Goal: Transaction & Acquisition: Purchase product/service

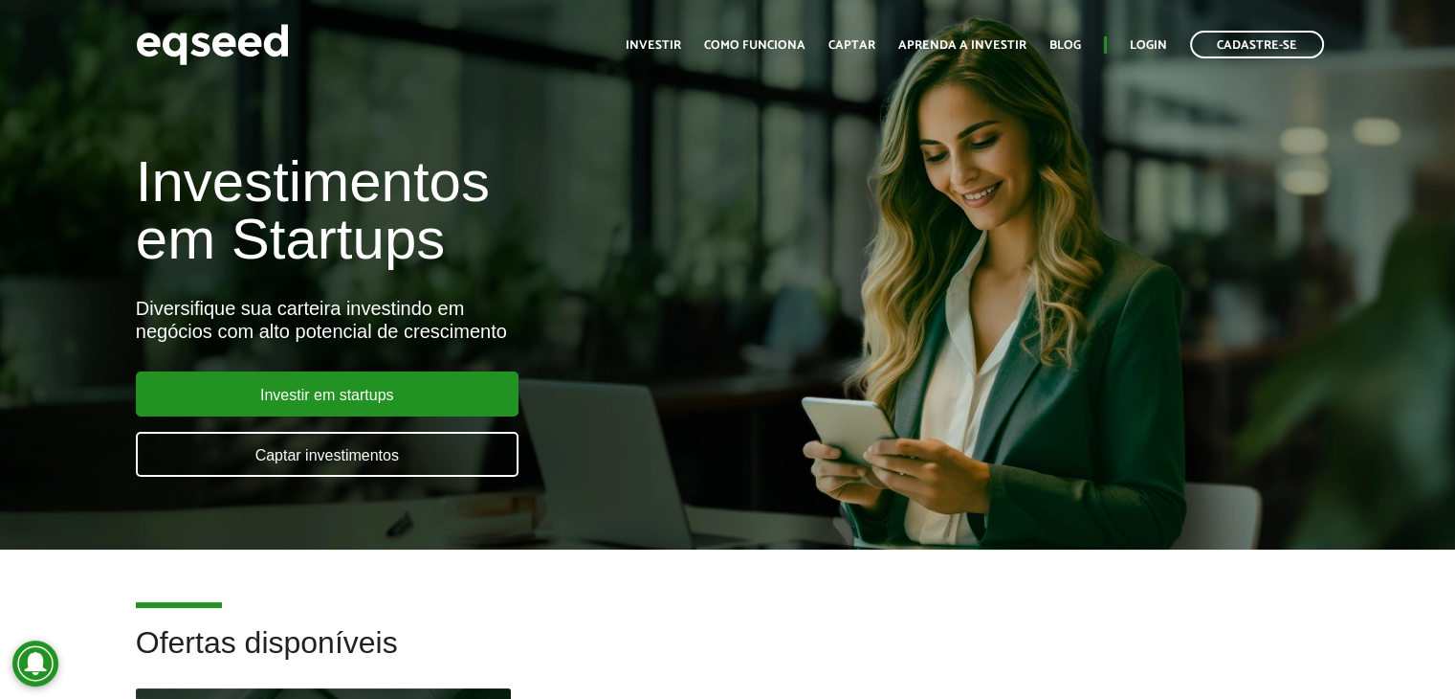
click at [784, 189] on h1 "Investimentos em Startups" at bounding box center [485, 210] width 699 height 115
click at [1147, 52] on link "Login" at bounding box center [1148, 45] width 37 height 12
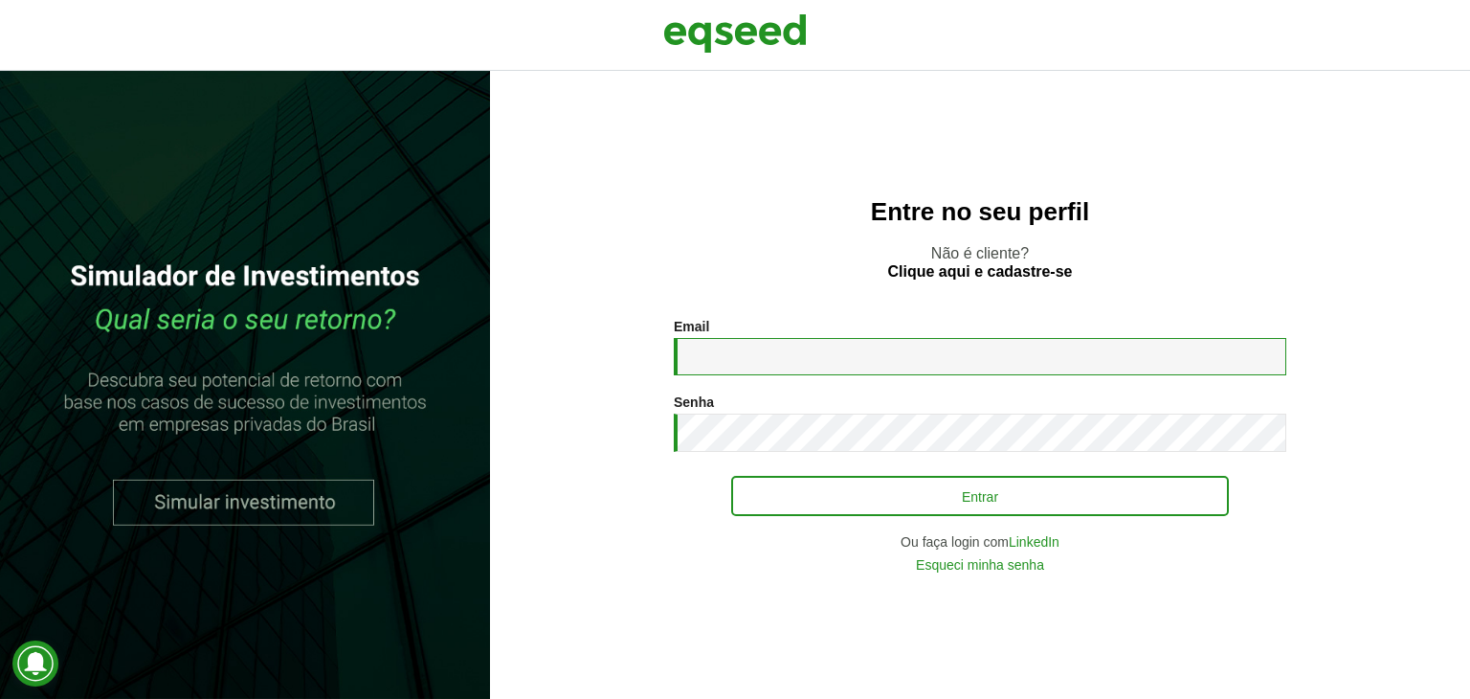
type input "**********"
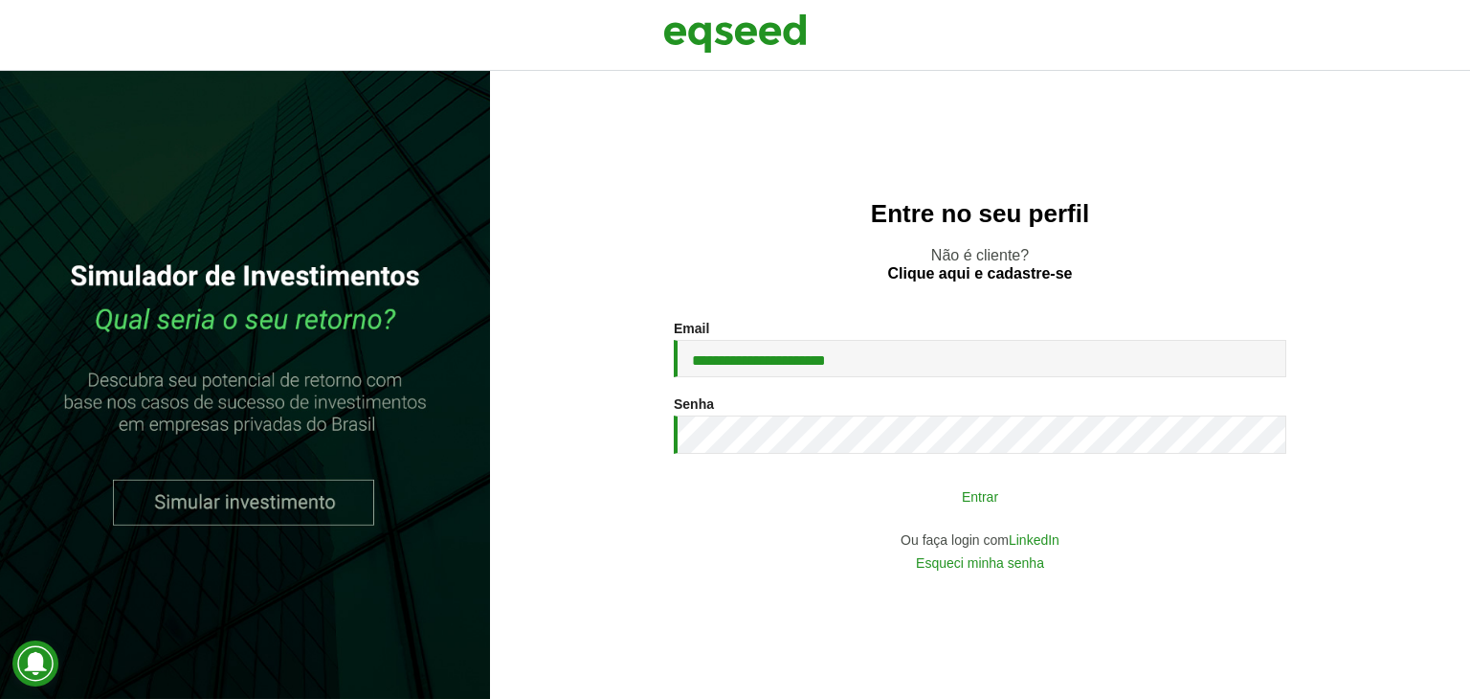
click at [818, 496] on button "Entrar" at bounding box center [980, 495] width 498 height 36
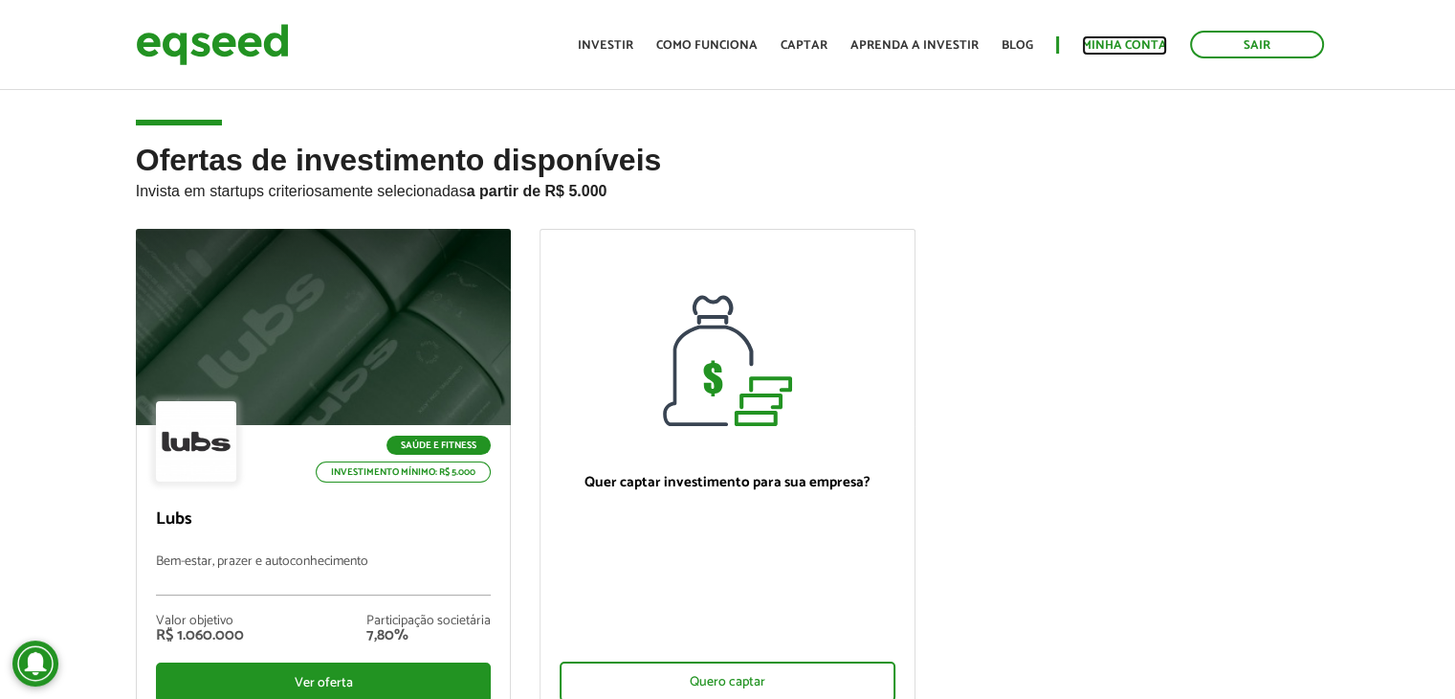
click at [1144, 39] on link "Minha conta" at bounding box center [1124, 45] width 85 height 12
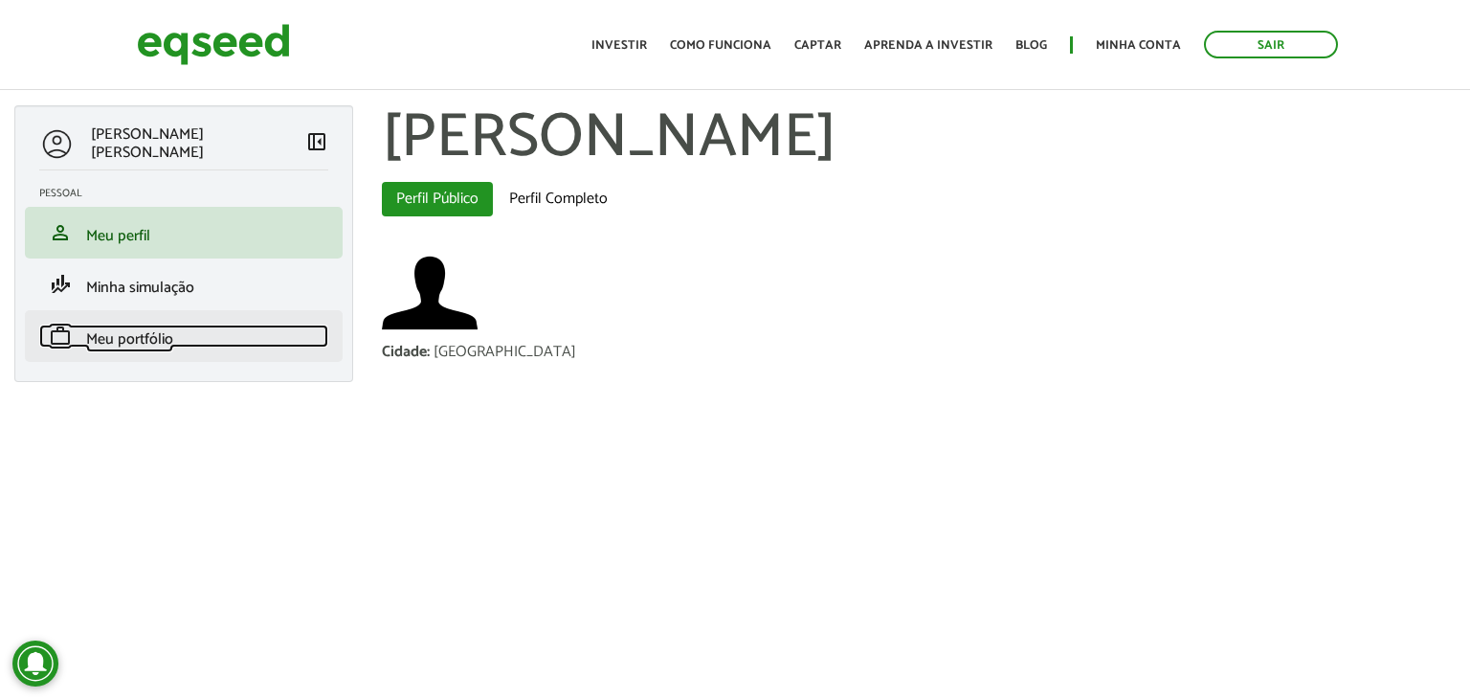
click at [163, 334] on span "Meu portfólio" at bounding box center [129, 339] width 87 height 26
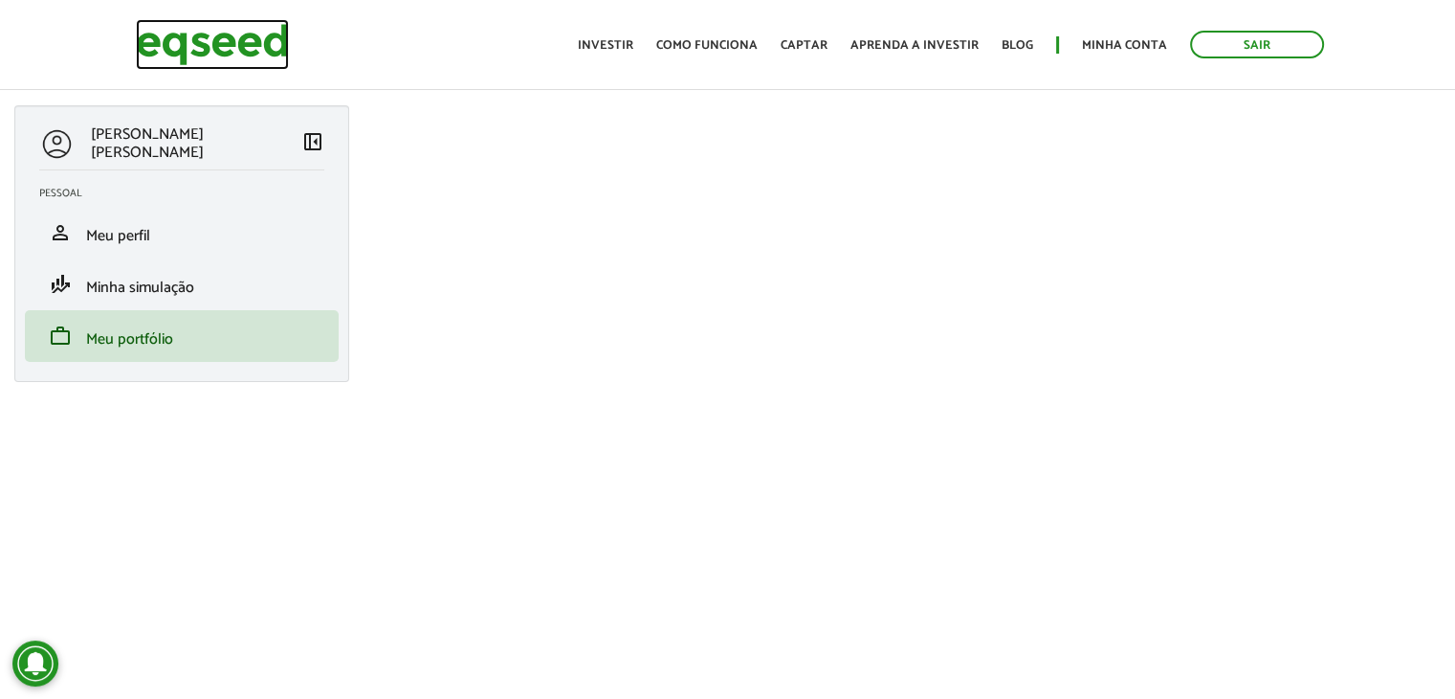
click at [209, 47] on img at bounding box center [212, 44] width 153 height 51
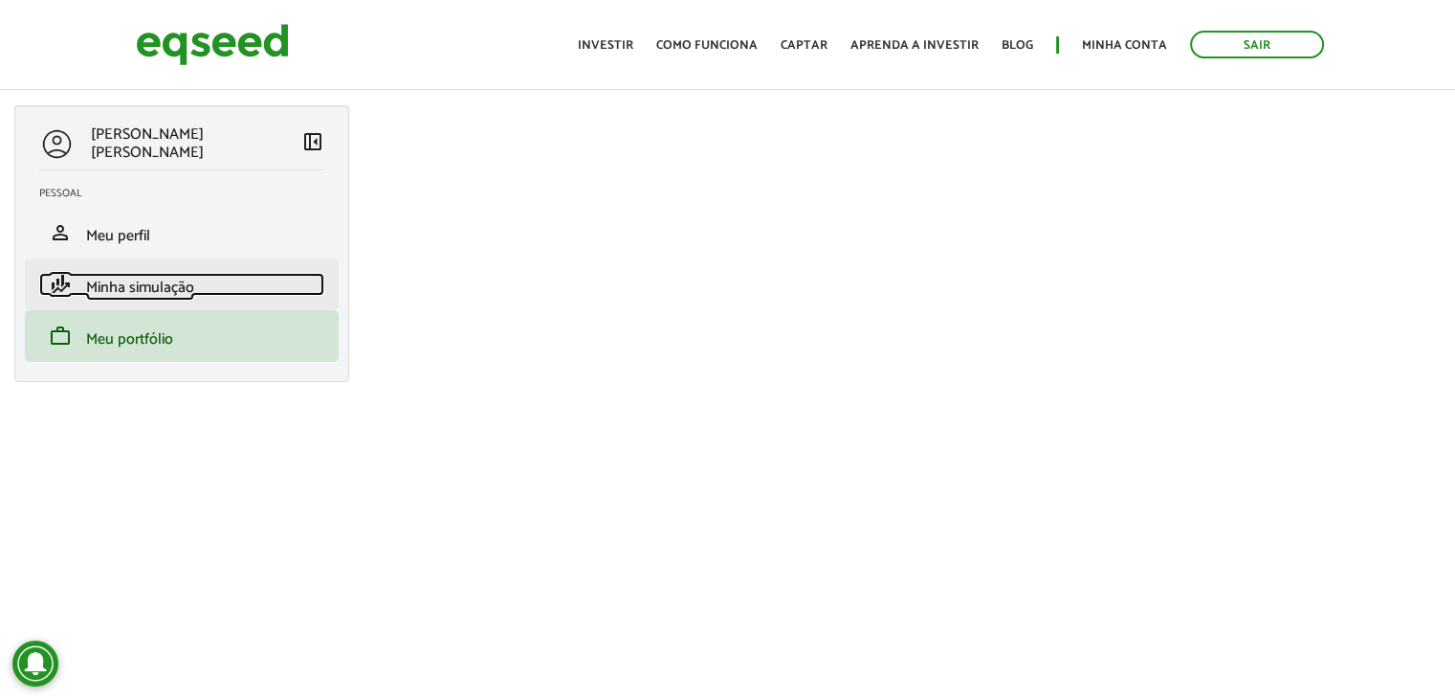
click at [160, 290] on span "Minha simulação" at bounding box center [140, 288] width 108 height 26
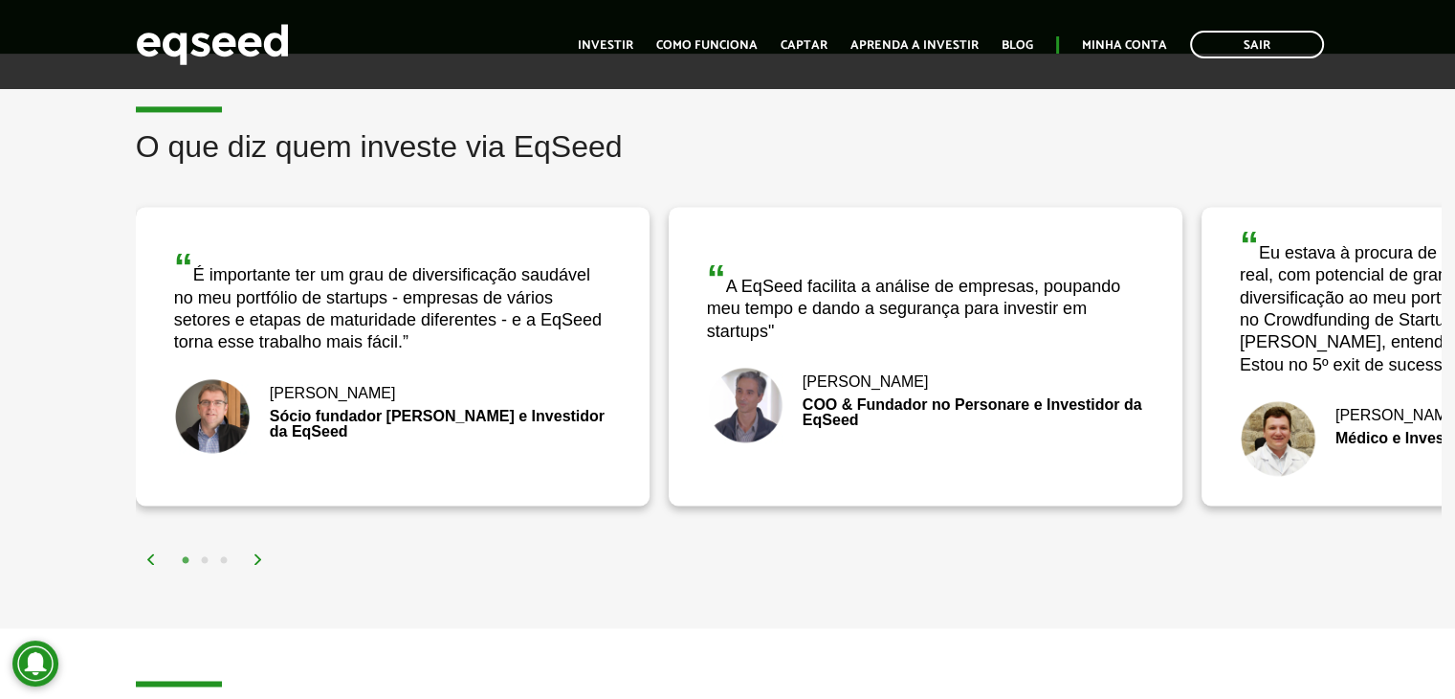
scroll to position [2943, 0]
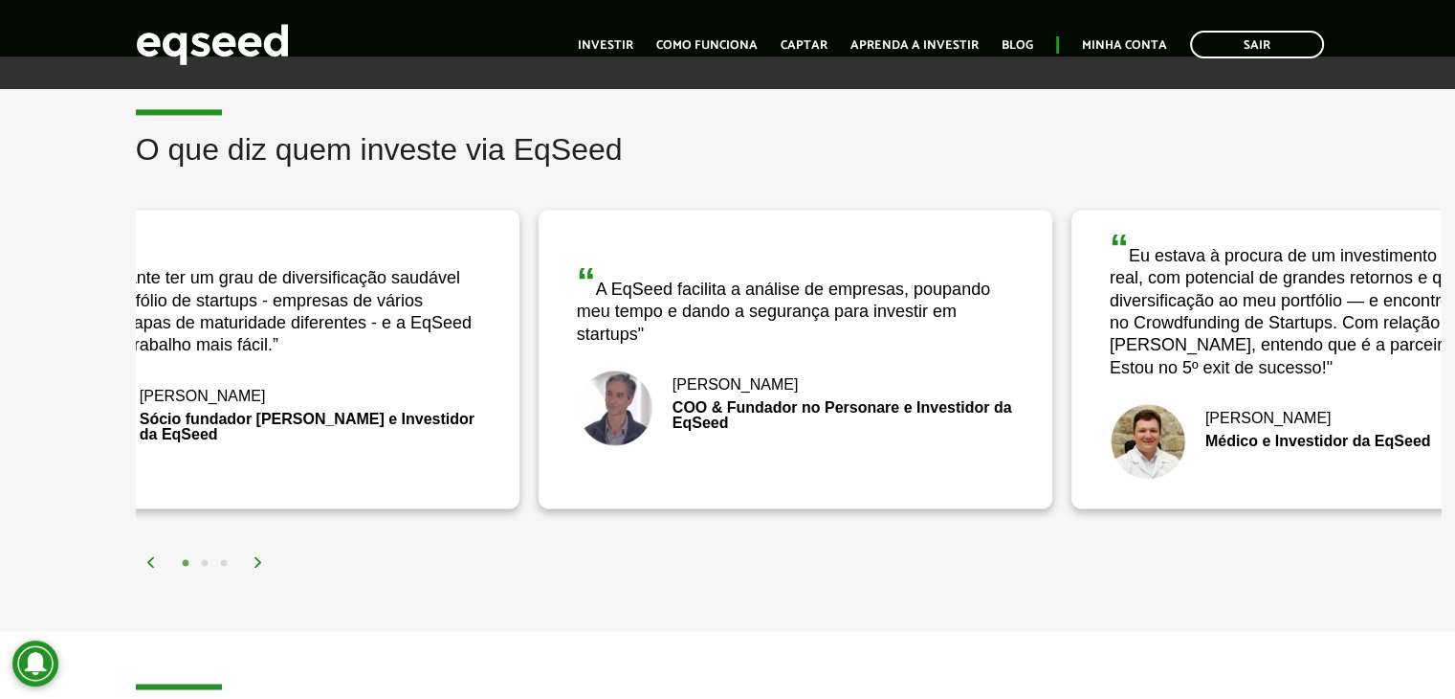
drag, startPoint x: 811, startPoint y: 440, endPoint x: 677, endPoint y: 424, distance: 134.9
click at [677, 424] on div "“ A EqSeed facilita a análise de empresas, poupando meu tempo e dando a seguran…" at bounding box center [796, 359] width 514 height 299
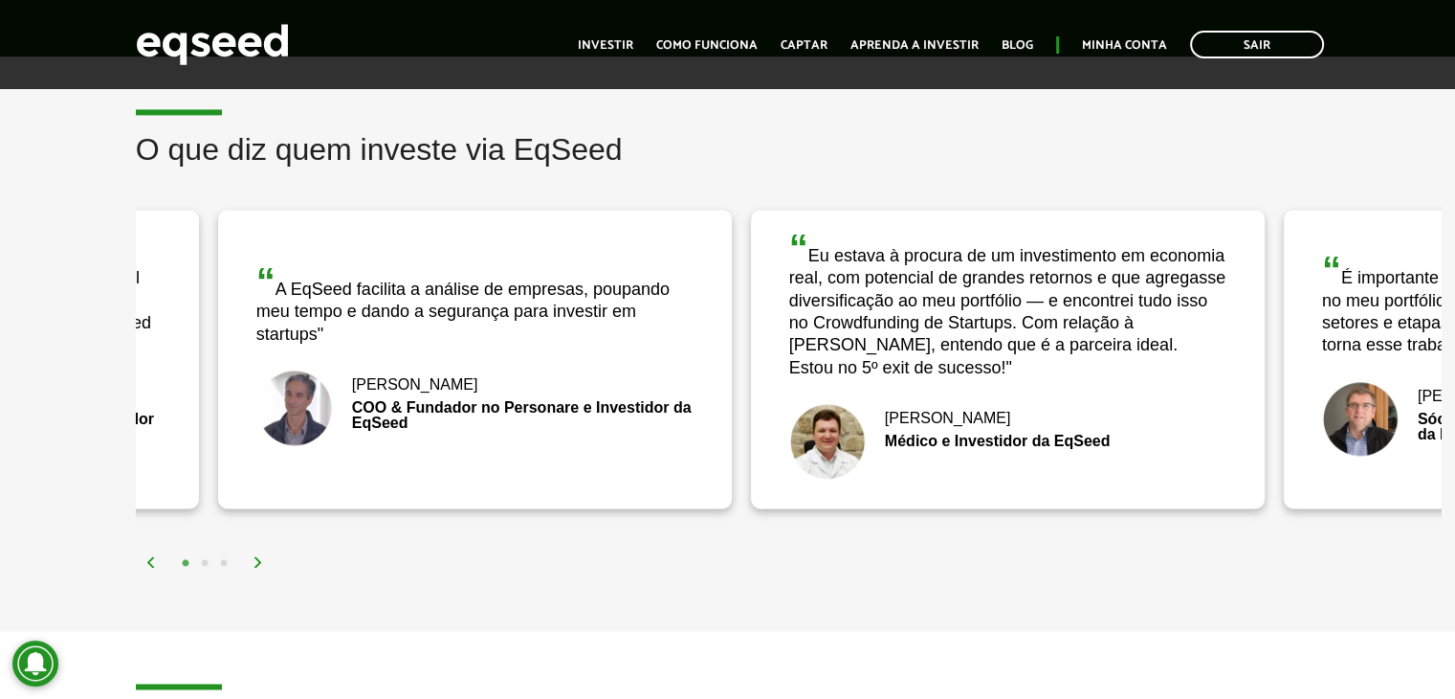
drag, startPoint x: 1254, startPoint y: 281, endPoint x: 706, endPoint y: 299, distance: 548.6
click at [789, 299] on div "“ Eu estava à procura de um investimento em economia real, com potencial de gra…" at bounding box center [1007, 304] width 437 height 150
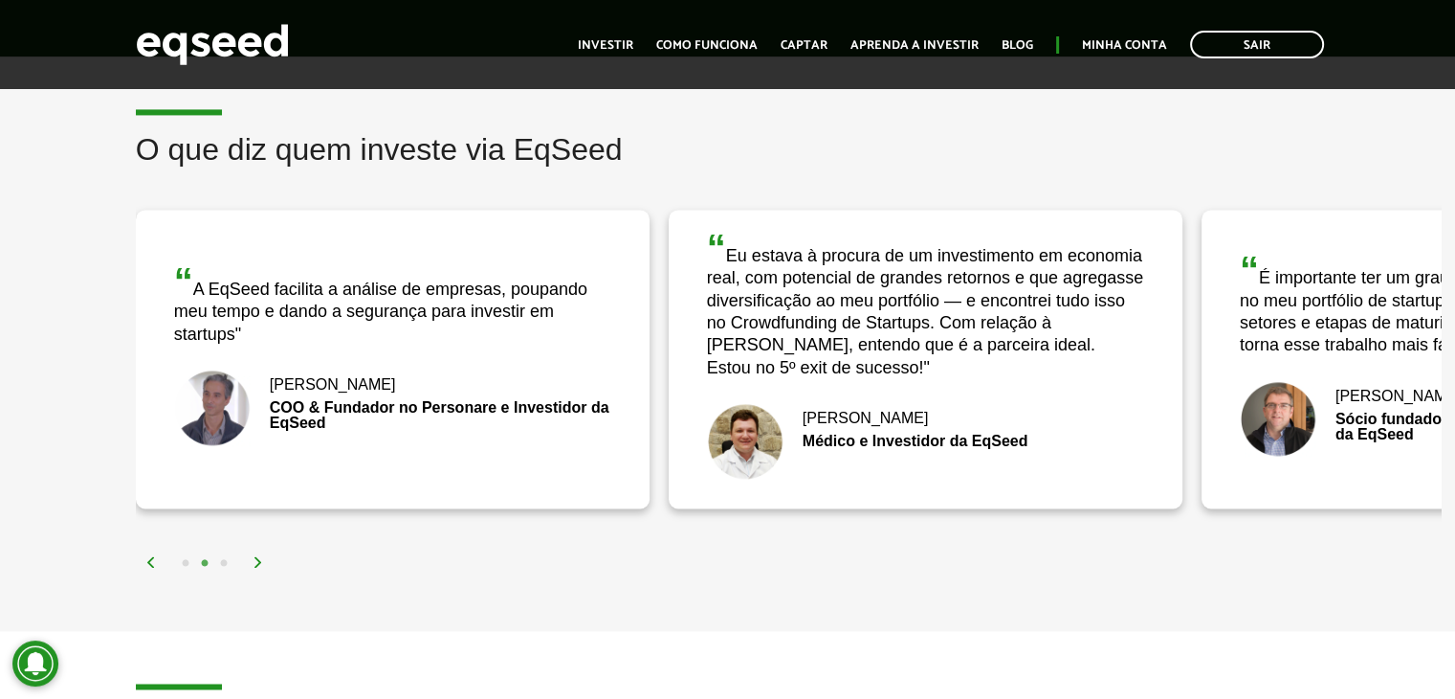
drag, startPoint x: 854, startPoint y: 320, endPoint x: 418, endPoint y: 307, distance: 435.6
click at [418, 307] on div "“ A EqSeed facilita a análise de empresas, poupando meu tempo e dando a seguran…" at bounding box center [669, 358] width 4264 height 327
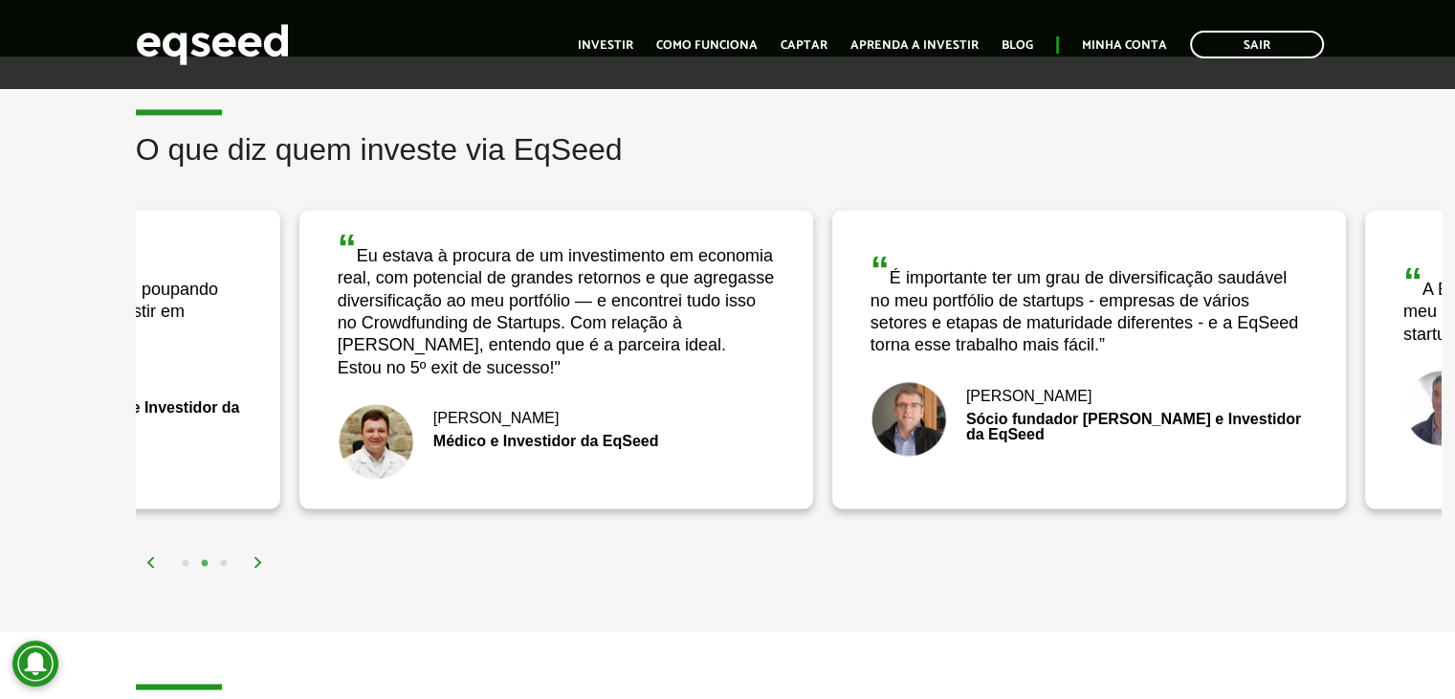
drag, startPoint x: 707, startPoint y: 310, endPoint x: 329, endPoint y: 295, distance: 378.3
click at [338, 295] on div "“ Eu estava à procura de um investimento em economia real, com potencial de gra…" at bounding box center [556, 304] width 437 height 150
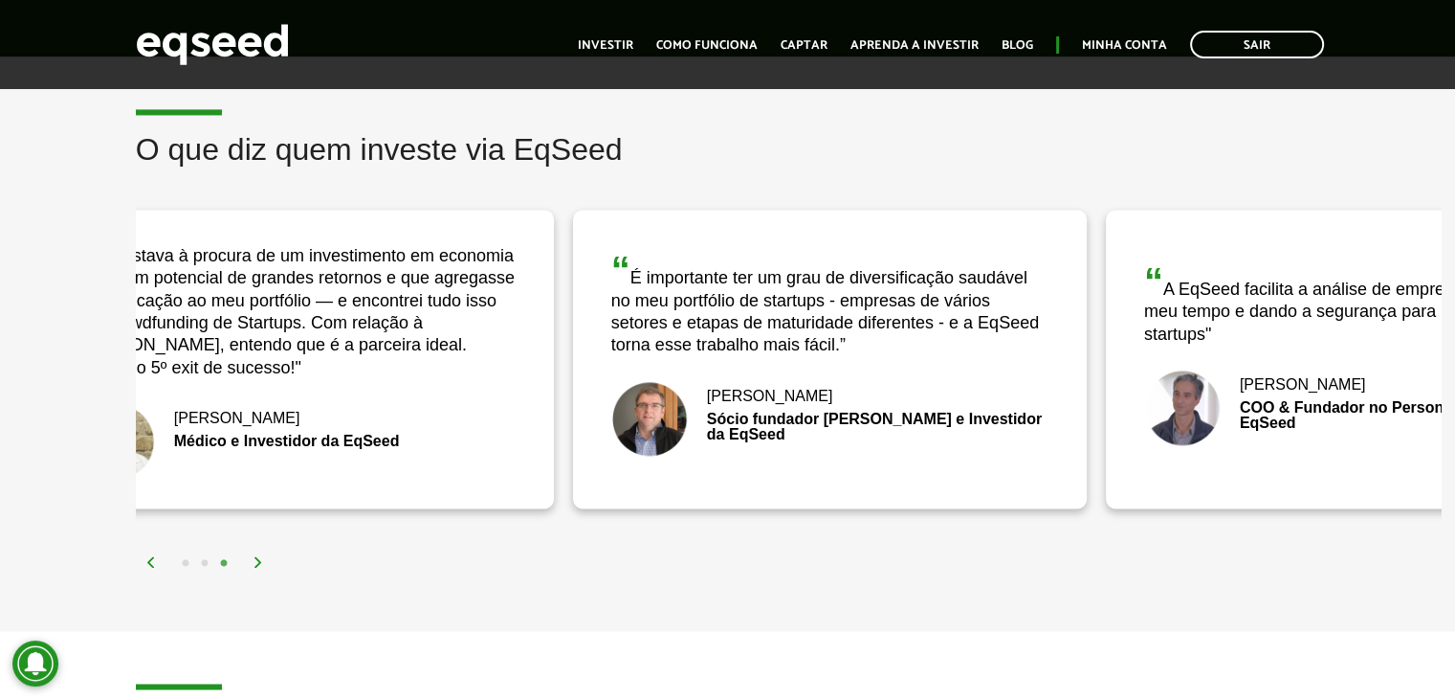
drag, startPoint x: 716, startPoint y: 334, endPoint x: 318, endPoint y: 419, distance: 407.1
click at [573, 419] on div "“ É importante ter um grau de diversificação saudável no meu portfólio de start…" at bounding box center [830, 359] width 514 height 299
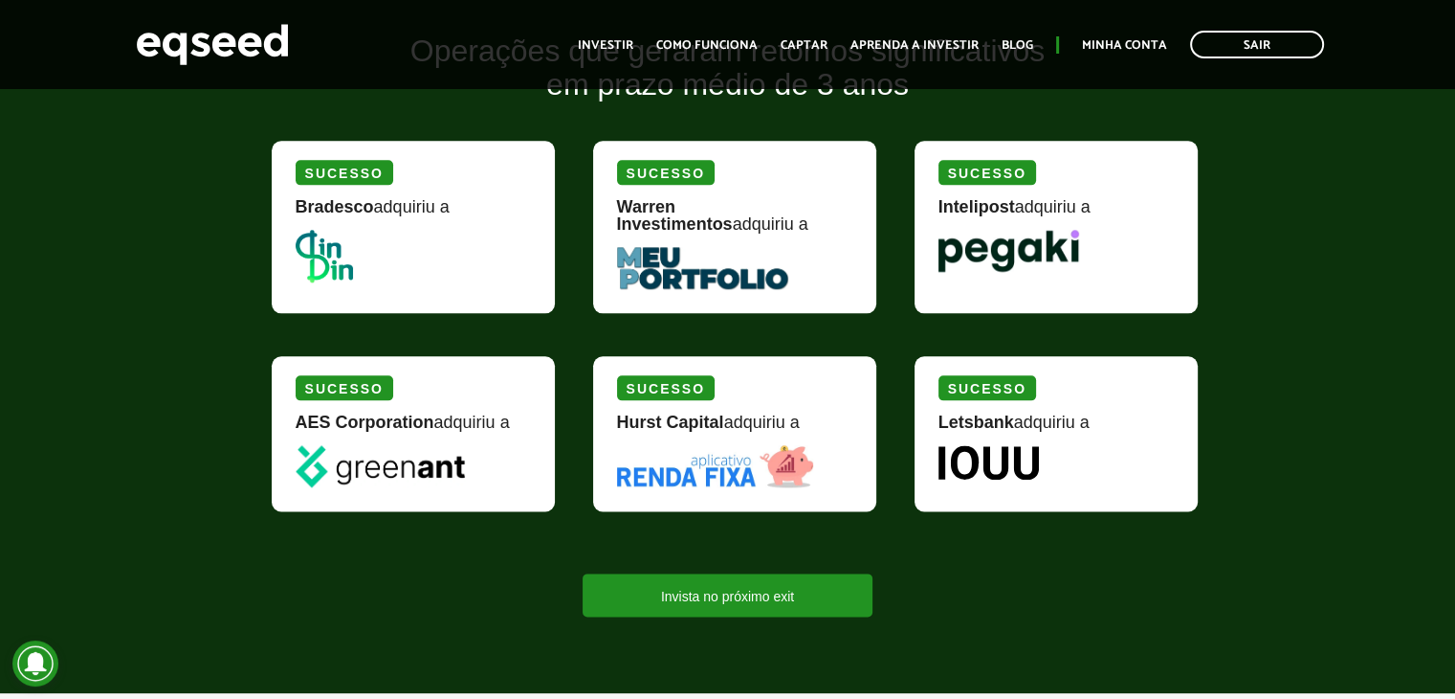
scroll to position [2306, 0]
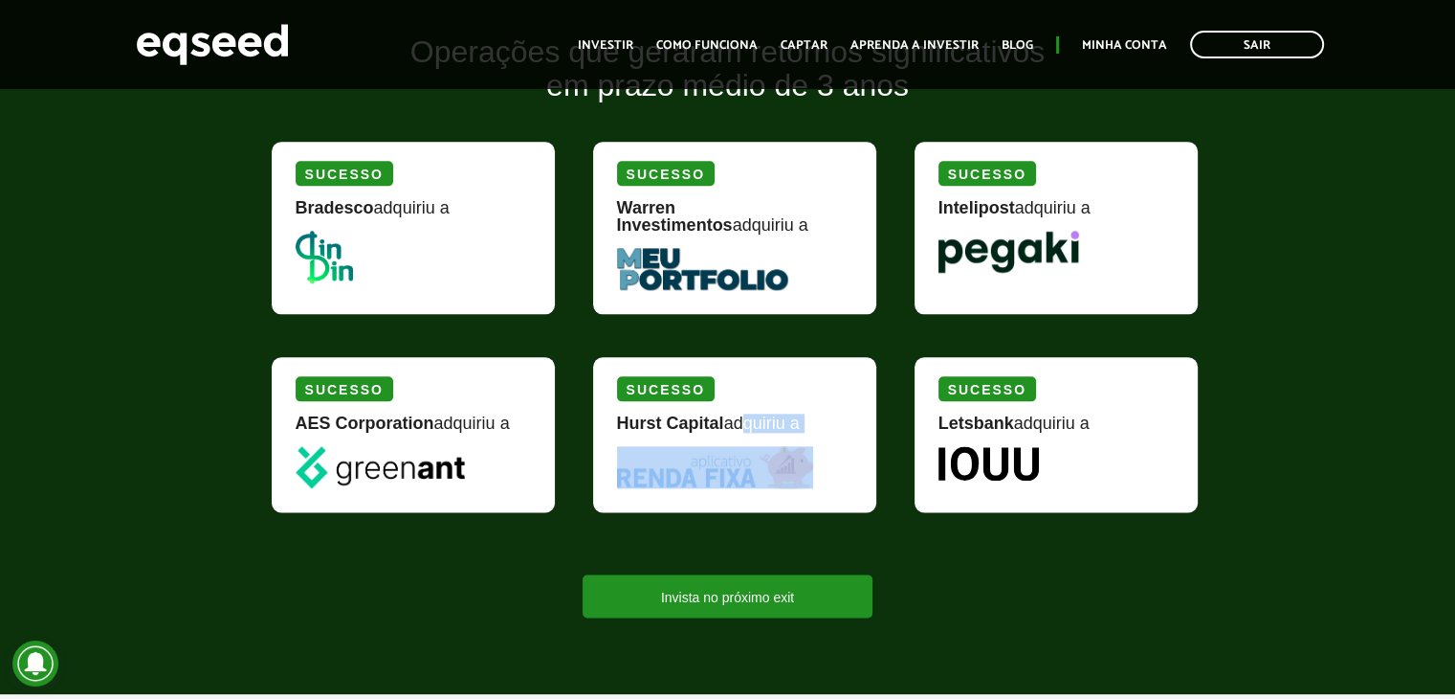
drag, startPoint x: 740, startPoint y: 424, endPoint x: 721, endPoint y: 473, distance: 52.1
click at [721, 473] on div "Sucesso Hurst Capital adquiriu a" at bounding box center [734, 434] width 283 height 155
click at [819, 375] on div "Sucesso Hurst Capital adquiriu a" at bounding box center [734, 434] width 283 height 155
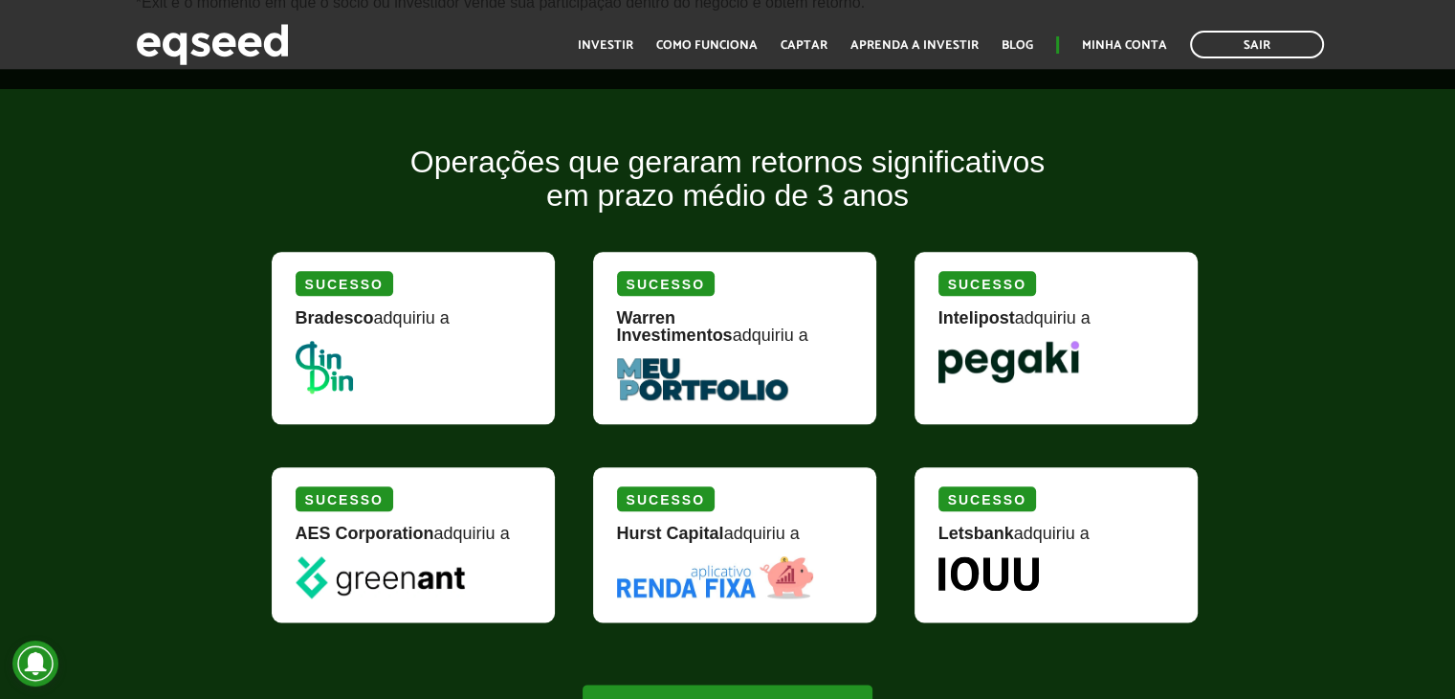
click at [467, 369] on picture at bounding box center [413, 367] width 235 height 53
drag, startPoint x: 467, startPoint y: 369, endPoint x: 288, endPoint y: 314, distance: 187.3
click at [288, 314] on div "Sucesso Bradesco adquiriu a" at bounding box center [413, 338] width 283 height 172
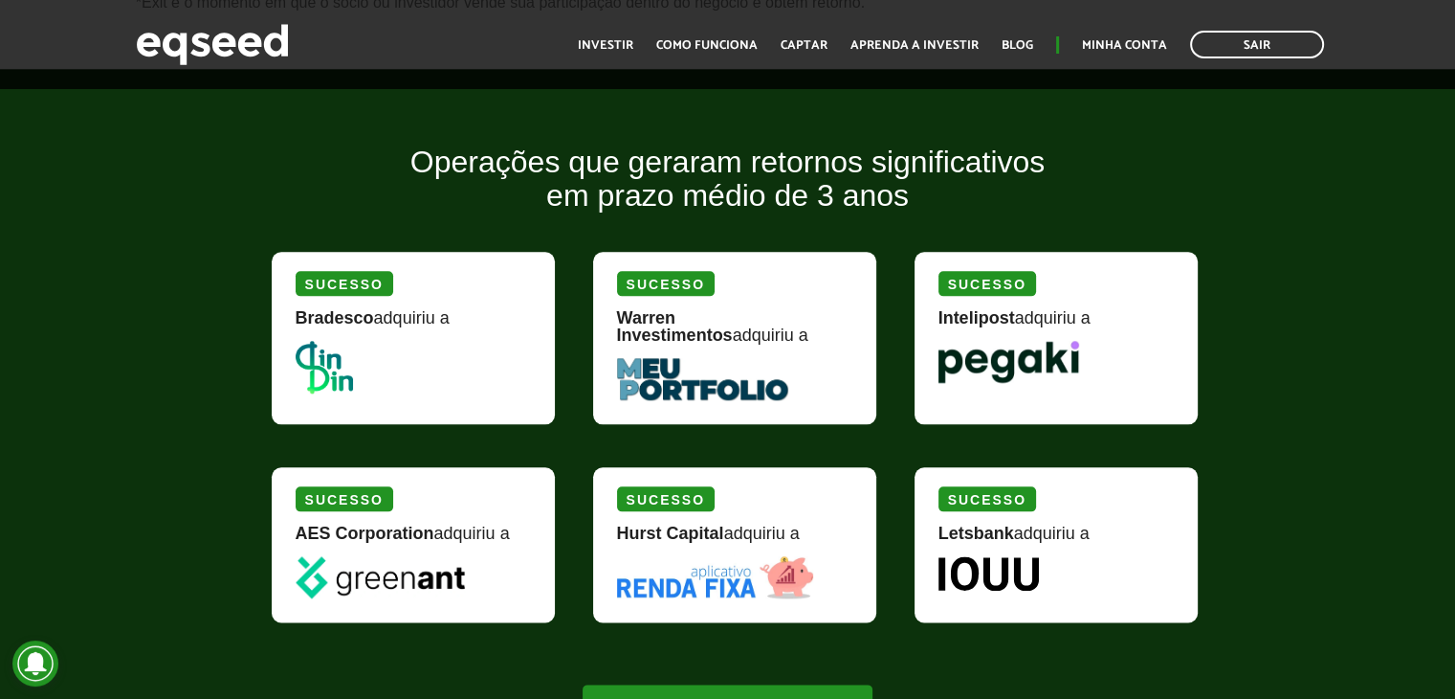
click at [1130, 378] on div "Sucesso Intelipost adquiriu a" at bounding box center [1056, 338] width 283 height 172
drag, startPoint x: 1130, startPoint y: 378, endPoint x: 1145, endPoint y: 359, distance: 24.5
click at [1145, 359] on div "Sucesso Intelipost adquiriu a" at bounding box center [1056, 338] width 283 height 172
click at [1145, 359] on picture at bounding box center [1056, 362] width 235 height 42
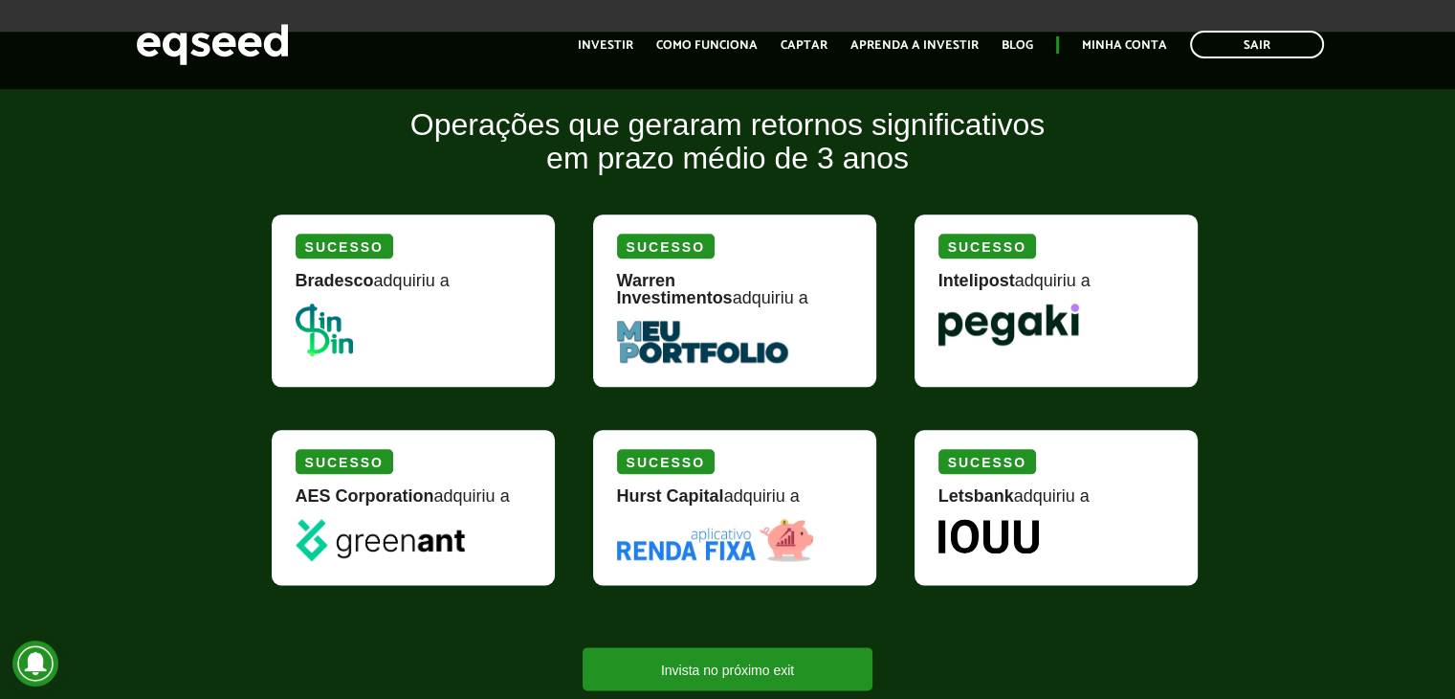
scroll to position [2238, 0]
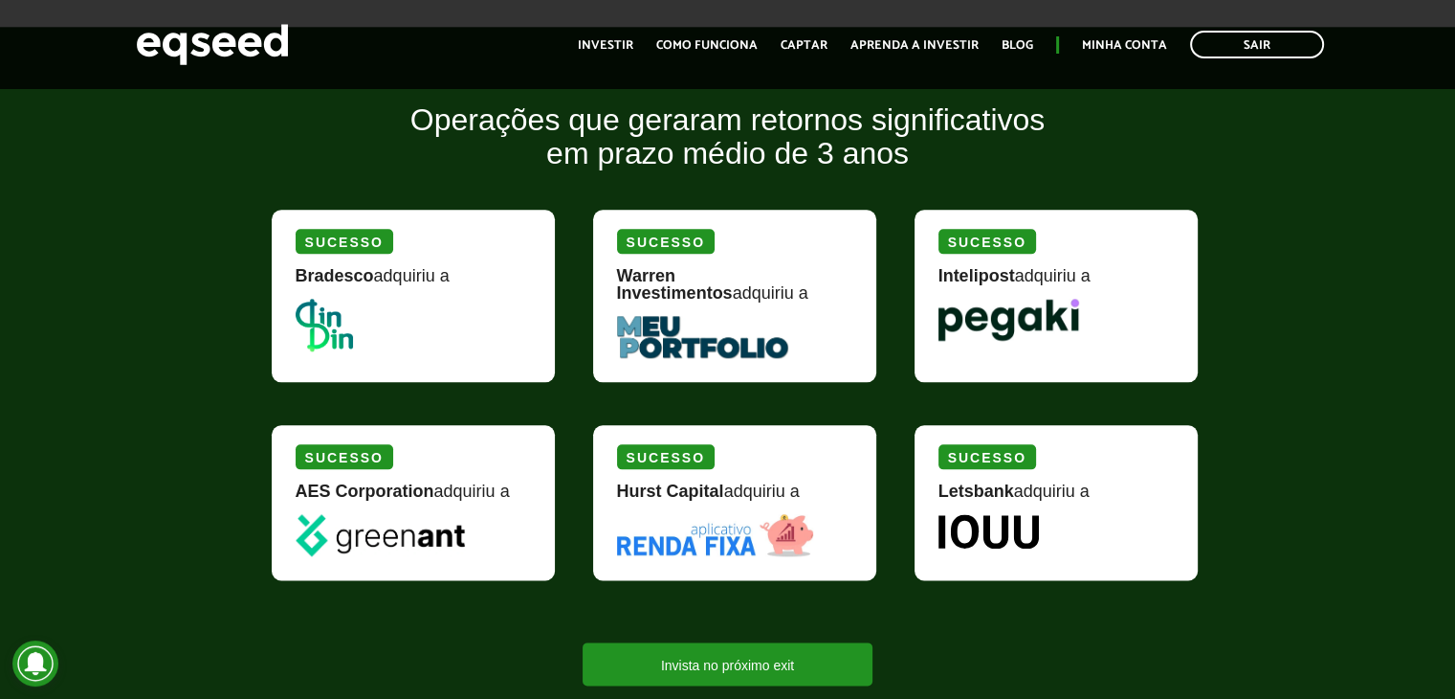
click at [831, 525] on picture at bounding box center [734, 535] width 235 height 42
drag, startPoint x: 831, startPoint y: 525, endPoint x: 838, endPoint y: 519, distance: 10.2
click at [838, 519] on picture at bounding box center [734, 535] width 235 height 42
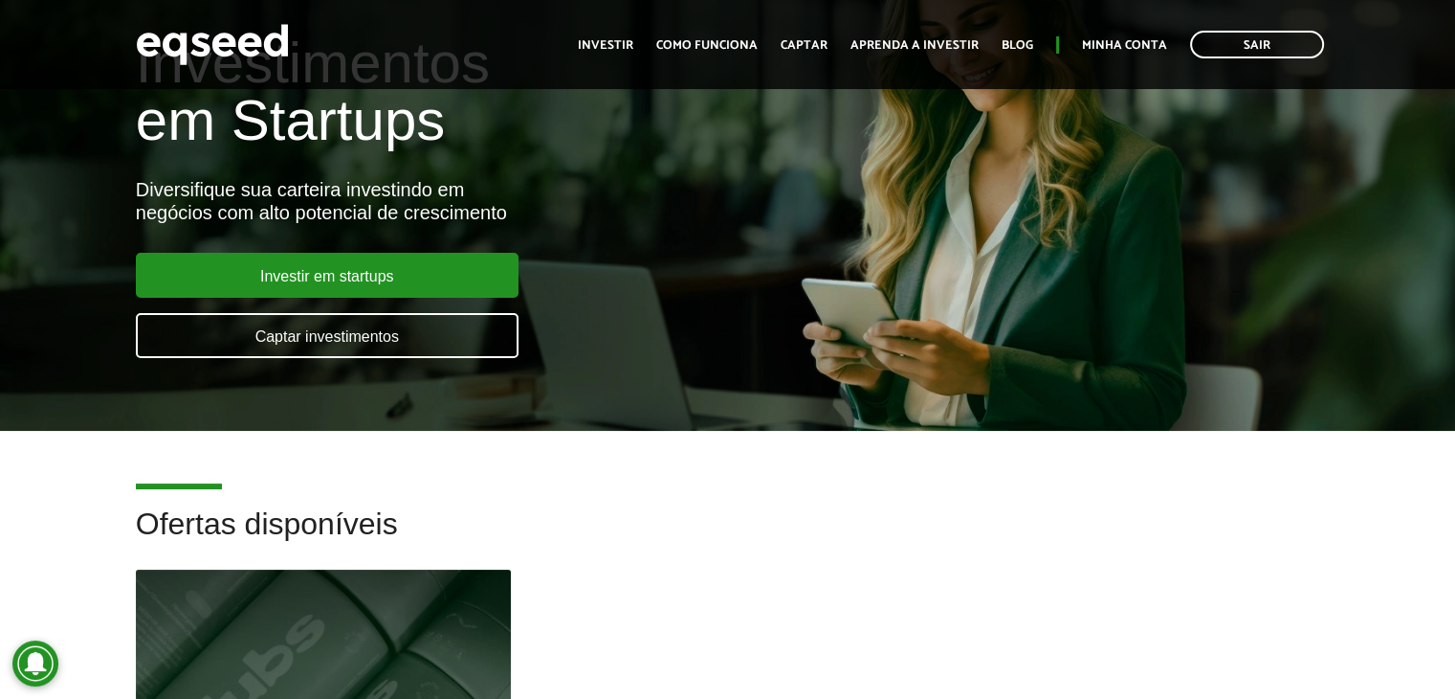
scroll to position [0, 0]
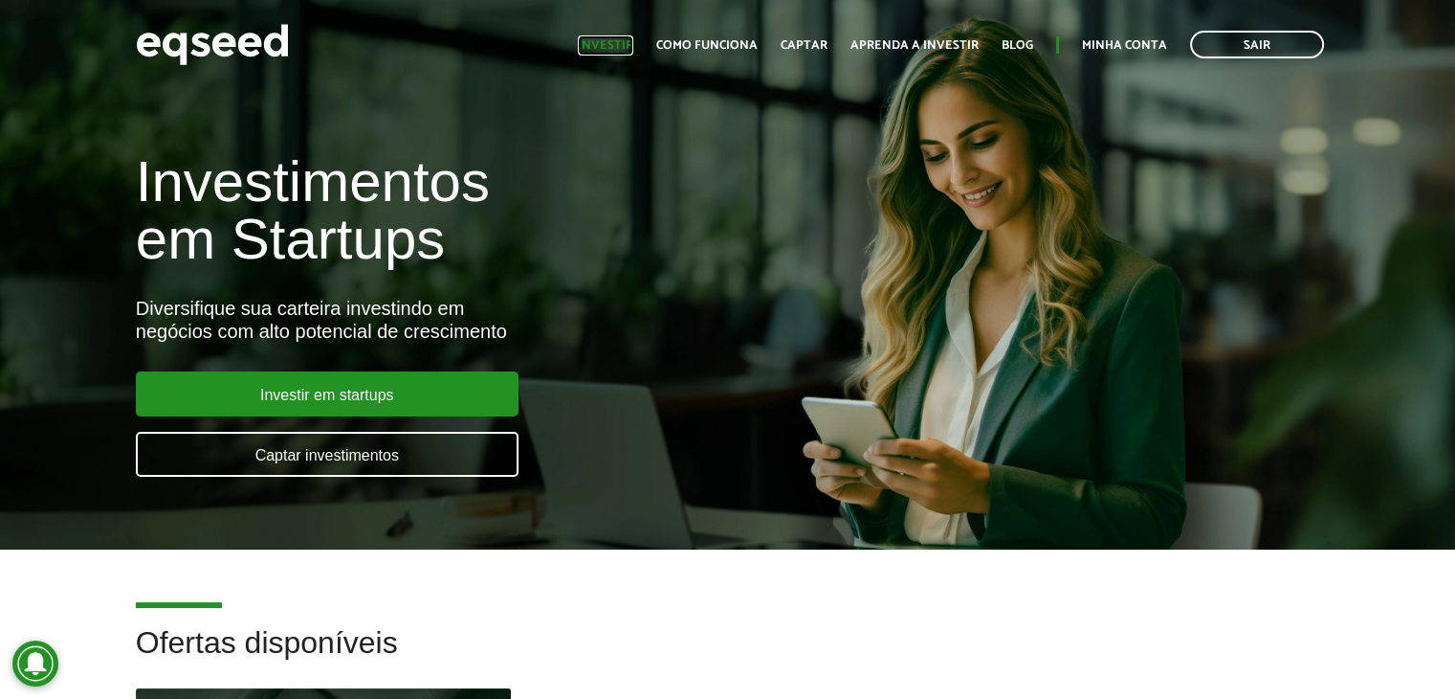
click at [615, 39] on link "Investir" at bounding box center [605, 45] width 55 height 12
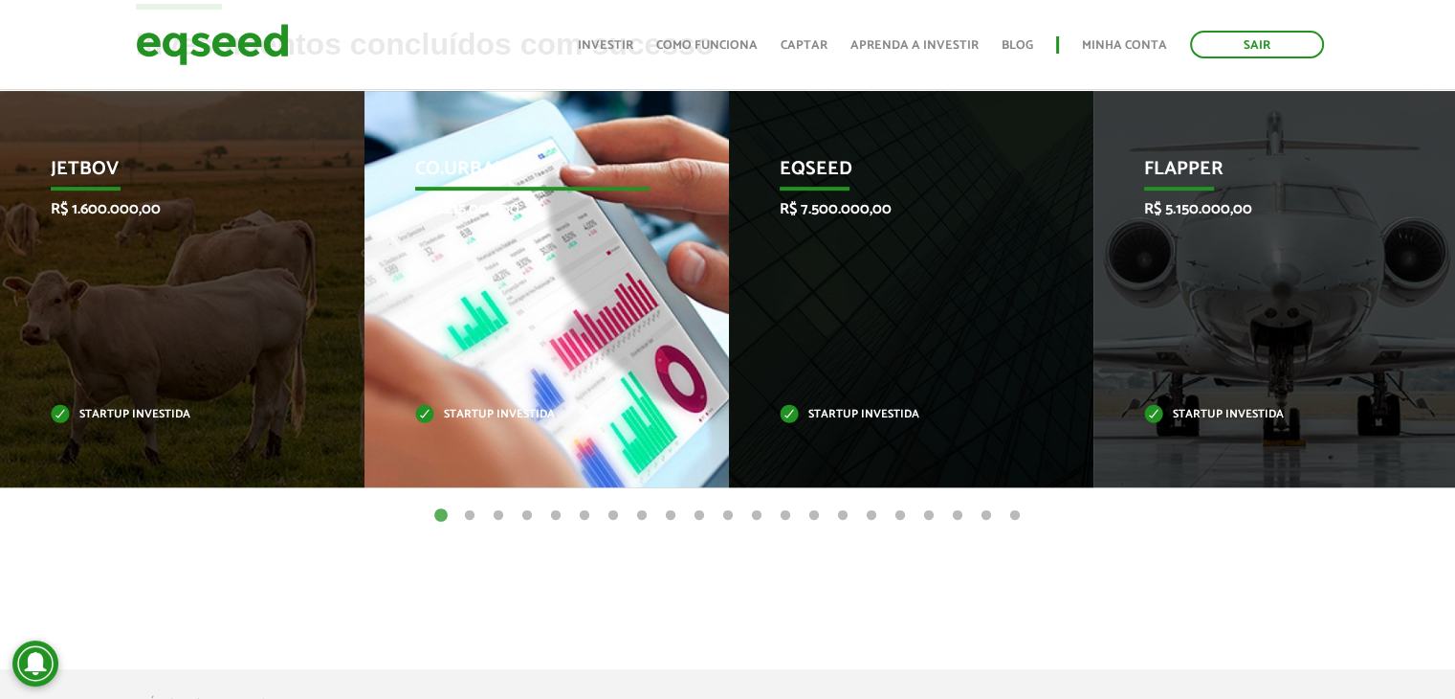
scroll to position [810, 0]
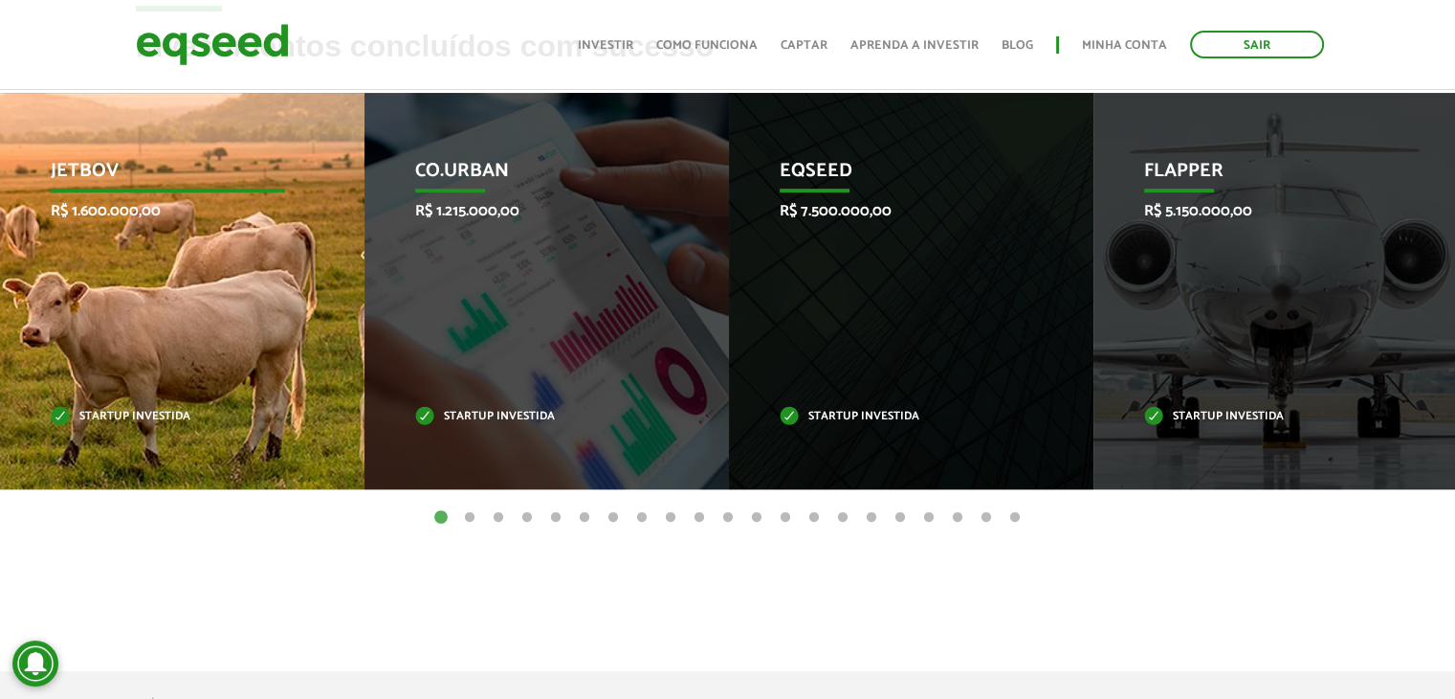
click at [88, 169] on p "JetBov" at bounding box center [168, 176] width 235 height 33
click at [90, 417] on p "Startup investida" at bounding box center [168, 416] width 235 height 11
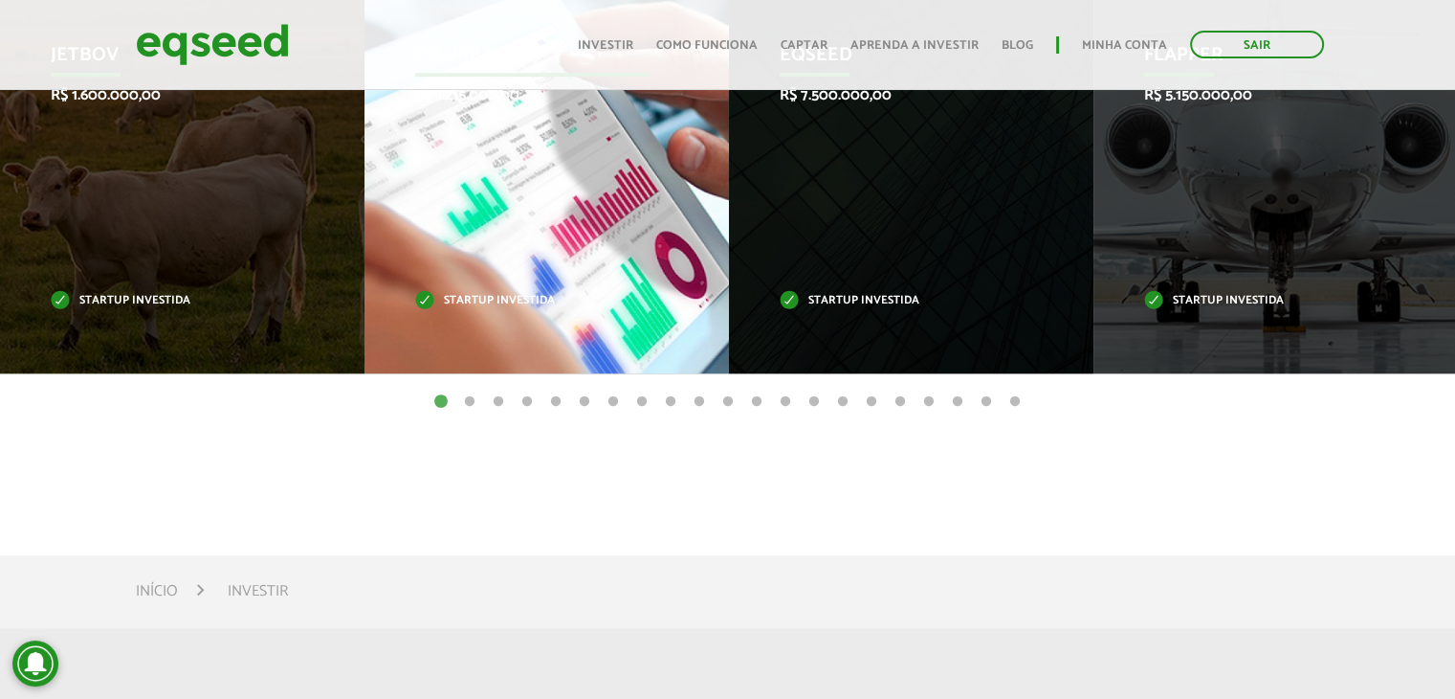
click at [410, 177] on div "Co.Urban R$ 1.215.000,00 Startup investida" at bounding box center [533, 175] width 336 height 396
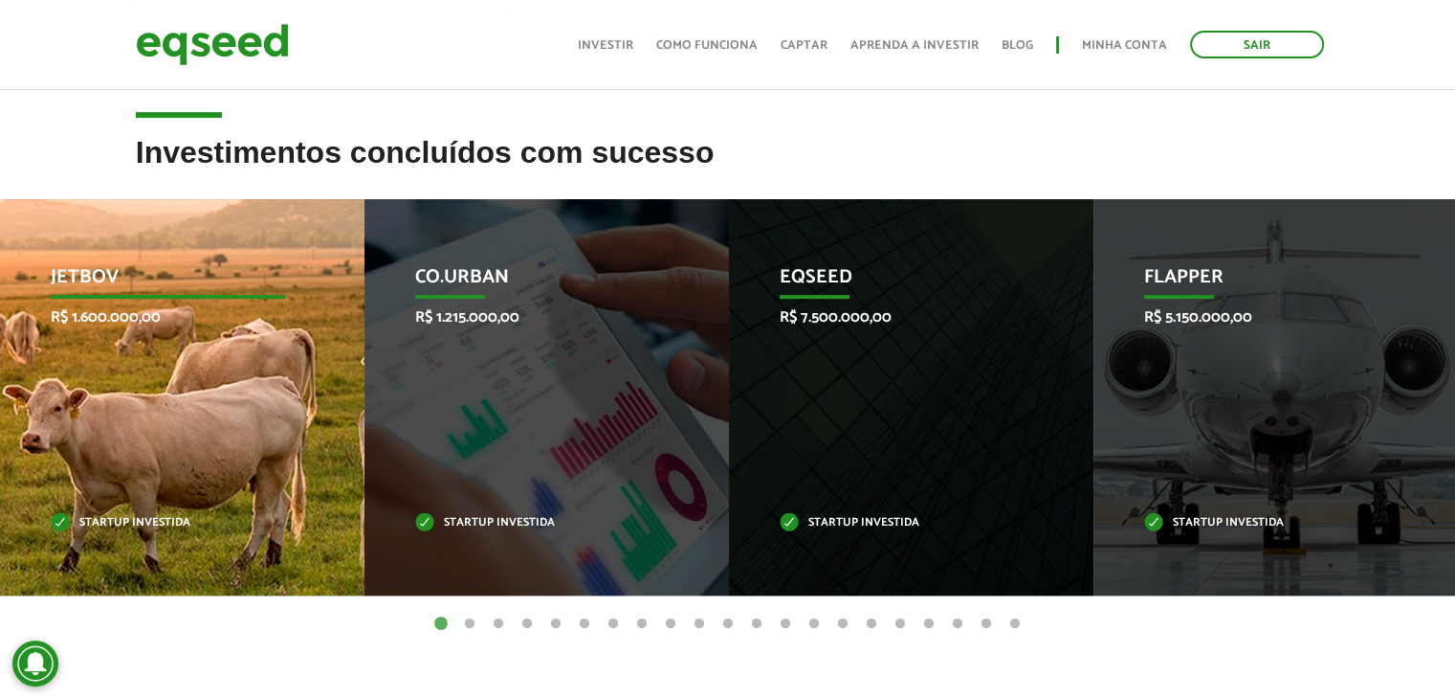
scroll to position [688, 0]
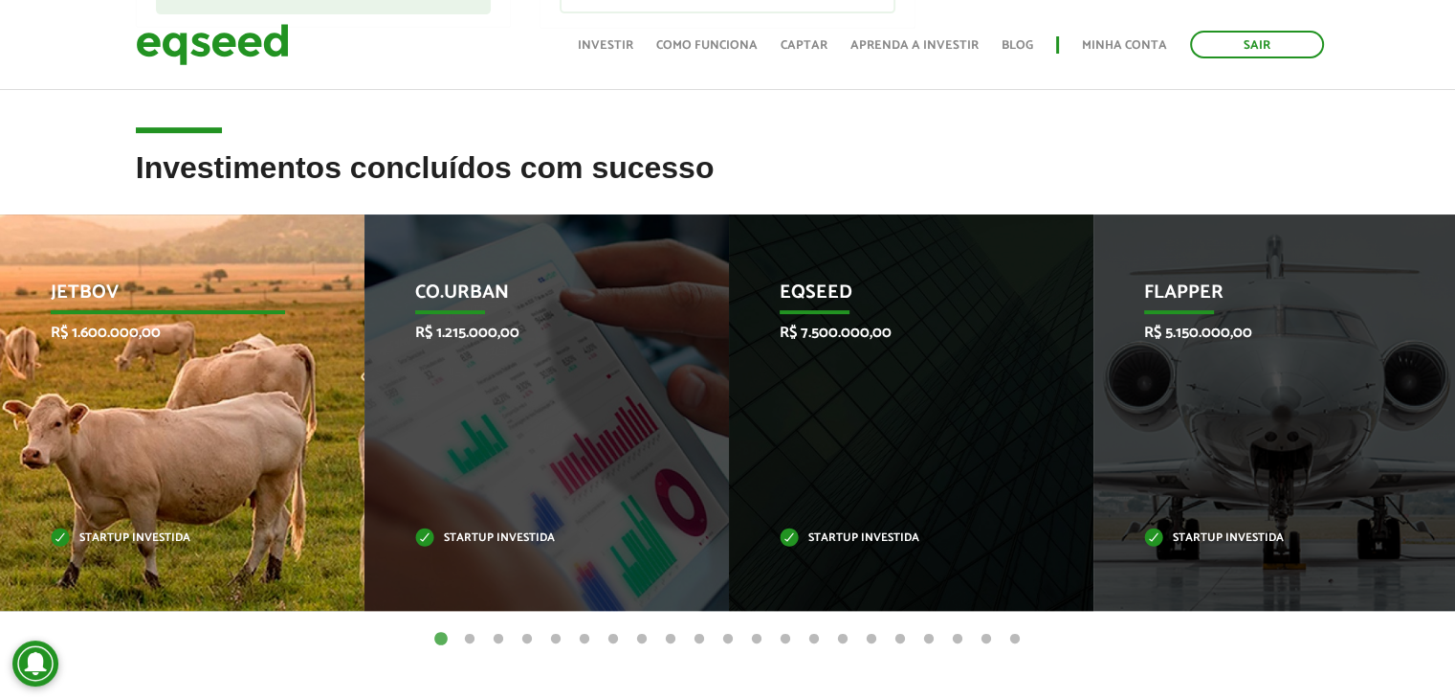
click at [131, 306] on p "JetBov" at bounding box center [168, 297] width 235 height 33
drag, startPoint x: 67, startPoint y: 290, endPoint x: 143, endPoint y: 332, distance: 86.5
click at [143, 332] on div "JetBov R$ 1.600.000,00 Startup investida" at bounding box center [168, 412] width 336 height 396
click at [143, 332] on p "R$ 1.600.000,00" at bounding box center [168, 332] width 235 height 18
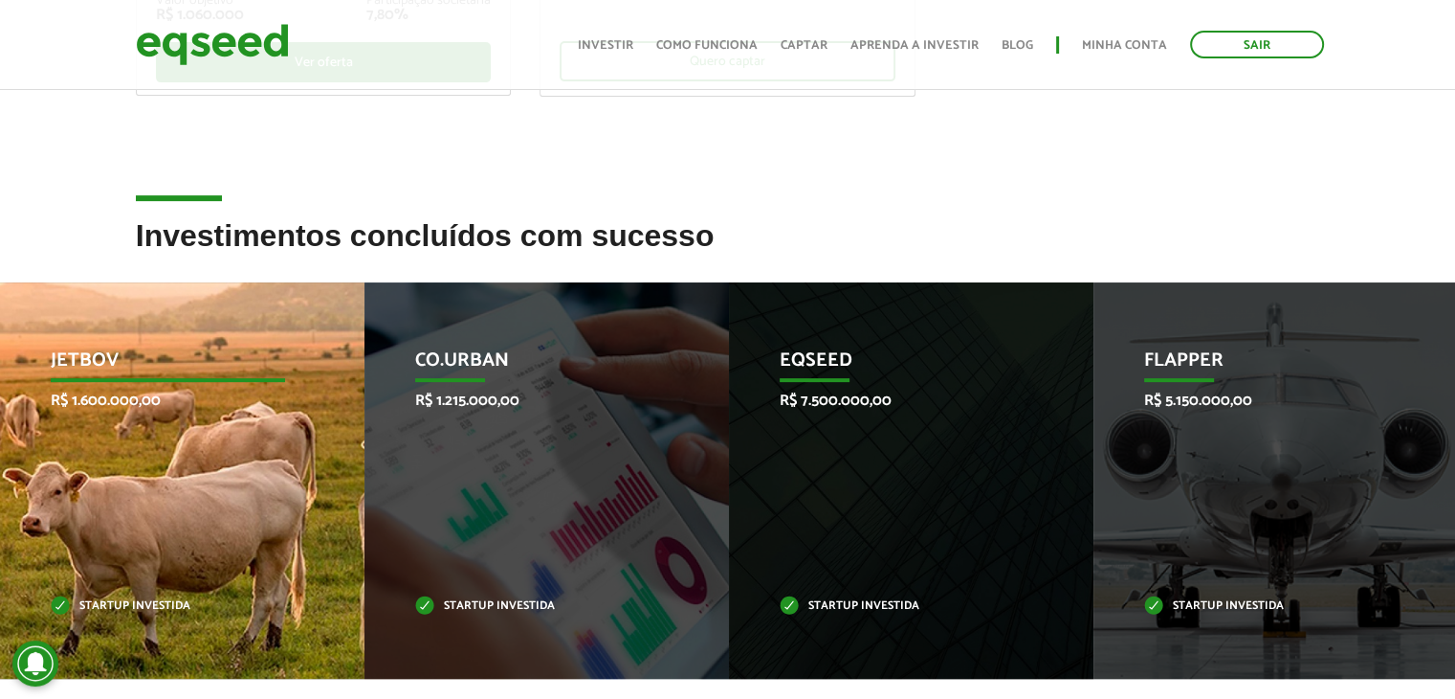
scroll to position [635, 0]
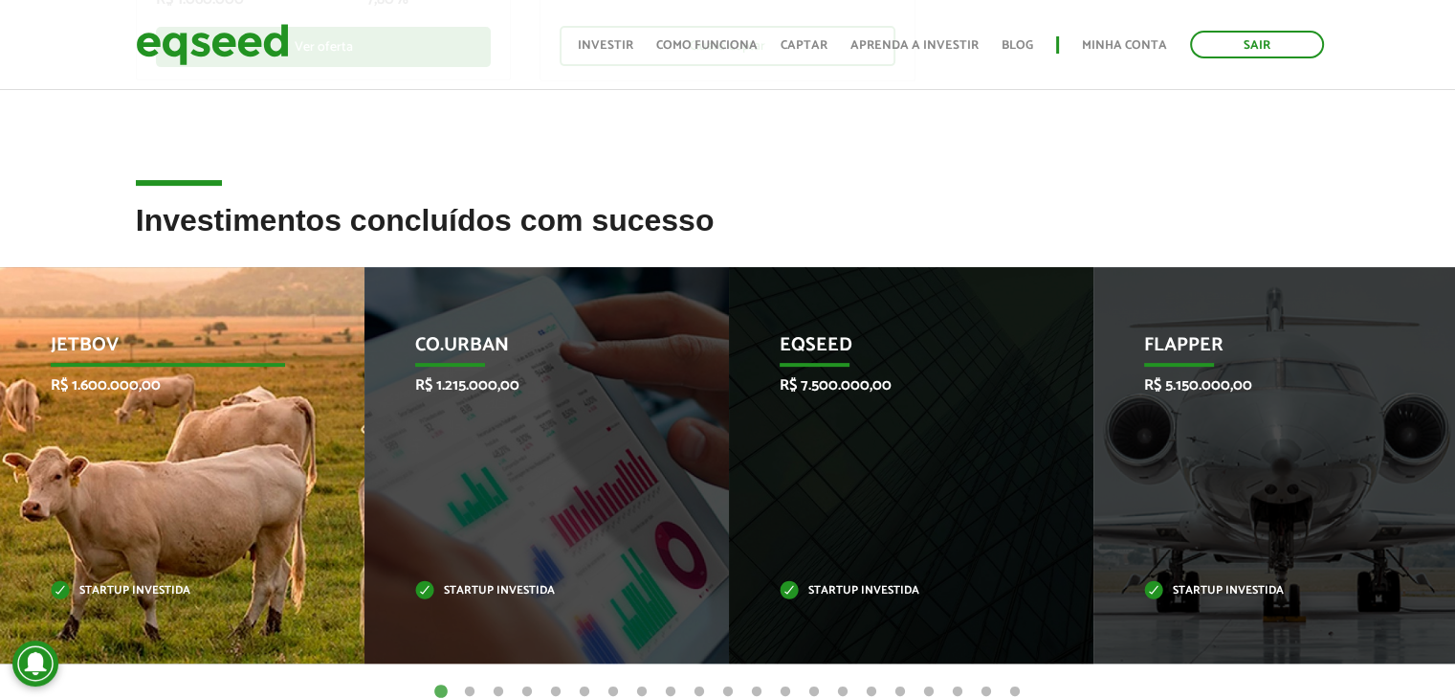
click at [136, 313] on div "JetBov R$ 1.600.000,00 Startup investida" at bounding box center [168, 465] width 336 height 396
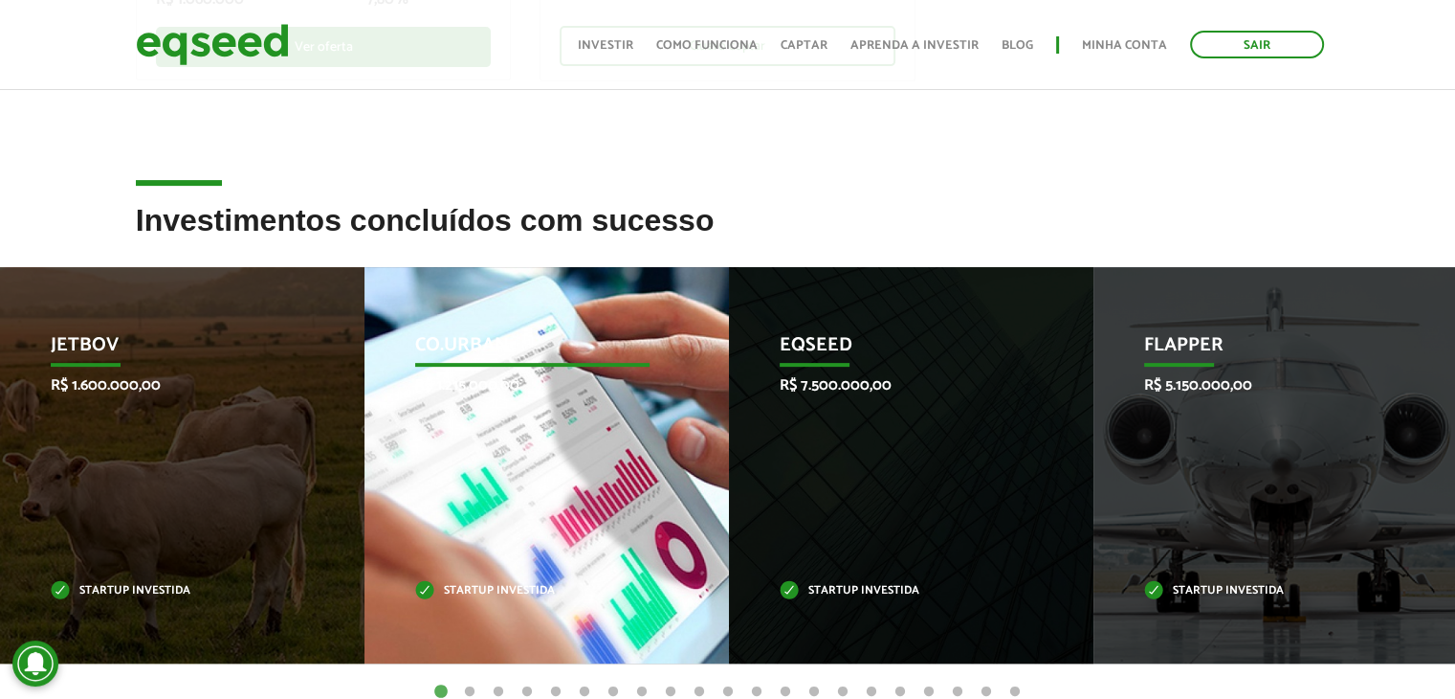
click at [499, 562] on div "Co.Urban R$ 1.215.000,00 Startup investida" at bounding box center [533, 465] width 336 height 396
drag, startPoint x: 499, startPoint y: 562, endPoint x: 566, endPoint y: 449, distance: 131.8
click at [566, 449] on div "Co.Urban R$ 1.215.000,00 Startup investida" at bounding box center [533, 465] width 336 height 396
click at [473, 352] on p "Co.Urban" at bounding box center [532, 350] width 235 height 33
drag, startPoint x: 473, startPoint y: 352, endPoint x: 443, endPoint y: 334, distance: 34.8
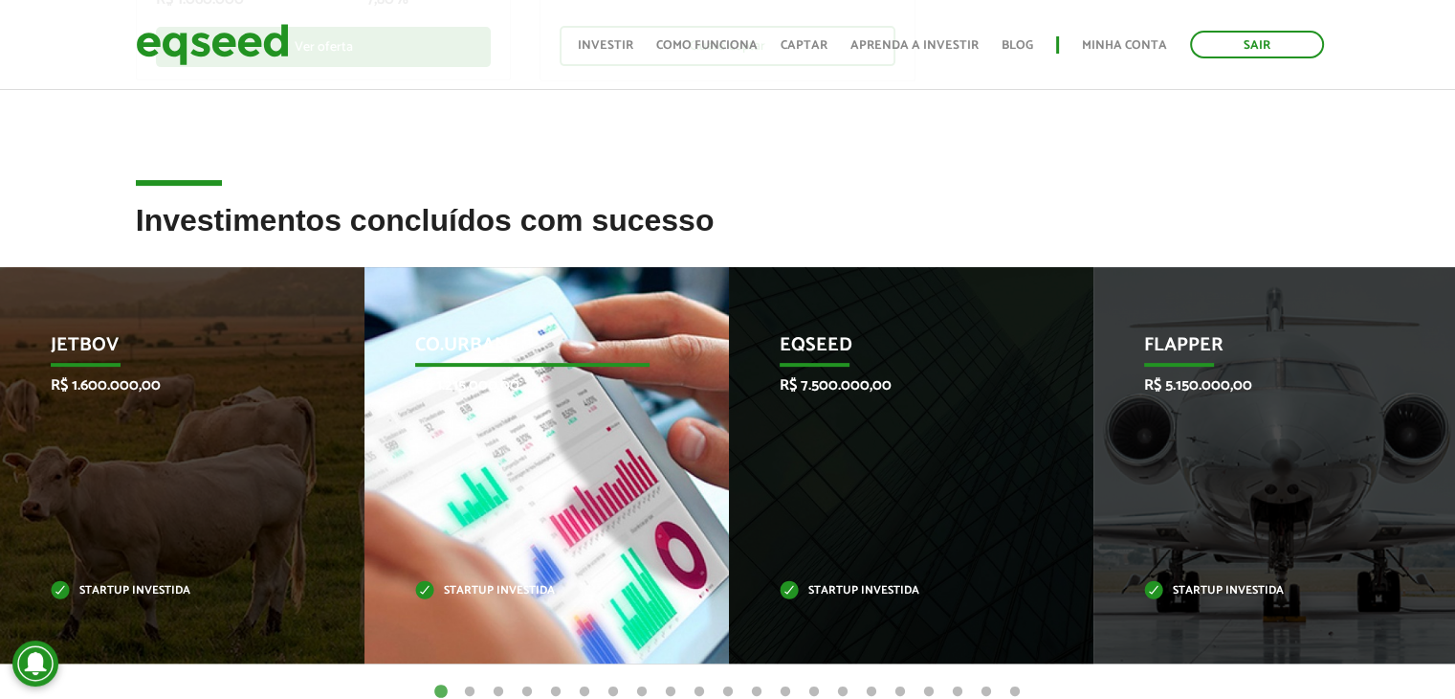
click at [443, 334] on p "Co.Urban" at bounding box center [532, 350] width 235 height 33
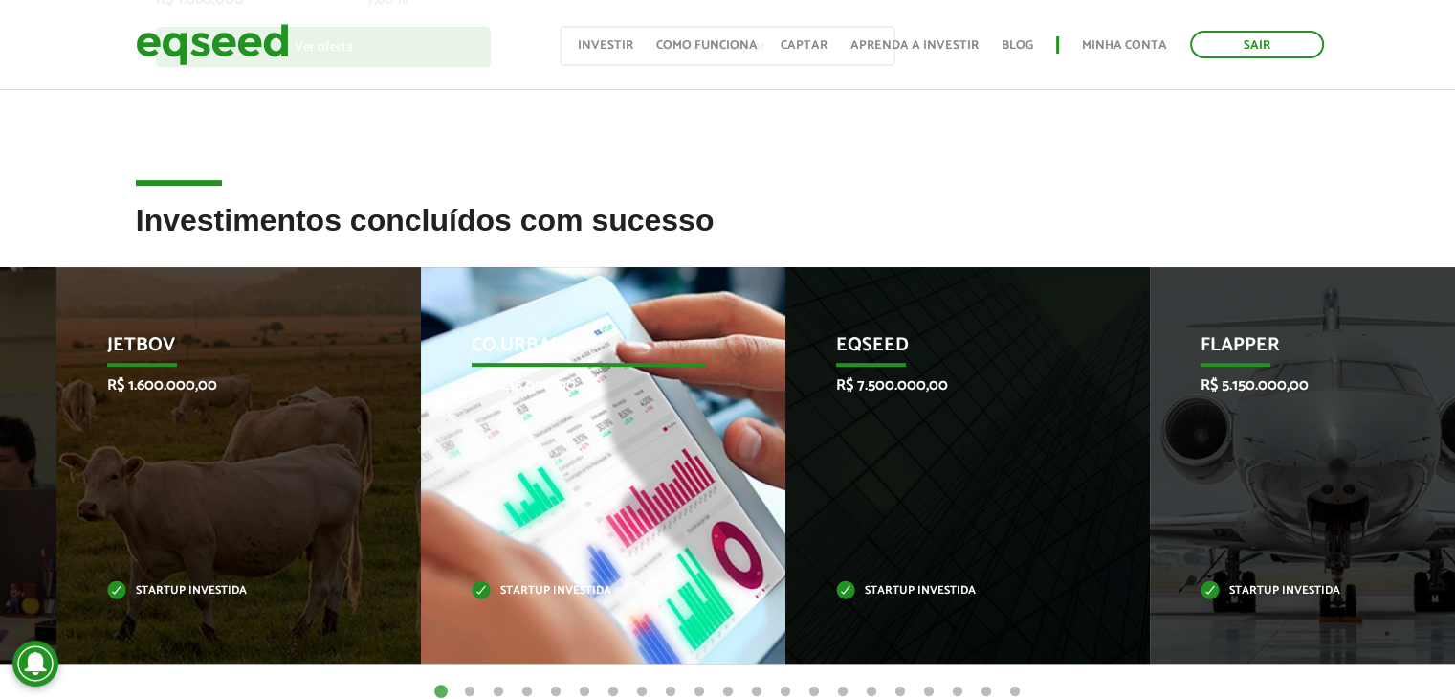
drag, startPoint x: 443, startPoint y: 334, endPoint x: 502, endPoint y: 340, distance: 59.6
click at [502, 340] on p "Co.Urban" at bounding box center [589, 350] width 235 height 33
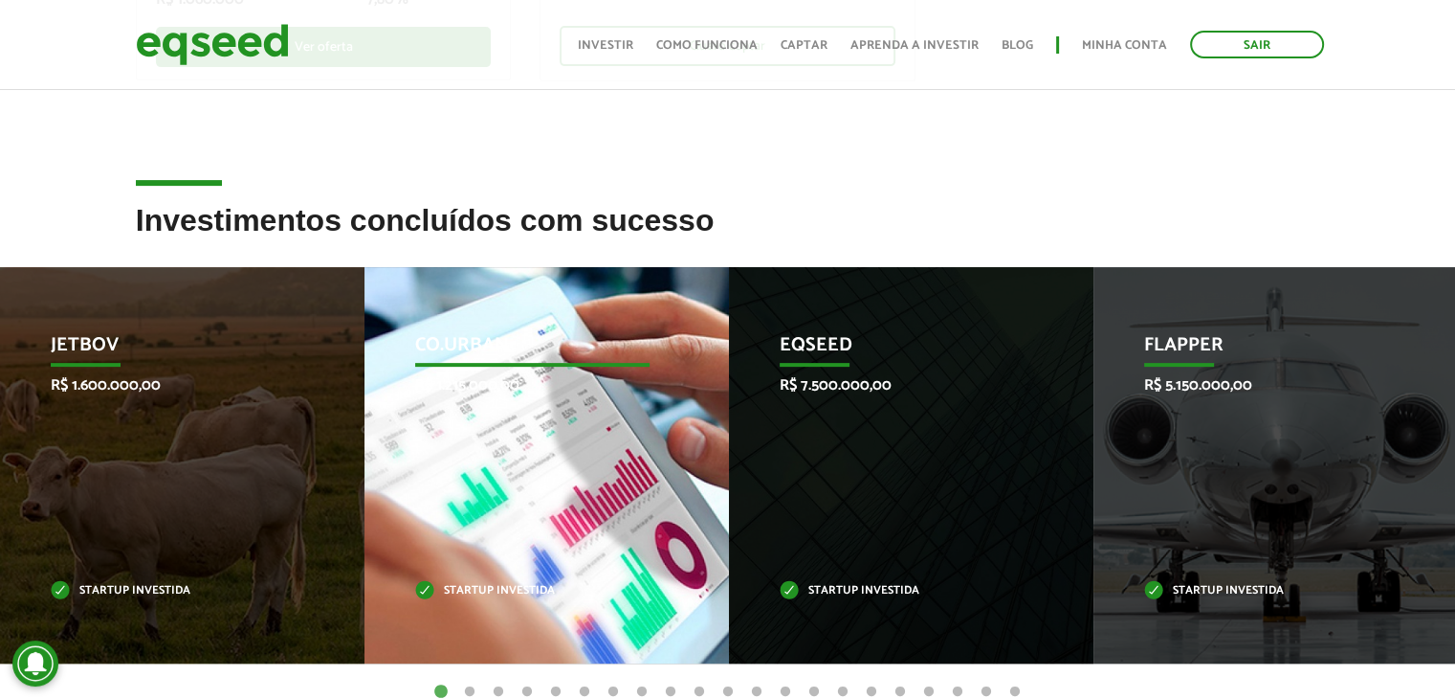
drag, startPoint x: 502, startPoint y: 340, endPoint x: 348, endPoint y: 384, distance: 160.2
click at [365, 384] on div "Co.Urban R$ 1.215.000,00 Startup investida" at bounding box center [533, 465] width 336 height 396
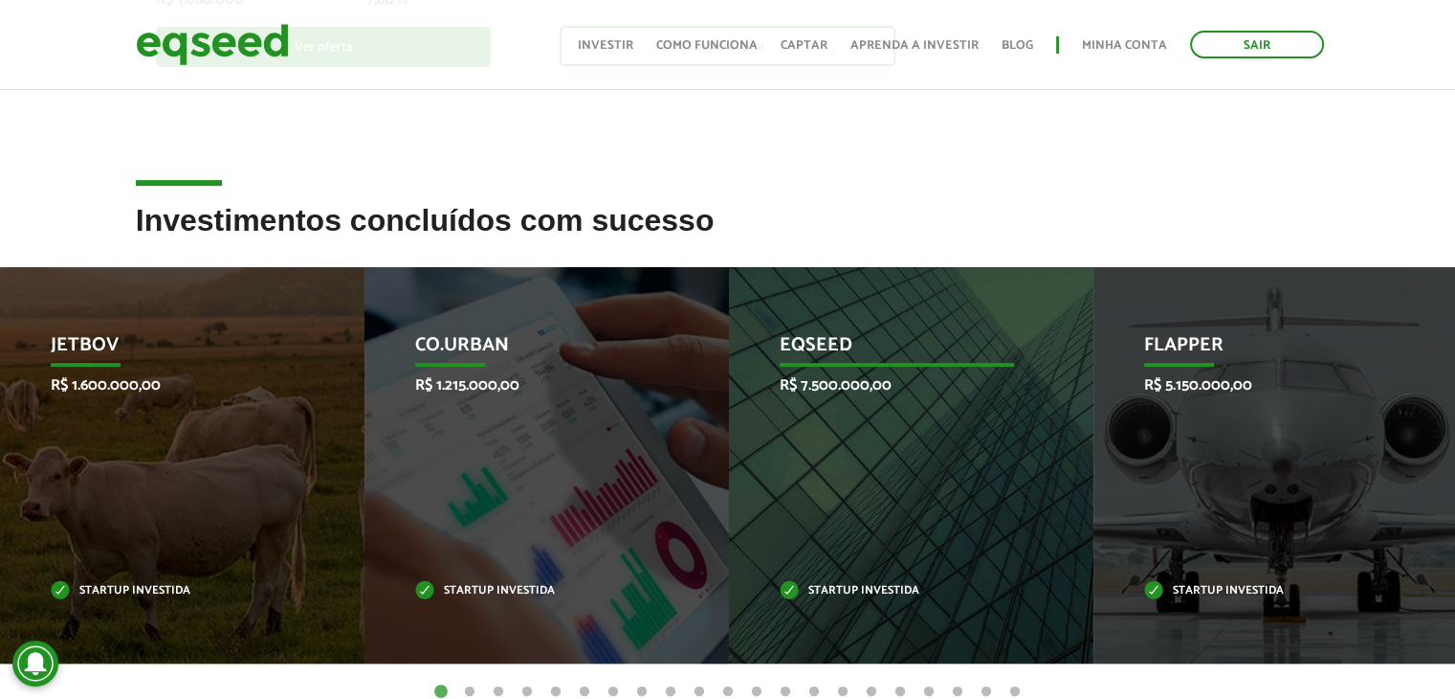
drag, startPoint x: 836, startPoint y: 453, endPoint x: 804, endPoint y: 475, distance: 39.3
click at [804, 475] on div "EqSeed R$ 7.500.000,00 Startup investida" at bounding box center [897, 465] width 336 height 396
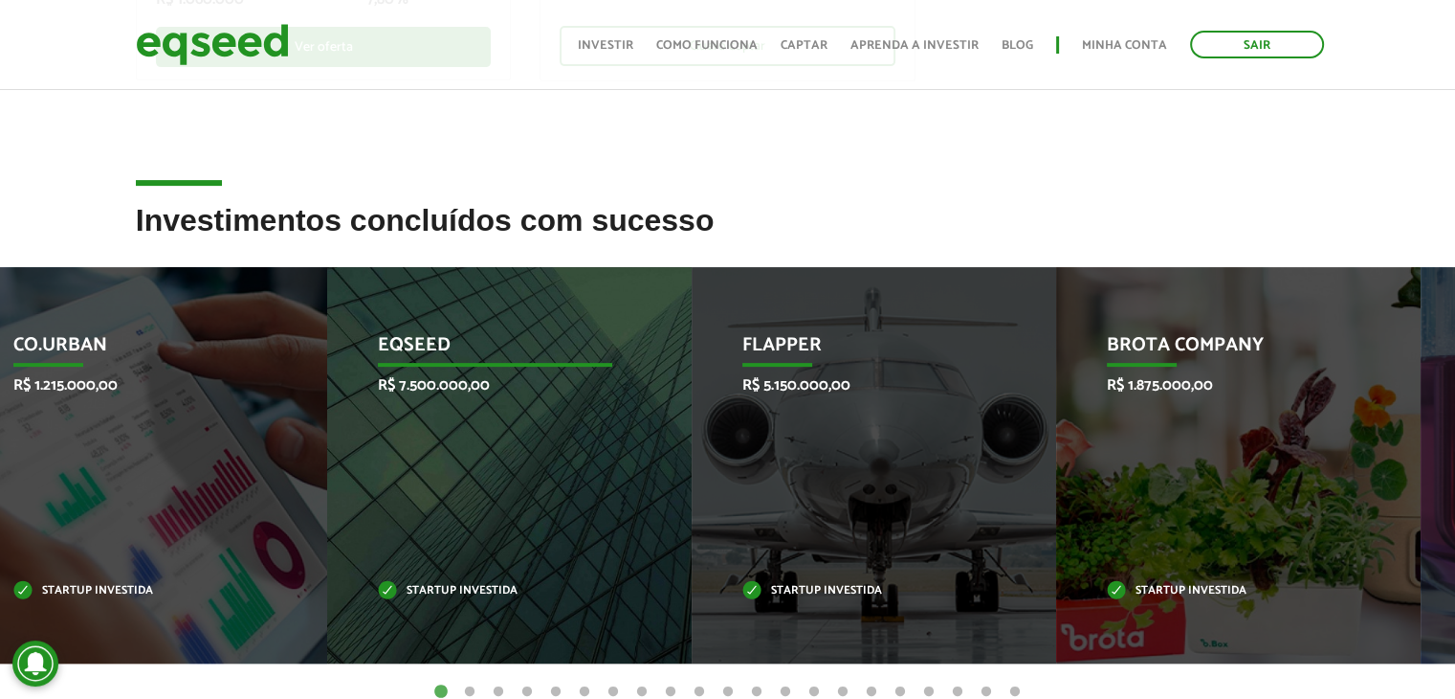
drag, startPoint x: 804, startPoint y: 475, endPoint x: 402, endPoint y: 521, distance: 404.6
click at [402, 521] on div "EqSeed R$ 7.500.000,00 Startup investida" at bounding box center [495, 465] width 336 height 396
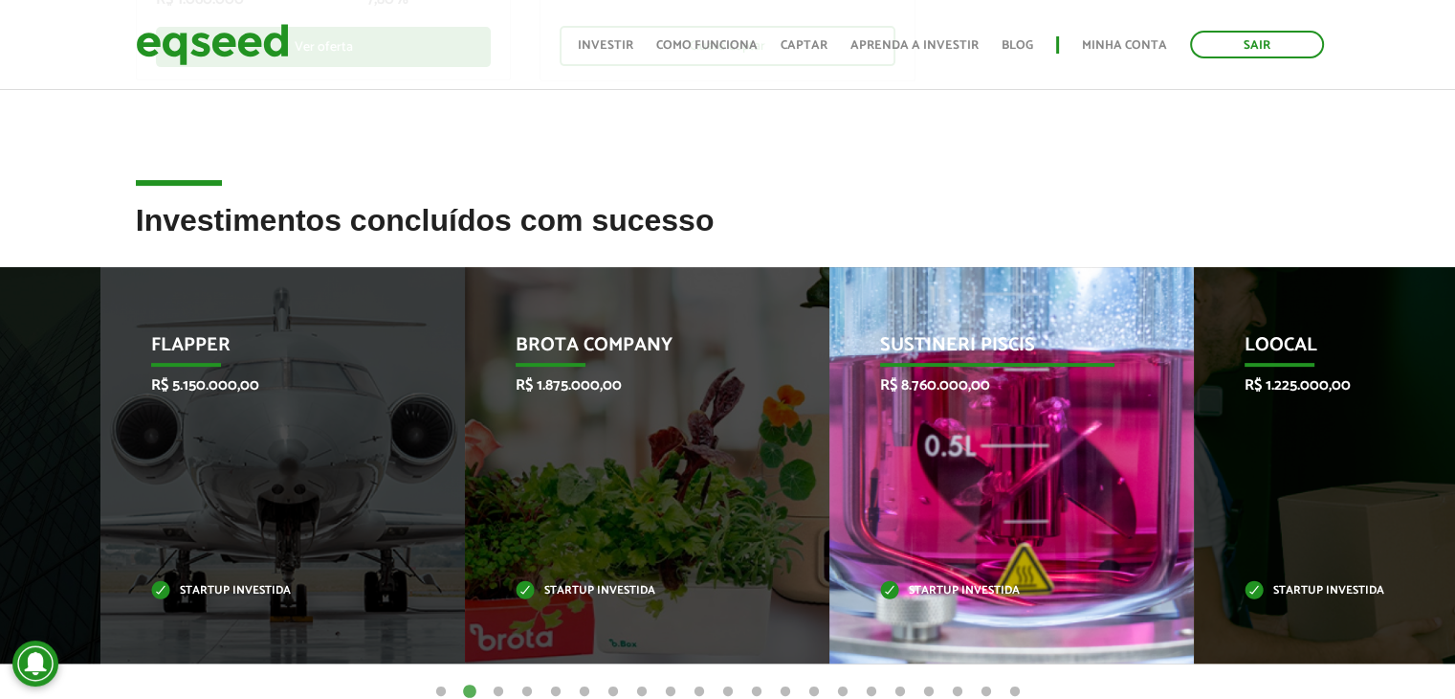
drag, startPoint x: 650, startPoint y: 502, endPoint x: 1139, endPoint y: 482, distance: 489.4
click at [1139, 482] on div "Sustineri Piscis R$ 8.760.000,00 Startup investida" at bounding box center [998, 465] width 336 height 396
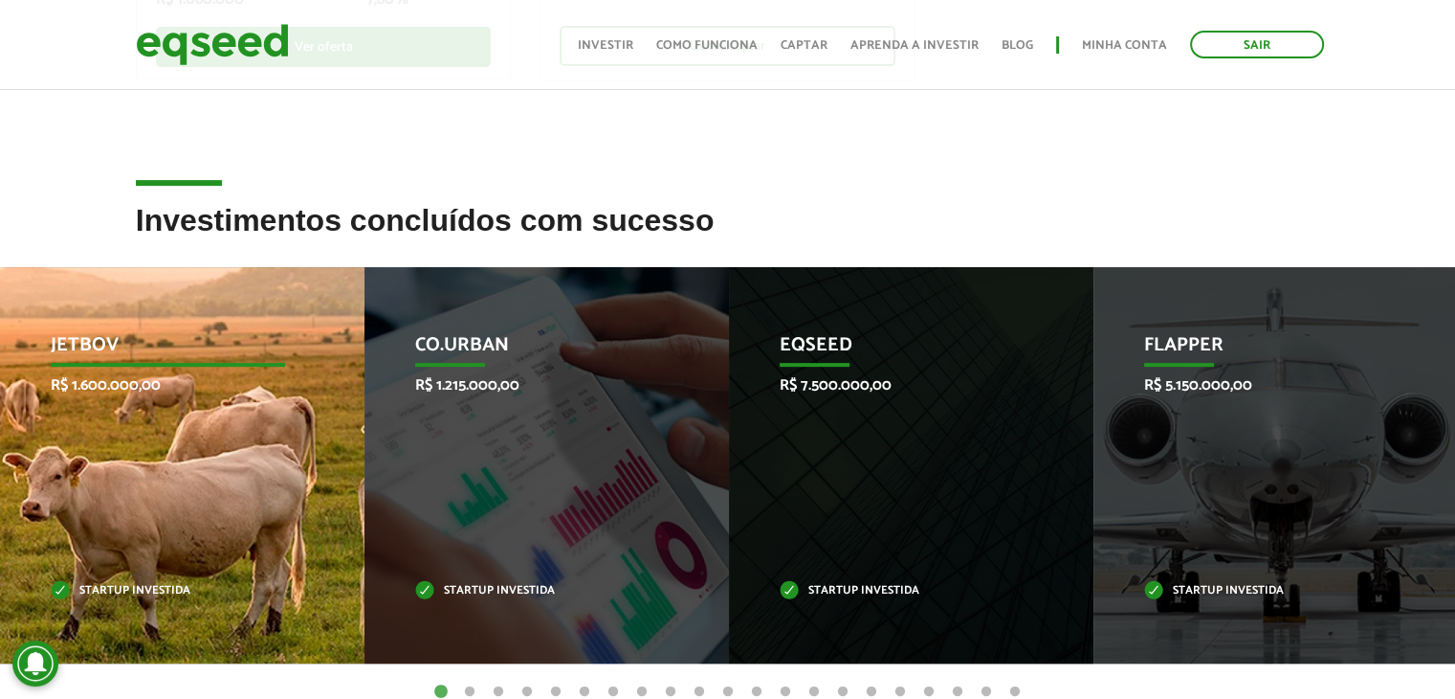
drag, startPoint x: 988, startPoint y: 492, endPoint x: 261, endPoint y: 565, distance: 730.8
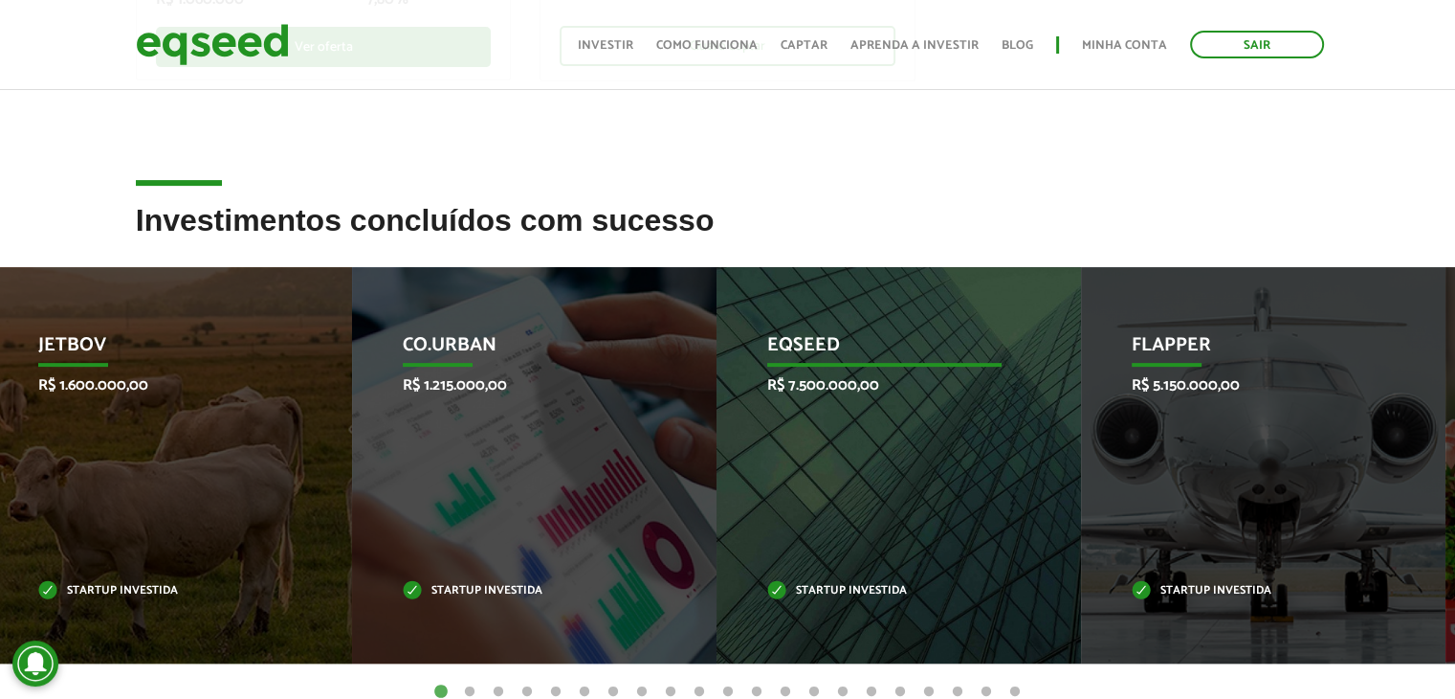
drag, startPoint x: 797, startPoint y: 464, endPoint x: 357, endPoint y: 518, distance: 443.4
click at [717, 518] on div "EqSeed R$ 7.500.000,00 Startup investida" at bounding box center [885, 465] width 336 height 396
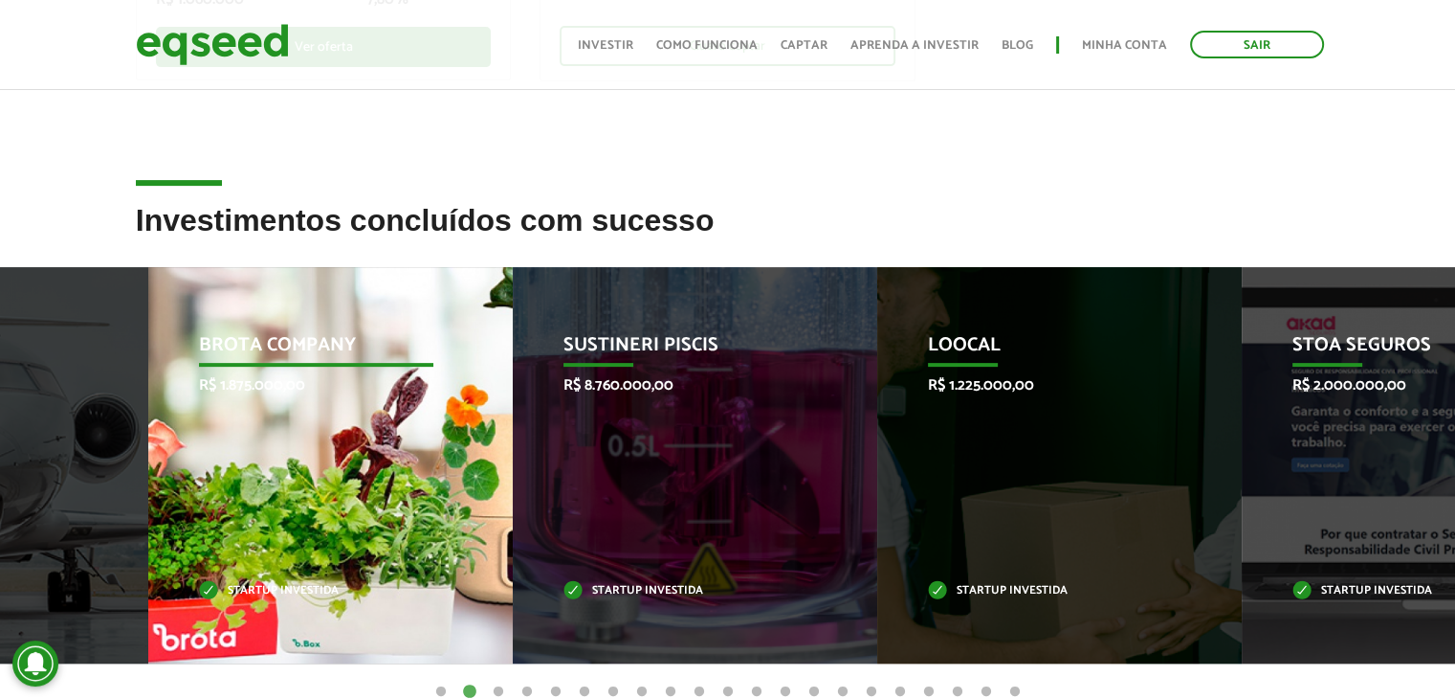
drag, startPoint x: 158, startPoint y: 372, endPoint x: 308, endPoint y: 375, distance: 150.3
click at [308, 375] on div "Brota Company R$ 1.875.000,00 Startup investida" at bounding box center [316, 465] width 336 height 396
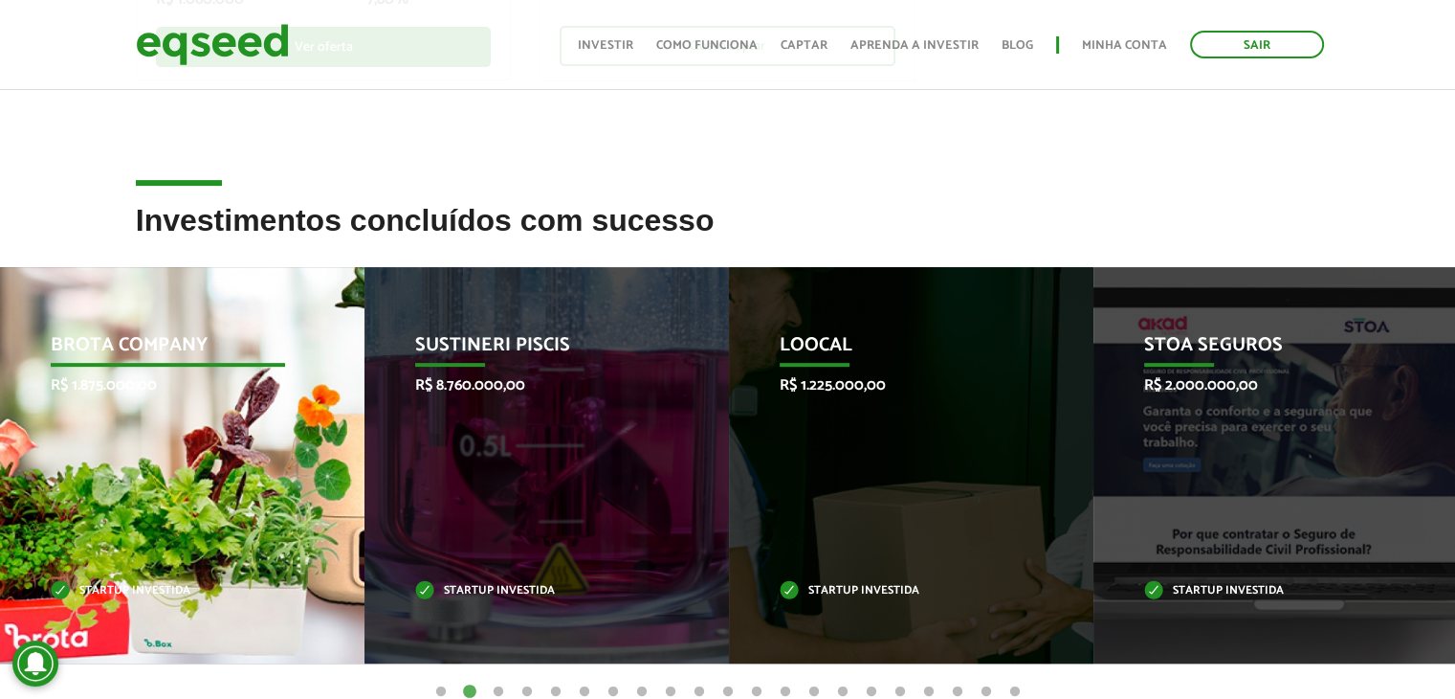
click at [308, 375] on div "Brota Company R$ 1.875.000,00 Startup investida" at bounding box center [168, 465] width 336 height 396
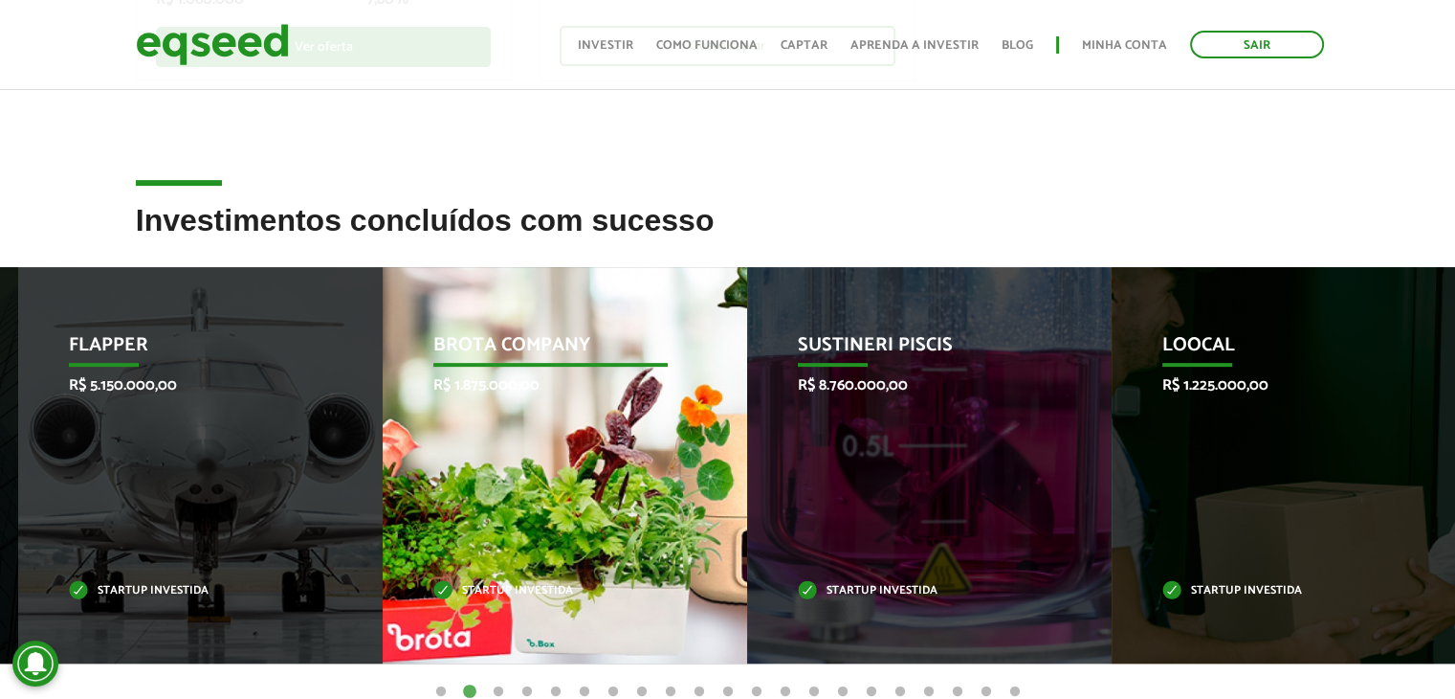
drag, startPoint x: 308, startPoint y: 375, endPoint x: 995, endPoint y: 468, distance: 693.3
click at [719, 468] on div "Brota Company R$ 1.875.000,00 Startup investida" at bounding box center [551, 465] width 336 height 396
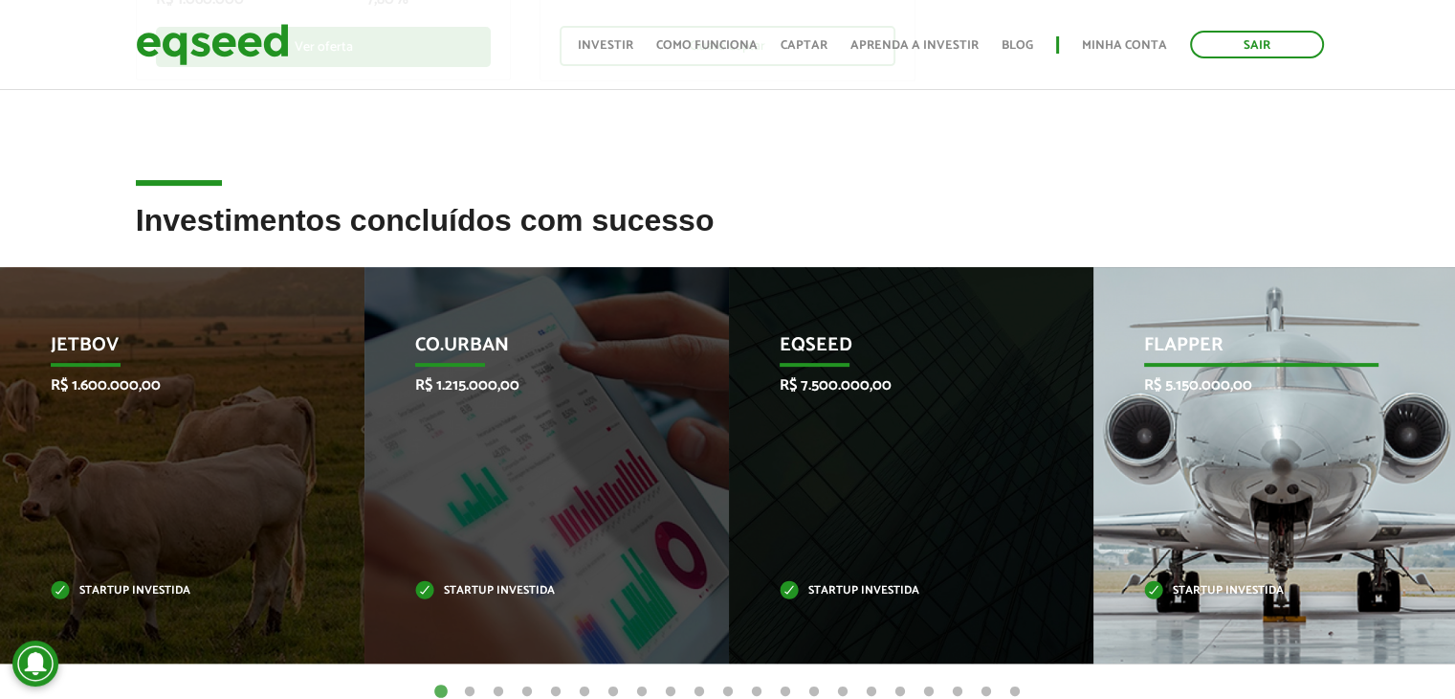
click at [1213, 376] on p "R$ 5.150.000,00" at bounding box center [1261, 385] width 235 height 18
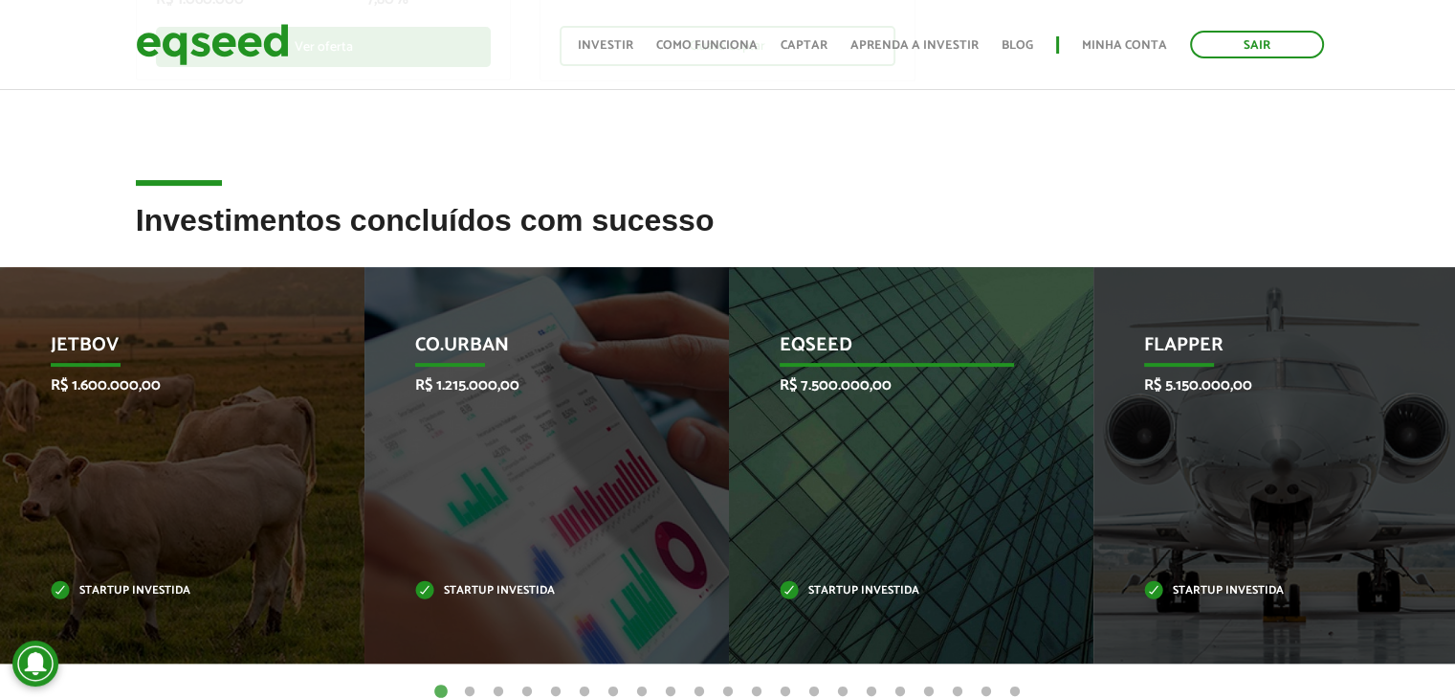
click at [1007, 388] on p "R$ 7.500.000,00" at bounding box center [897, 385] width 235 height 18
click at [911, 441] on div "EqSeed R$ 7.500.000,00 Startup investida" at bounding box center [897, 465] width 336 height 396
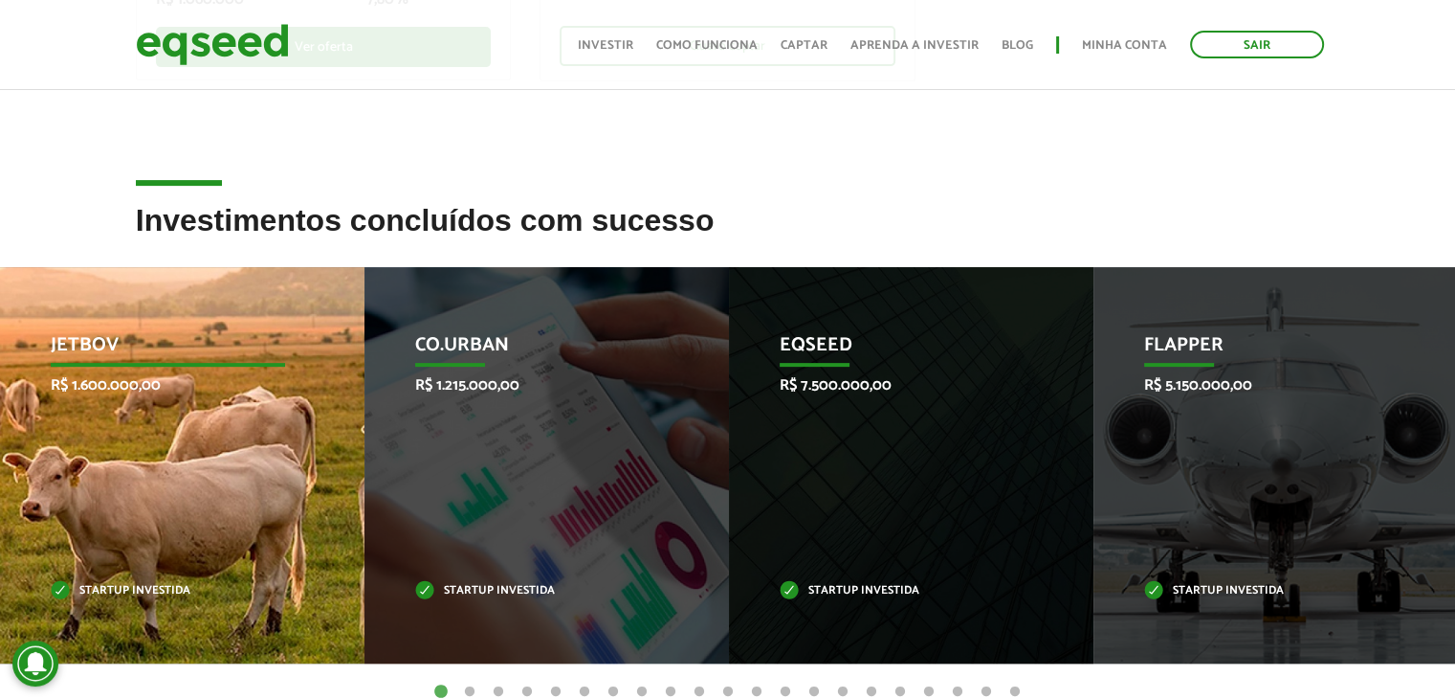
drag, startPoint x: 686, startPoint y: 485, endPoint x: 0, endPoint y: 556, distance: 689.7
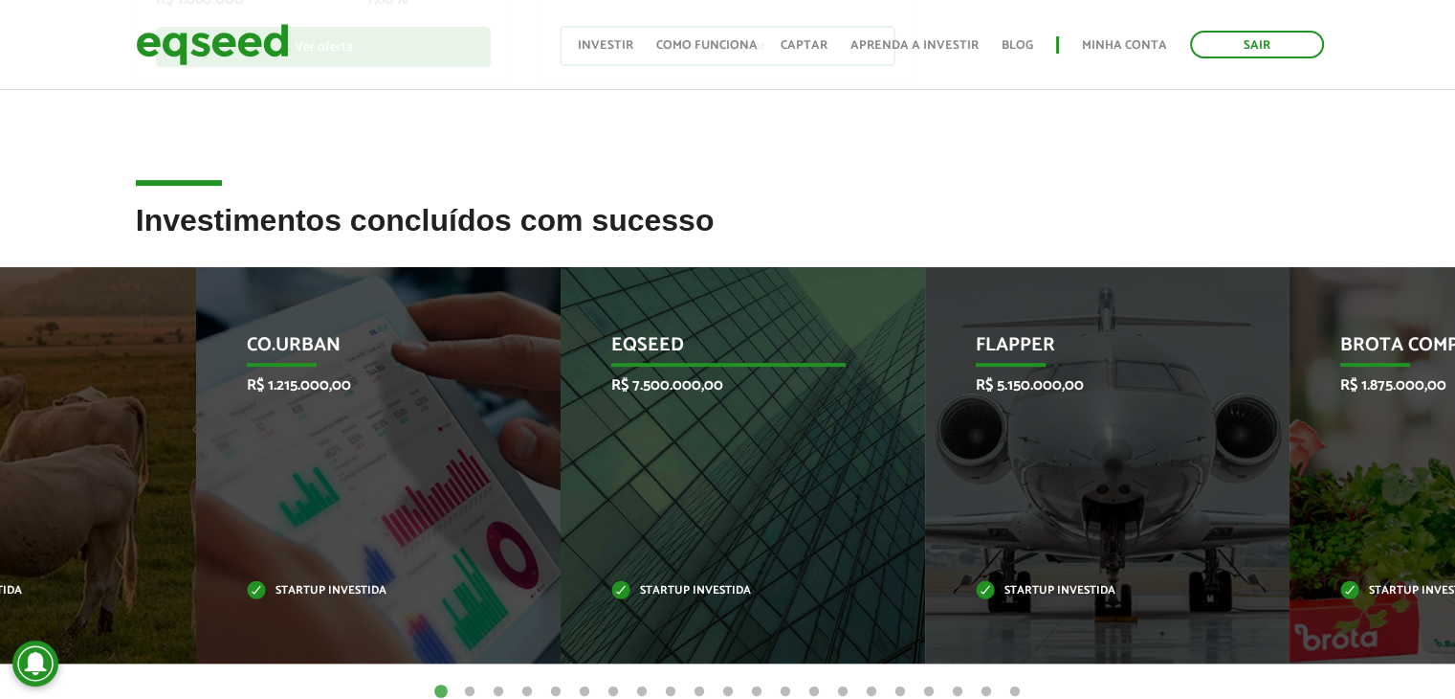
drag, startPoint x: 915, startPoint y: 476, endPoint x: 0, endPoint y: 641, distance: 929.6
click at [561, 641] on div "EqSeed R$ 7.500.000,00 Startup investida" at bounding box center [729, 465] width 336 height 396
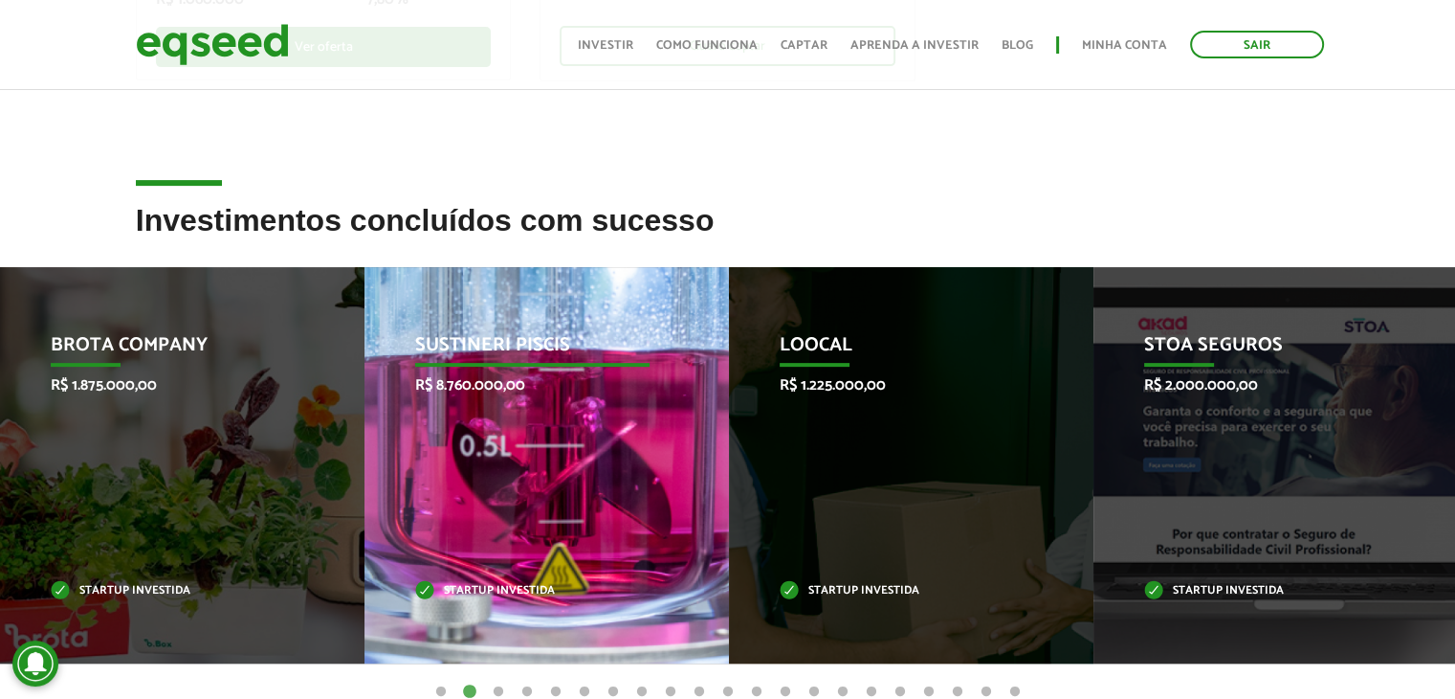
click at [431, 510] on div "Sustineri Piscis R$ 8.760.000,00 Startup investida" at bounding box center [533, 465] width 336 height 396
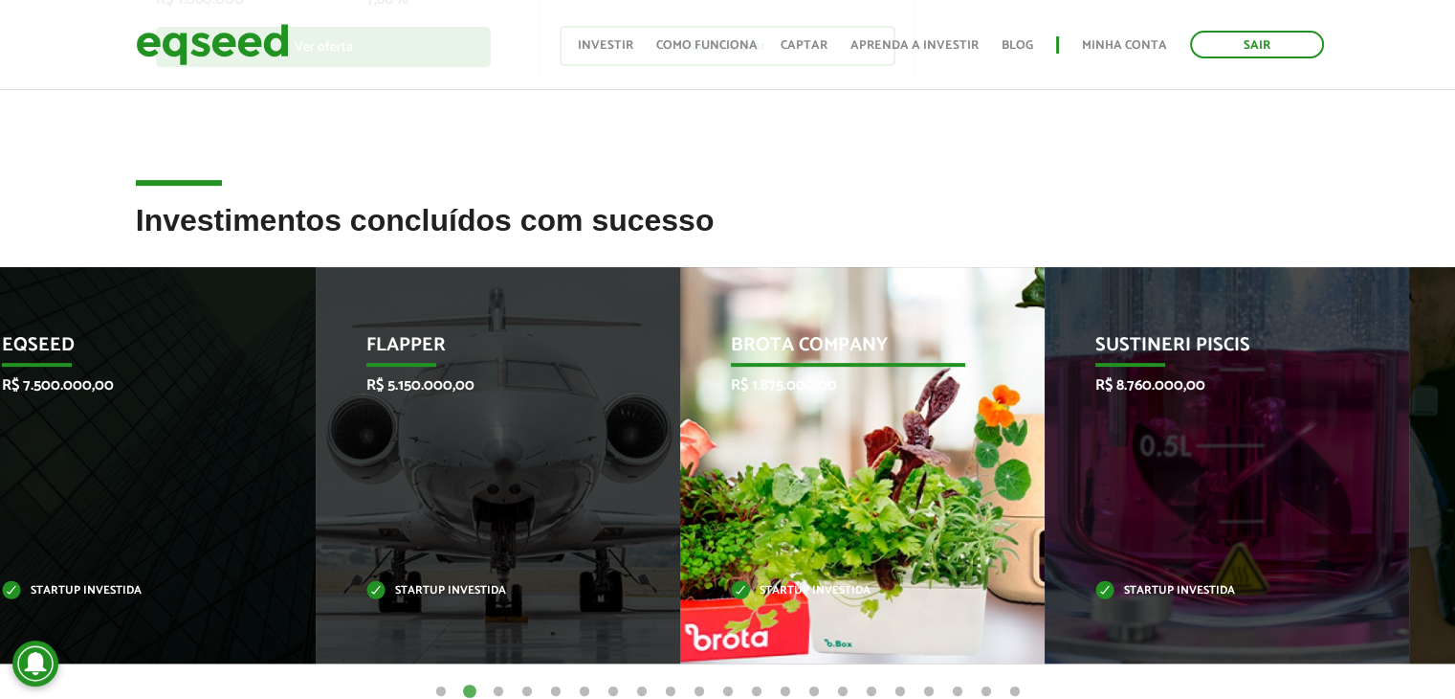
drag, startPoint x: 322, startPoint y: 497, endPoint x: 1328, endPoint y: 494, distance: 1006.6
click at [1016, 494] on div "Brota Company R$ 1.875.000,00 Startup investida" at bounding box center [848, 465] width 336 height 396
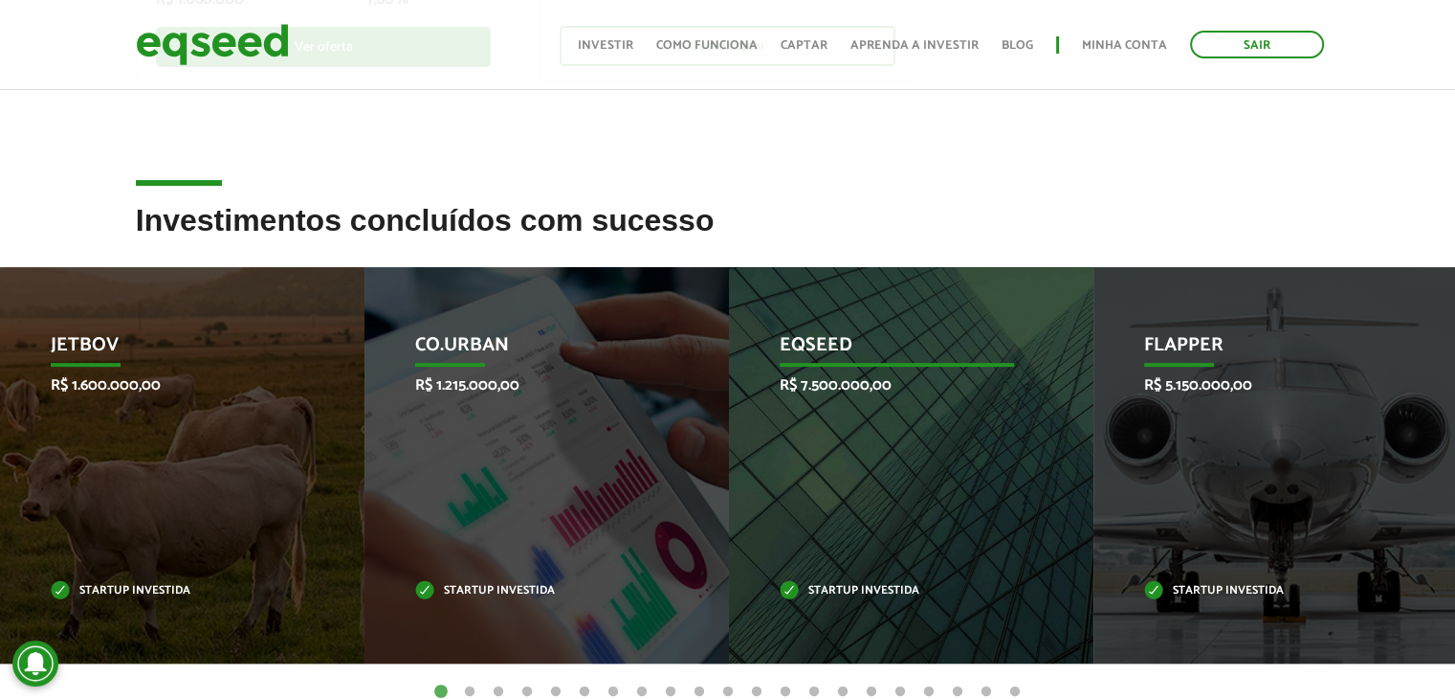
drag, startPoint x: 957, startPoint y: 505, endPoint x: 1009, endPoint y: 552, distance: 69.8
click at [1009, 552] on div "EqSeed R$ 7.500.000,00 Startup investida" at bounding box center [897, 465] width 336 height 396
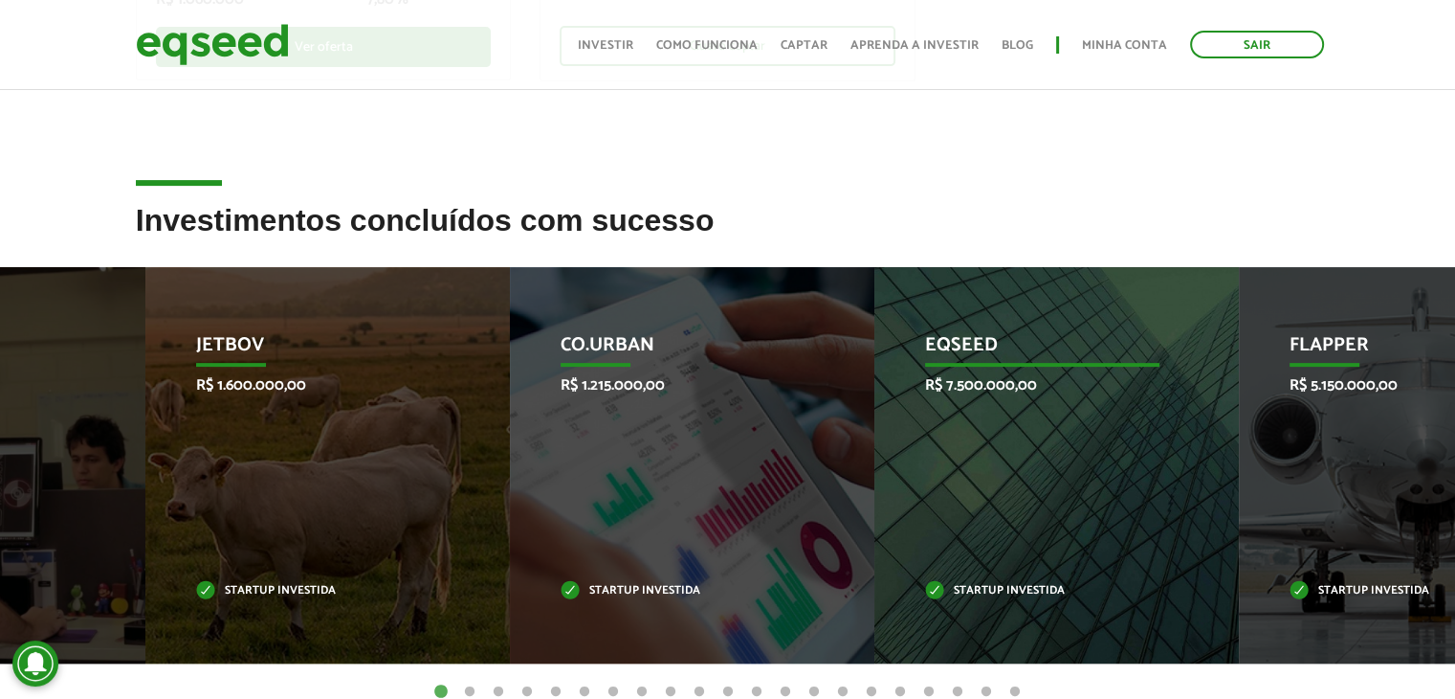
drag, startPoint x: 915, startPoint y: 523, endPoint x: 1133, endPoint y: 521, distance: 218.2
click at [1133, 521] on div "EqSeed R$ 7.500.000,00 Startup investida" at bounding box center [1043, 465] width 336 height 396
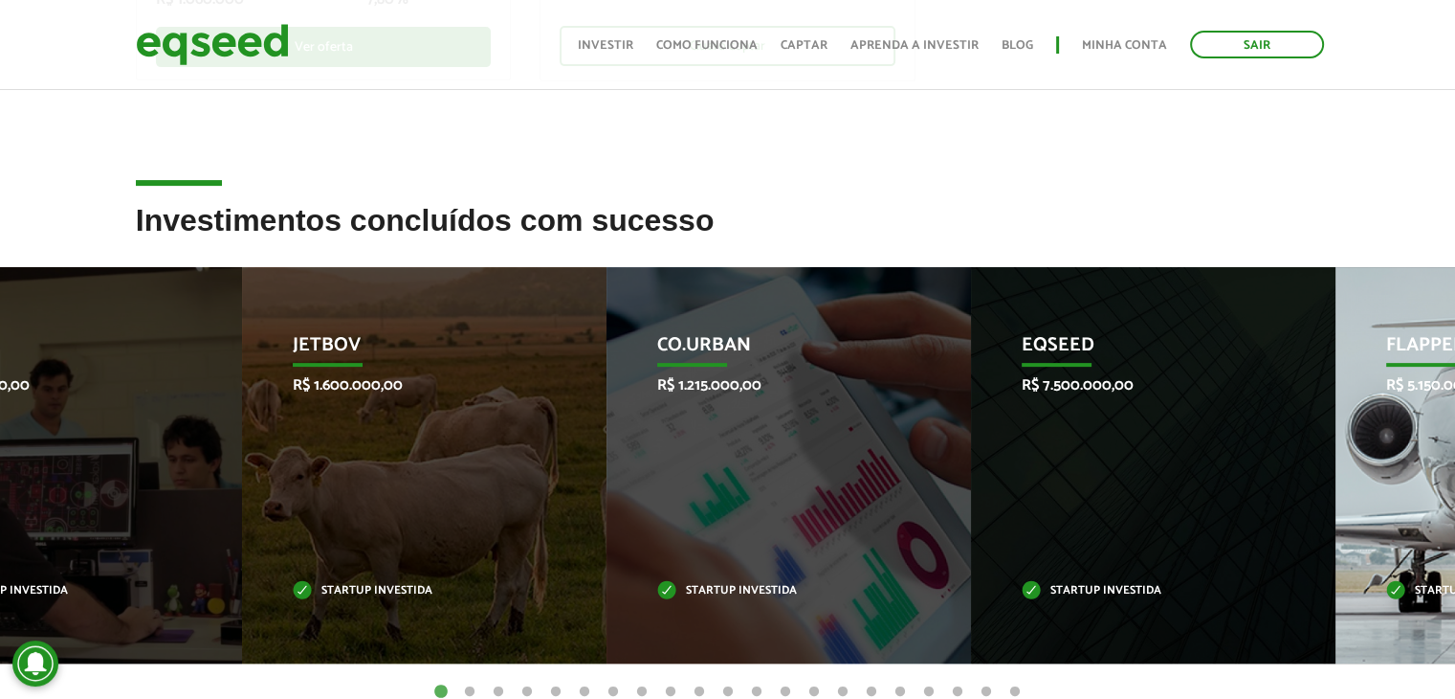
drag, startPoint x: 1133, startPoint y: 521, endPoint x: 1389, endPoint y: 497, distance: 257.6
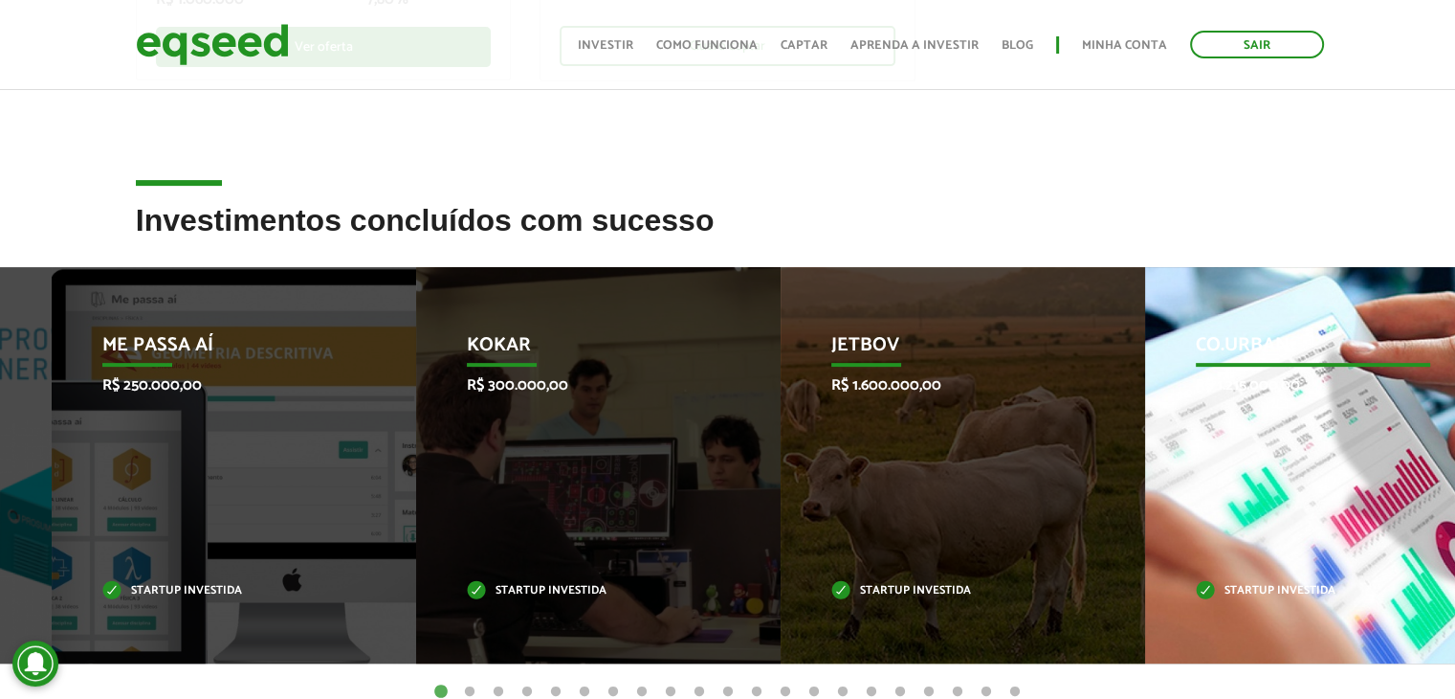
drag, startPoint x: 521, startPoint y: 428, endPoint x: 1363, endPoint y: 403, distance: 841.5
click at [1363, 403] on div "Co.Urban R$ 1.215.000,00 Startup investida" at bounding box center [1313, 465] width 336 height 396
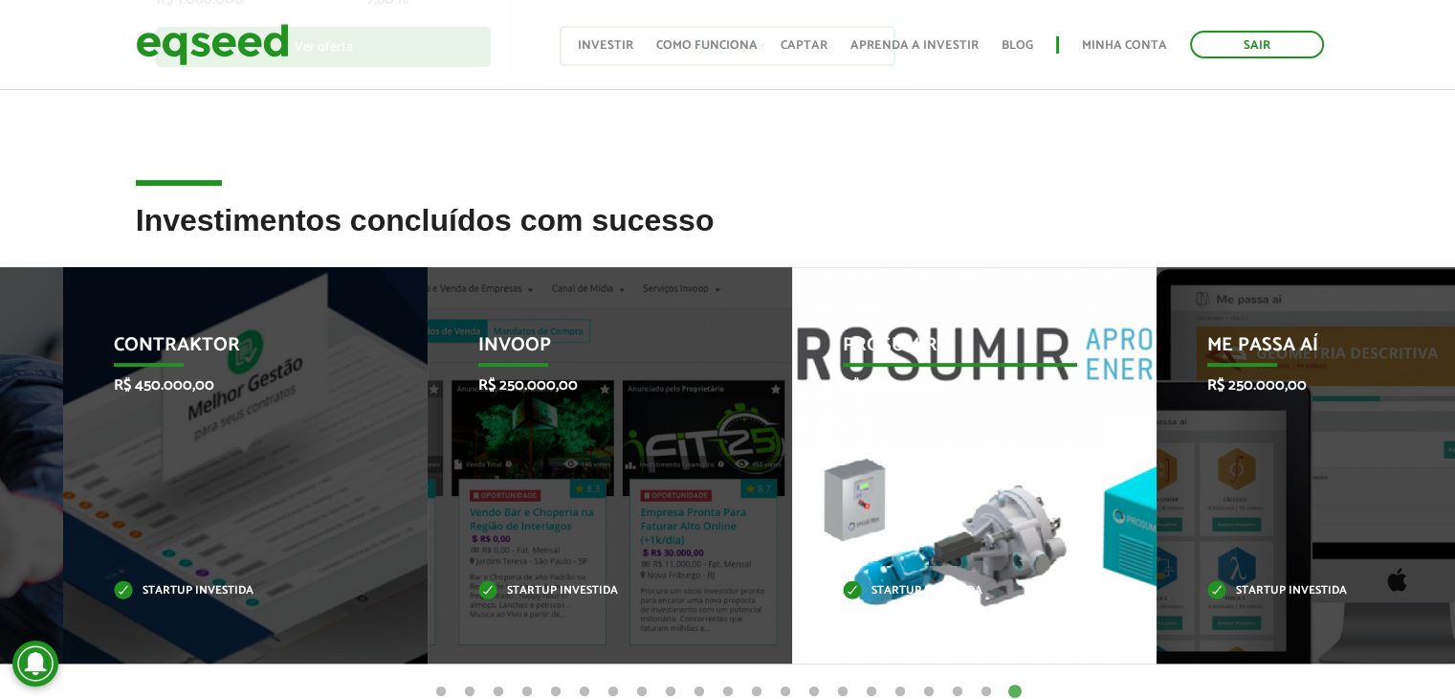
drag, startPoint x: 605, startPoint y: 456, endPoint x: 1032, endPoint y: 431, distance: 428.5
click at [1032, 431] on div "Prosumir R$ 300.000,00 Startup investida" at bounding box center [960, 465] width 336 height 396
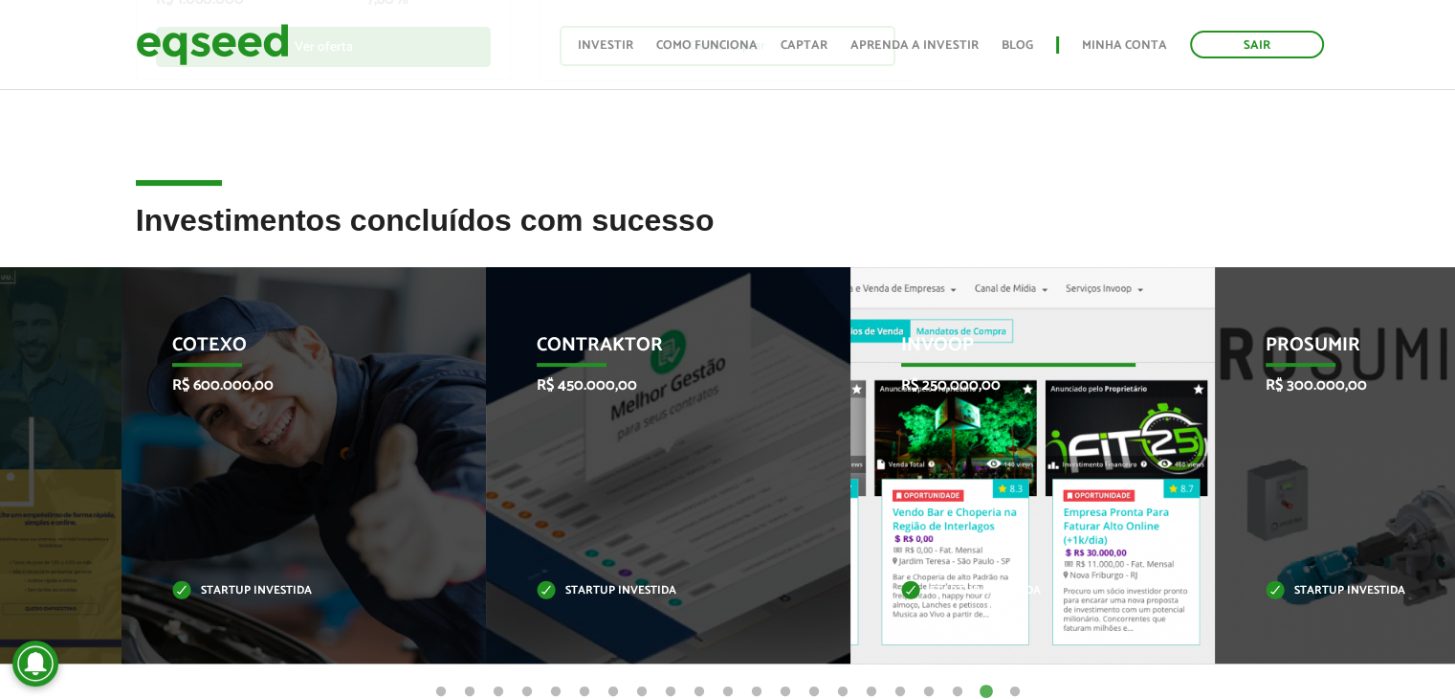
drag, startPoint x: 483, startPoint y: 418, endPoint x: 1183, endPoint y: 446, distance: 700.0
click at [1183, 446] on div "Invoop R$ 250.000,00 Startup investida" at bounding box center [1019, 465] width 336 height 396
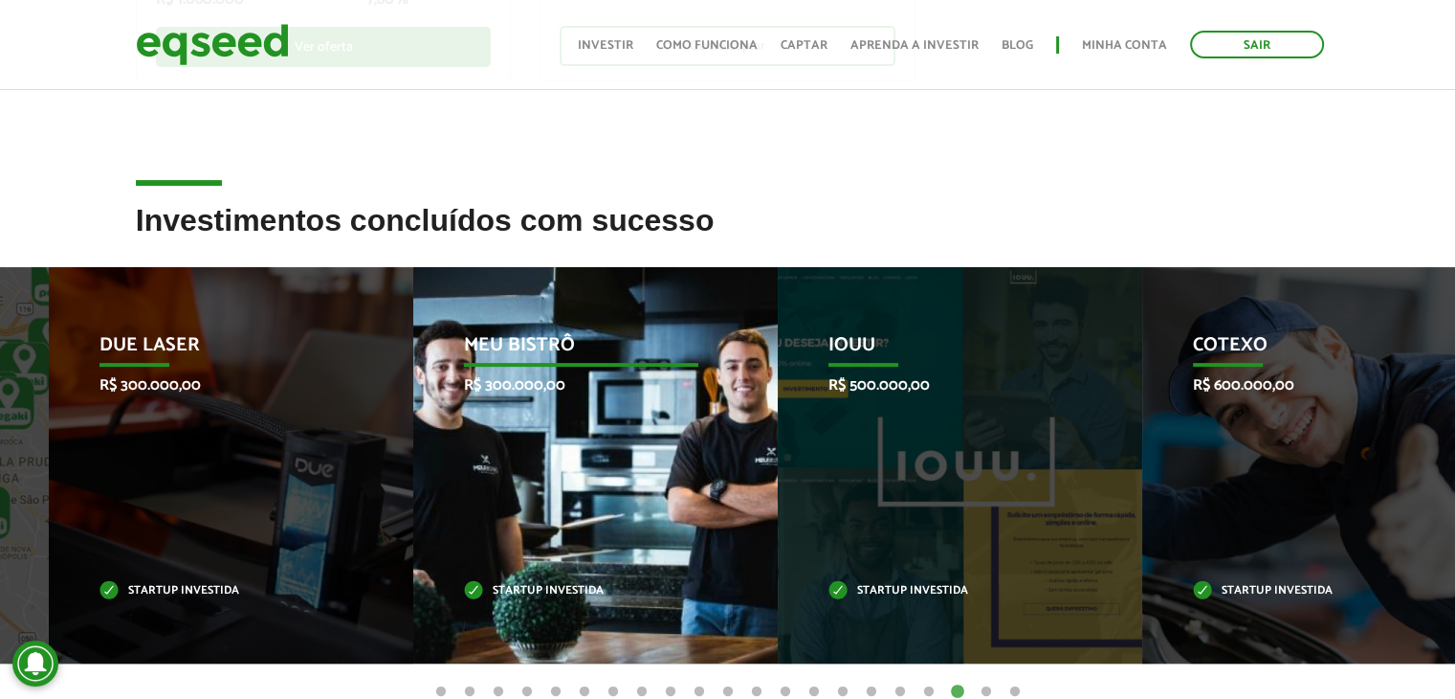
drag, startPoint x: 459, startPoint y: 541, endPoint x: 508, endPoint y: 538, distance: 48.9
click at [508, 538] on div "Meu Bistrô R$ 300.000,00 Startup investida" at bounding box center [581, 465] width 336 height 396
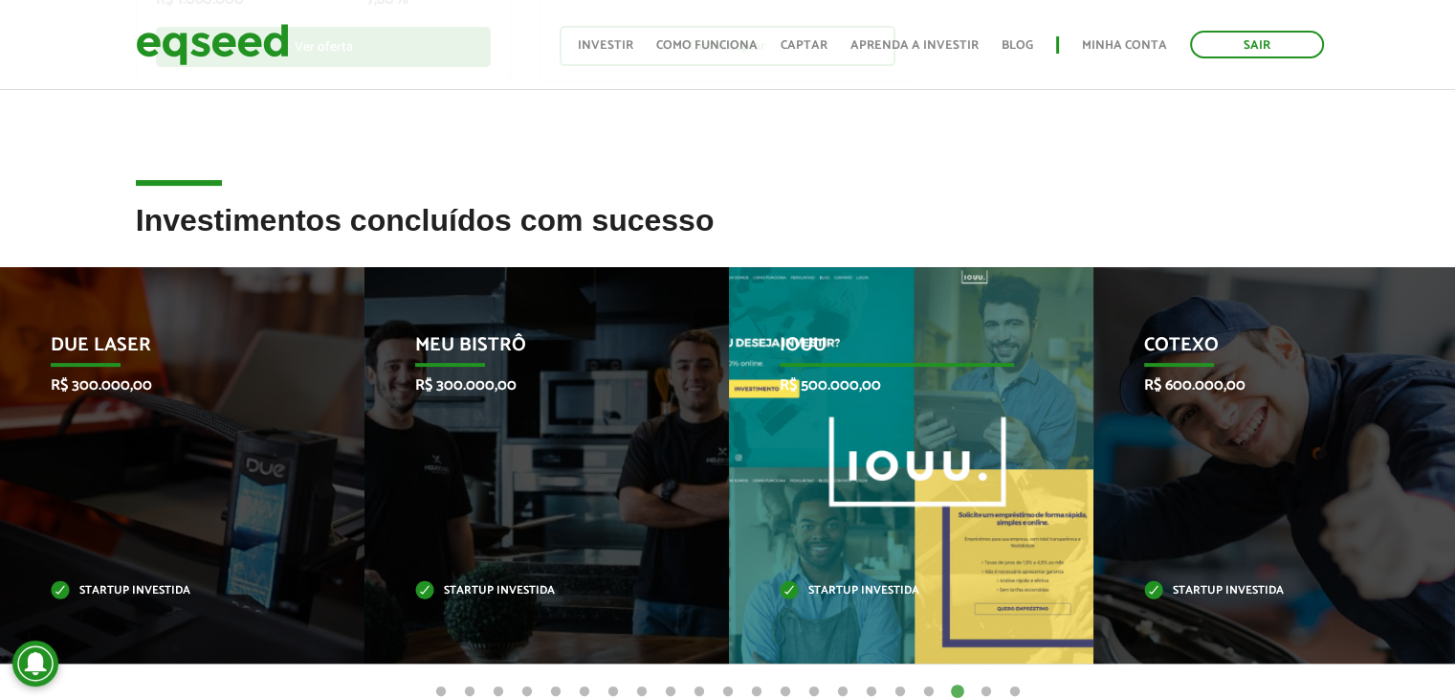
click at [777, 330] on div "IOUU R$ 500.000,00 Startup investida" at bounding box center [897, 465] width 336 height 396
drag, startPoint x: 777, startPoint y: 330, endPoint x: 804, endPoint y: 347, distance: 31.9
click at [804, 347] on div "IOUU R$ 500.000,00 Startup investida" at bounding box center [897, 465] width 336 height 396
drag, startPoint x: 804, startPoint y: 347, endPoint x: 829, endPoint y: 346, distance: 24.9
click at [829, 346] on p "IOUU" at bounding box center [897, 350] width 235 height 33
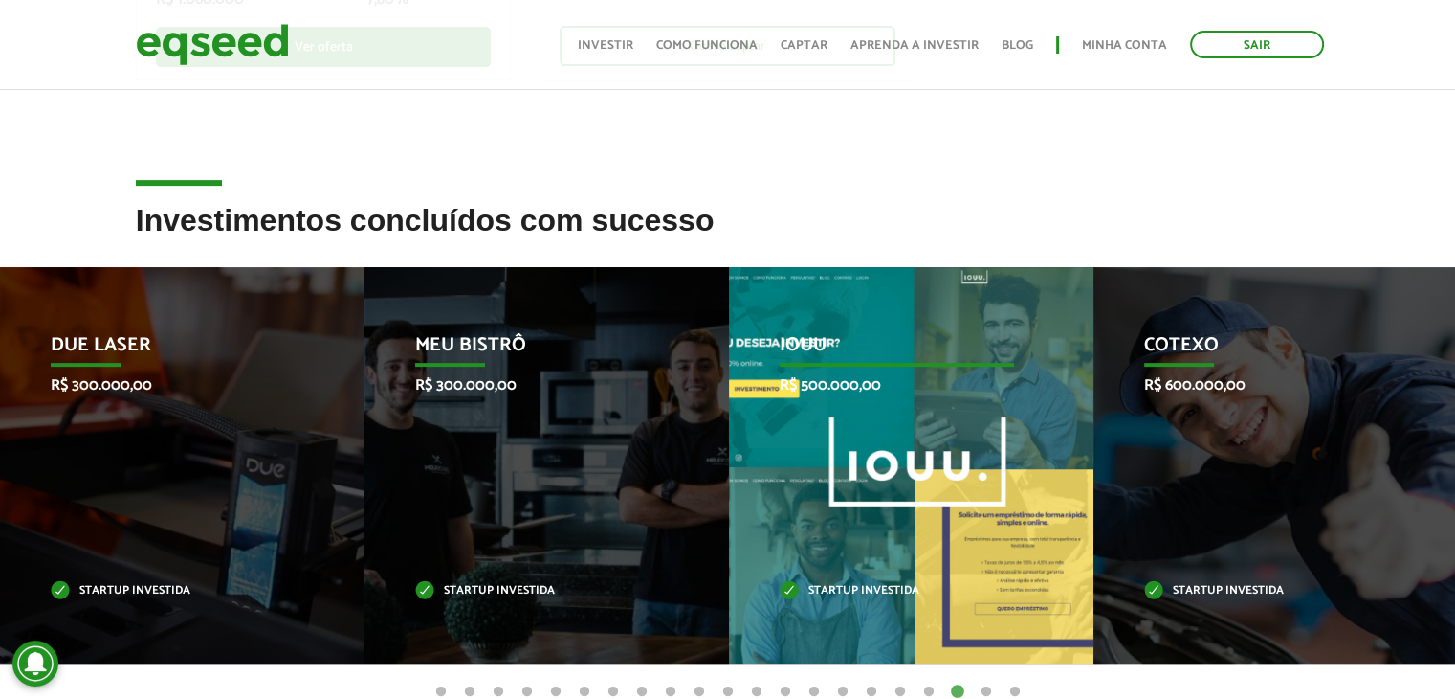
drag, startPoint x: 829, startPoint y: 346, endPoint x: 823, endPoint y: 433, distance: 86.3
click at [823, 433] on div "IOUU R$ 500.000,00 Startup investida" at bounding box center [897, 465] width 336 height 396
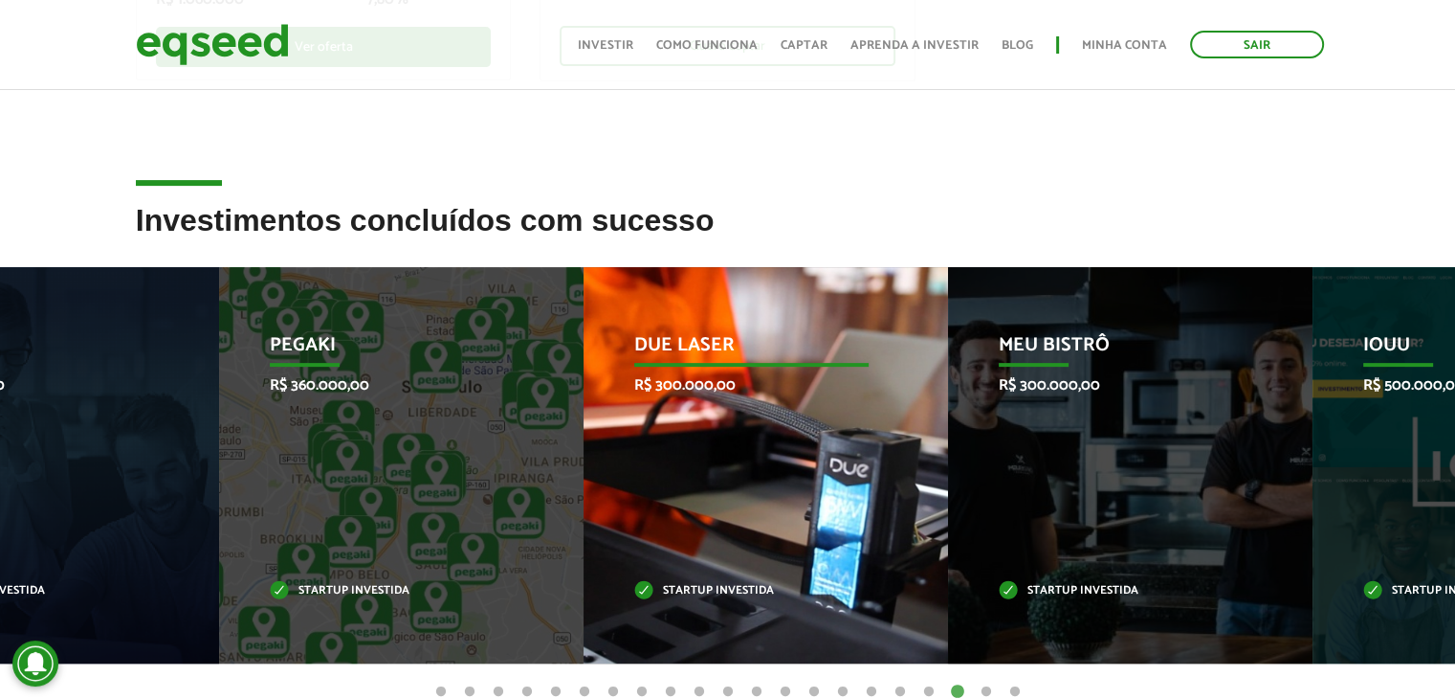
drag, startPoint x: 289, startPoint y: 457, endPoint x: 765, endPoint y: 467, distance: 476.6
click at [765, 467] on div "Due Laser R$ 300.000,00 Startup investida" at bounding box center [752, 465] width 336 height 396
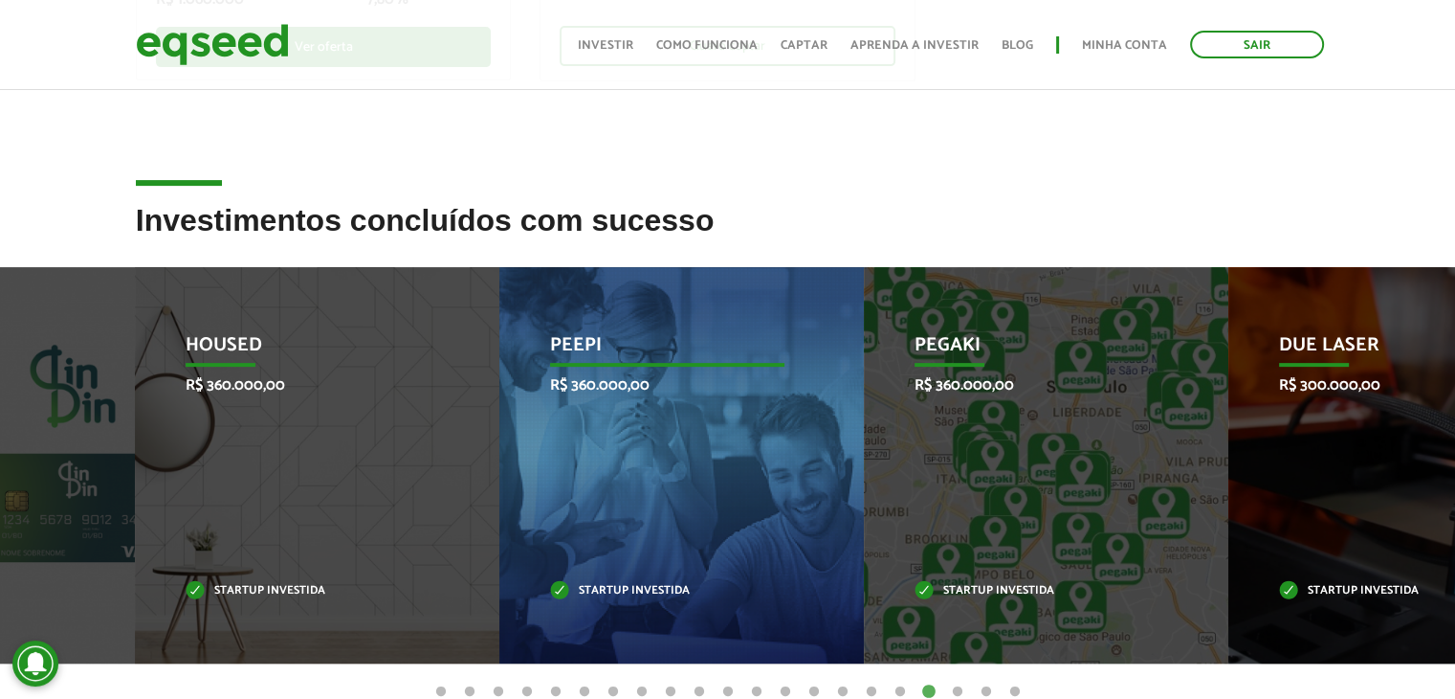
drag, startPoint x: 765, startPoint y: 467, endPoint x: 107, endPoint y: 567, distance: 665.9
click at [499, 567] on div "Peepi R$ 360.000,00 Startup investida" at bounding box center [667, 465] width 336 height 396
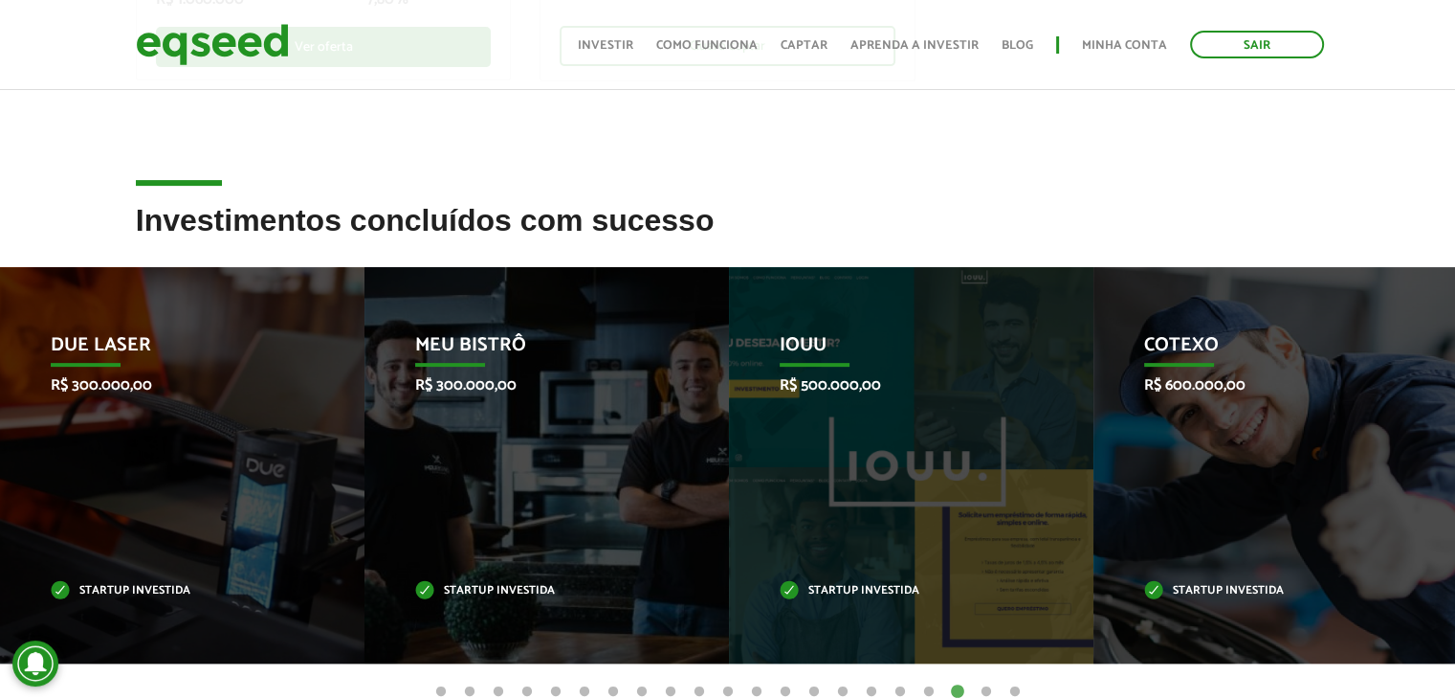
drag, startPoint x: 788, startPoint y: 551, endPoint x: 1431, endPoint y: 549, distance: 643.0
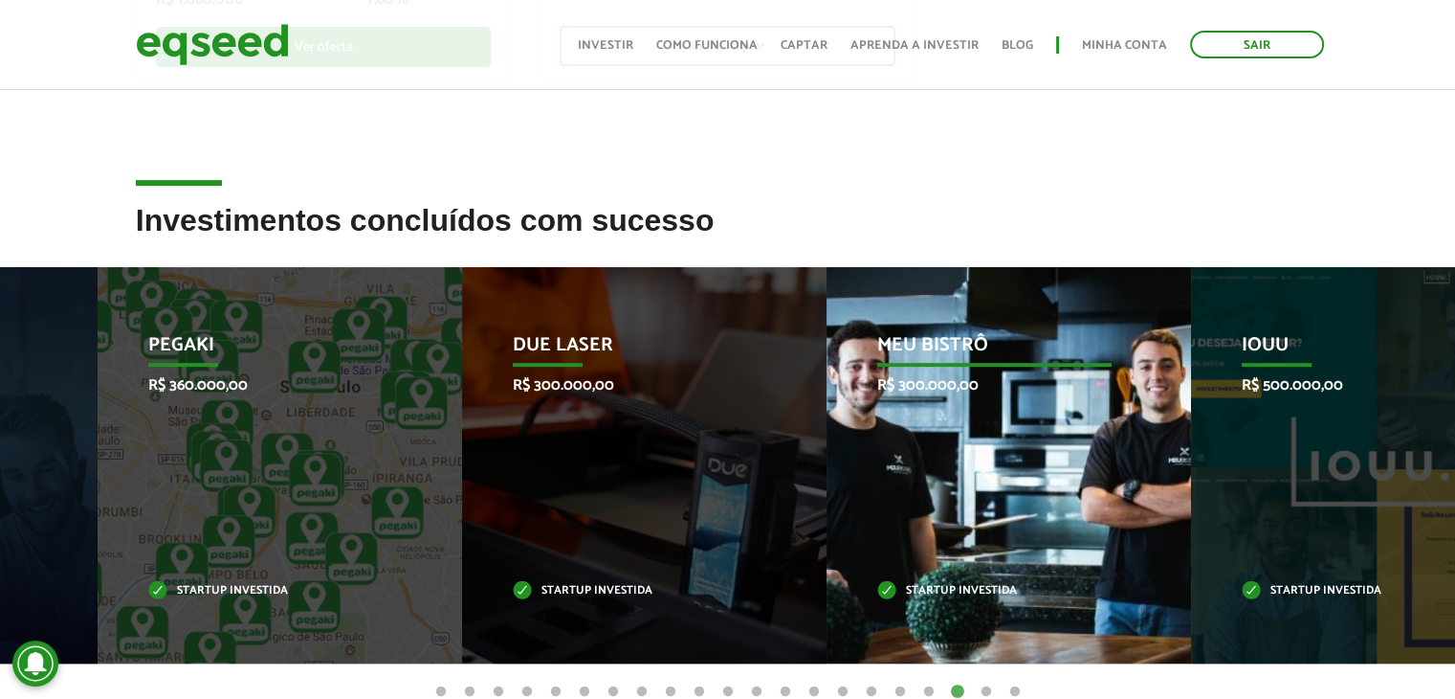
drag, startPoint x: 637, startPoint y: 525, endPoint x: 1165, endPoint y: 482, distance: 529.0
click at [1163, 482] on div "Meu Bistrô R$ 300.000,00 Startup investida" at bounding box center [995, 465] width 336 height 396
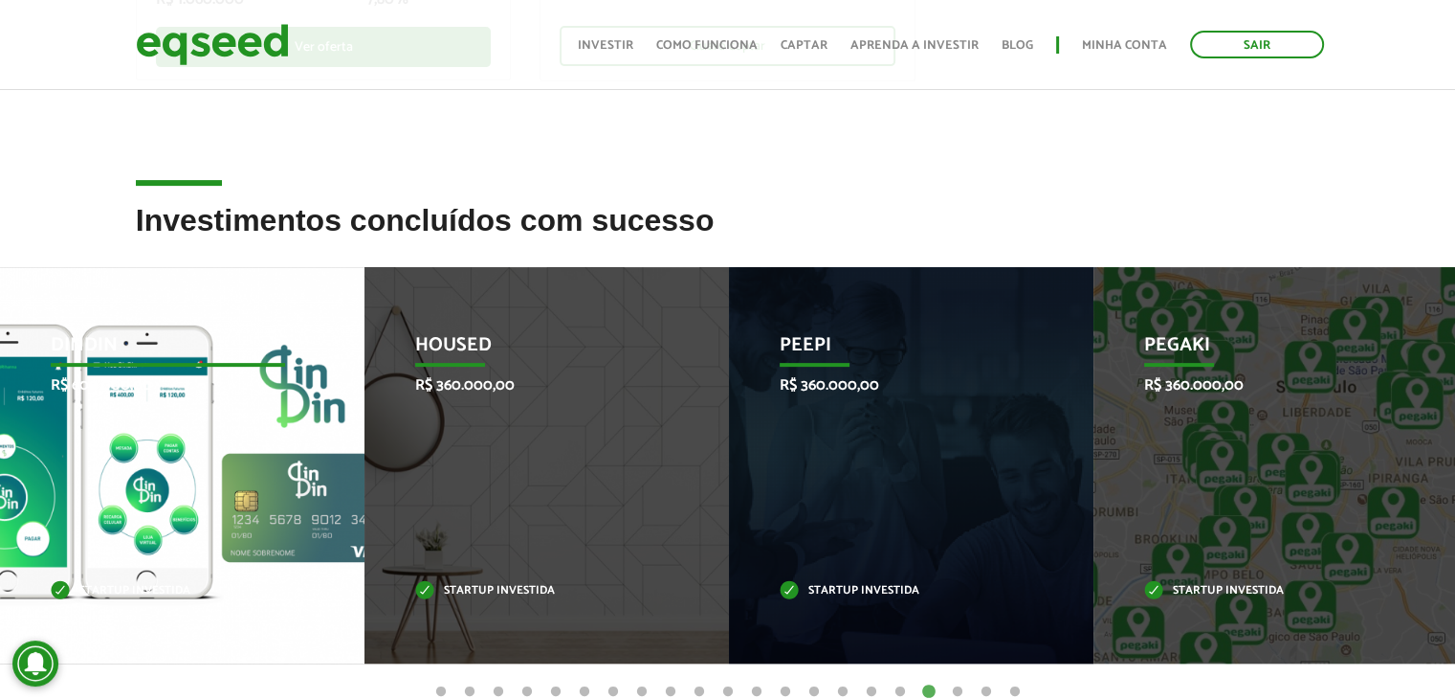
click at [241, 347] on p "DinDin" at bounding box center [168, 350] width 235 height 33
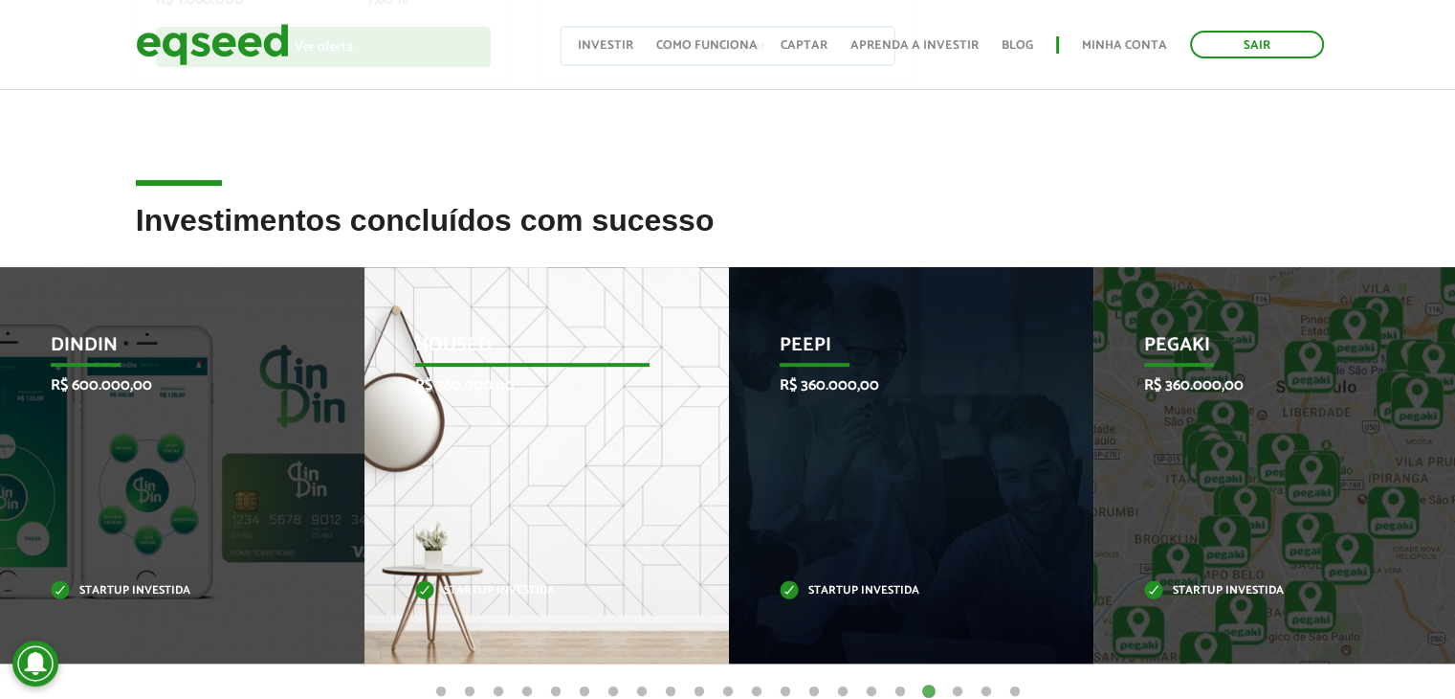
drag, startPoint x: 276, startPoint y: 438, endPoint x: 480, endPoint y: 485, distance: 210.1
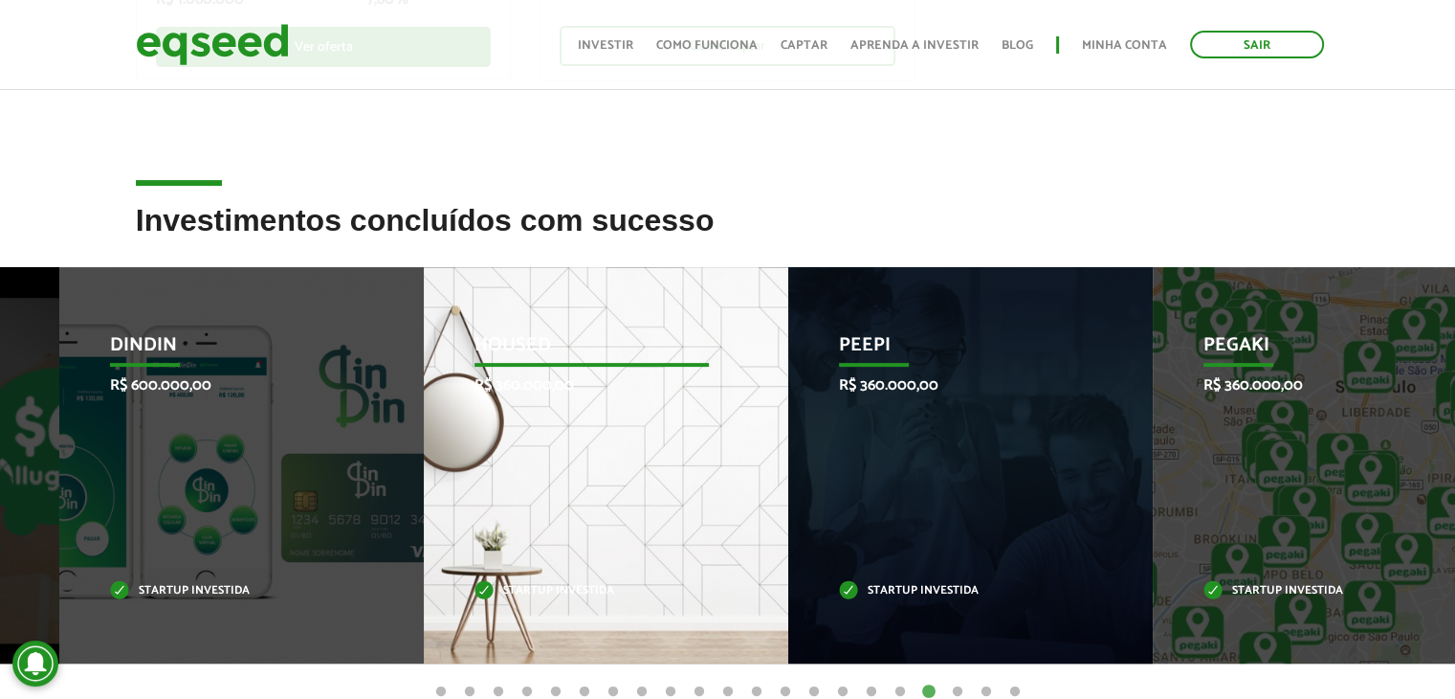
drag, startPoint x: 480, startPoint y: 485, endPoint x: 585, endPoint y: 475, distance: 104.8
click at [585, 475] on div "Housed R$ 360.000,00 Startup investida" at bounding box center [592, 465] width 336 height 396
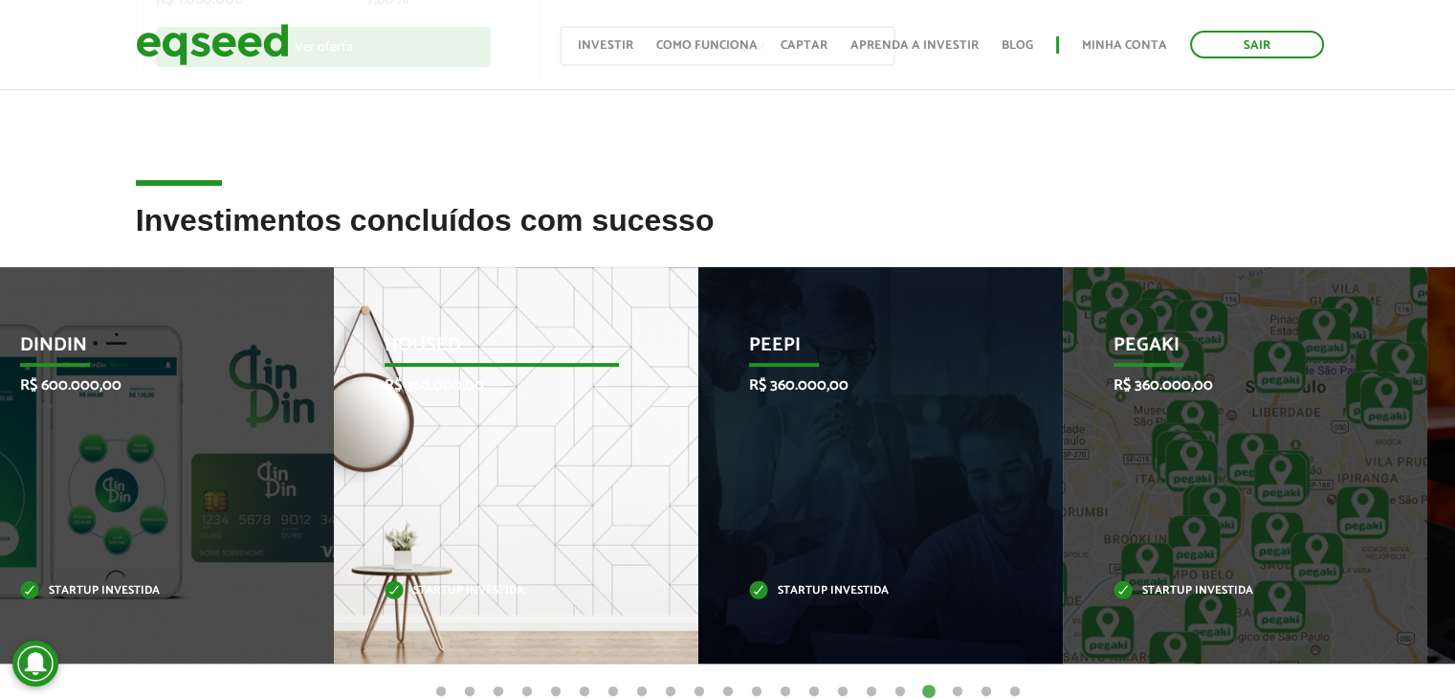
drag, startPoint x: 417, startPoint y: 421, endPoint x: 387, endPoint y: 423, distance: 30.7
click at [387, 423] on div "Housed R$ 360.000,00 Startup investida" at bounding box center [502, 465] width 336 height 396
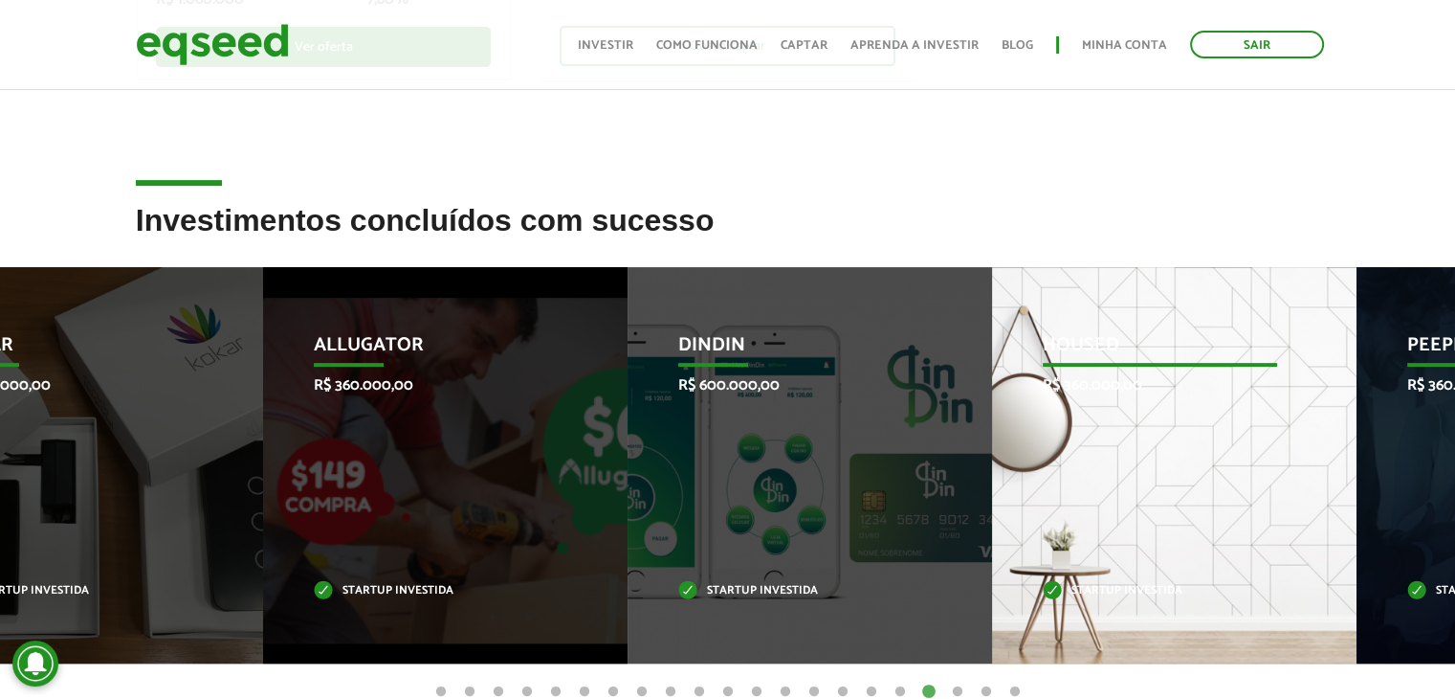
drag, startPoint x: 387, startPoint y: 423, endPoint x: 1029, endPoint y: 421, distance: 642.1
click at [1029, 421] on div "Housed R$ 360.000,00 Startup investida" at bounding box center [1160, 465] width 336 height 396
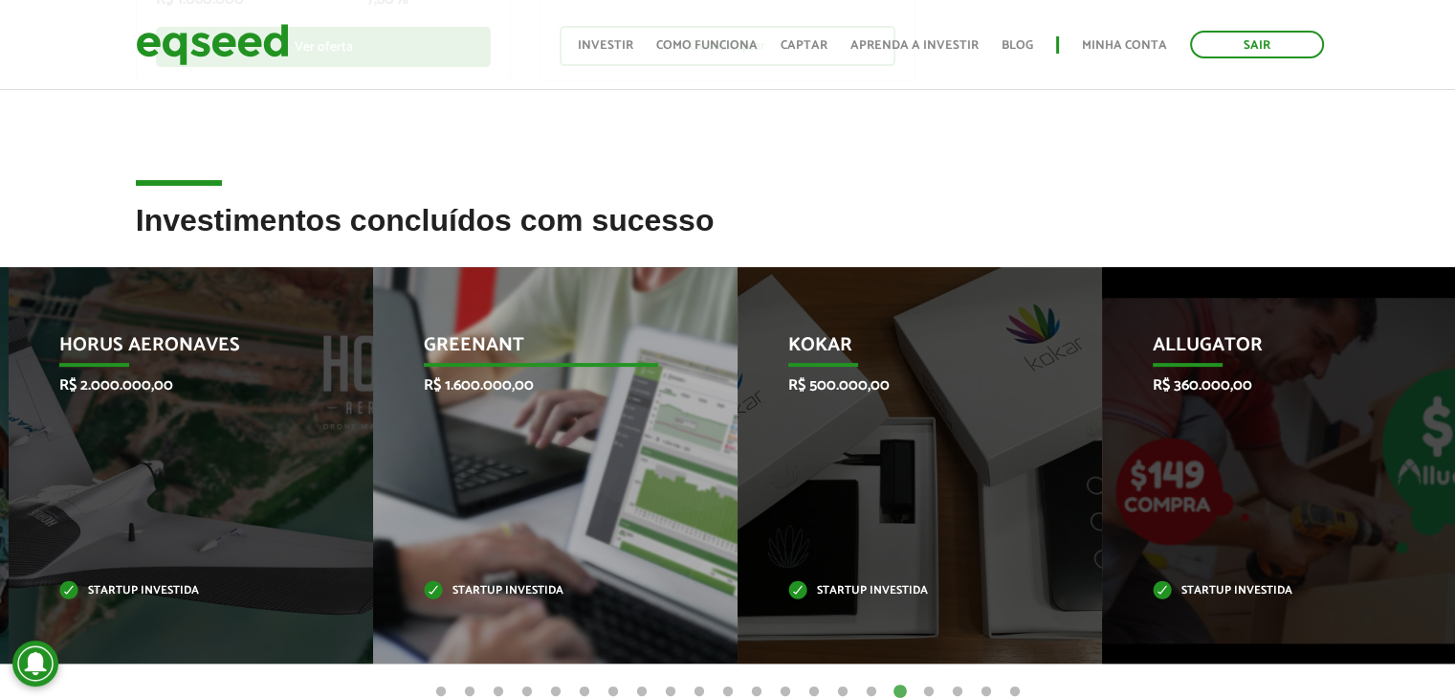
click at [499, 471] on div "GreenAnt R$ 1.600.000,00 Startup investida" at bounding box center [541, 465] width 336 height 396
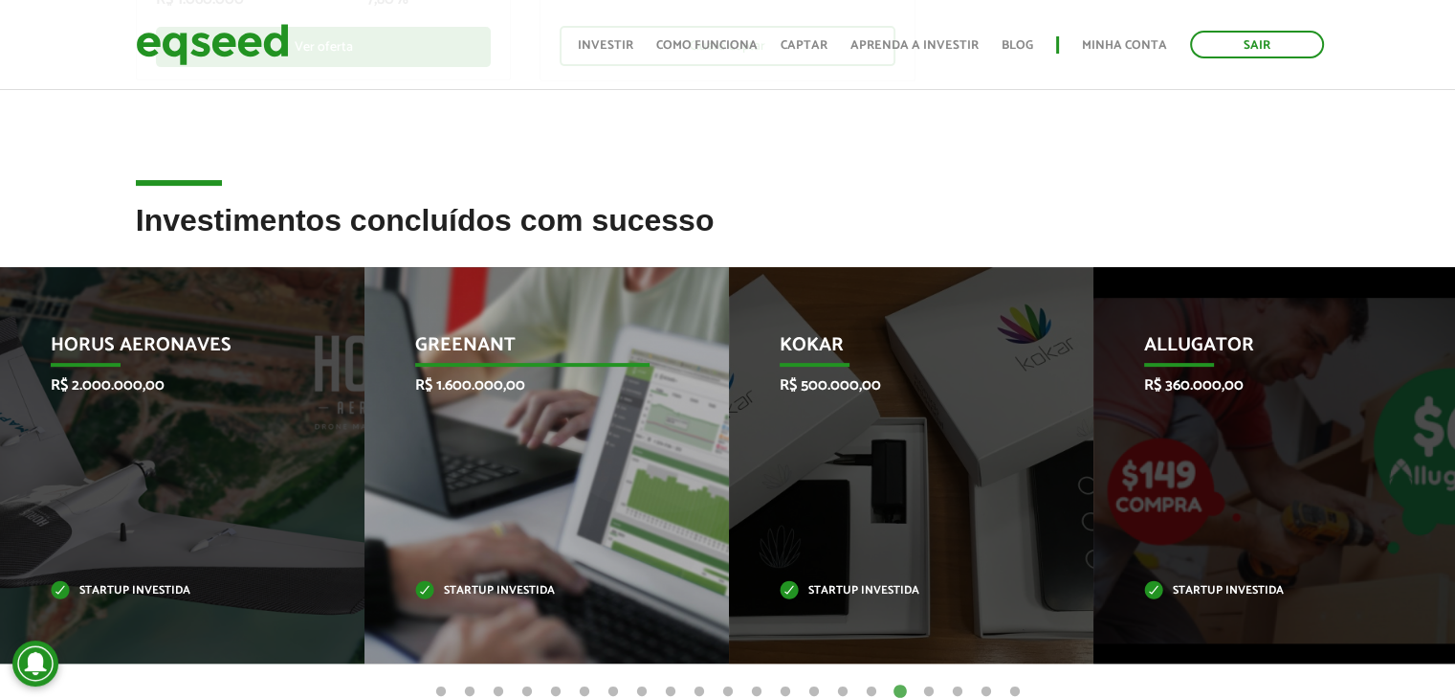
click at [499, 471] on div "GreenAnt R$ 1.600.000,00 Startup investida" at bounding box center [533, 465] width 336 height 396
click at [500, 471] on div "GreenAnt R$ 1.600.000,00 Startup investida" at bounding box center [533, 465] width 336 height 396
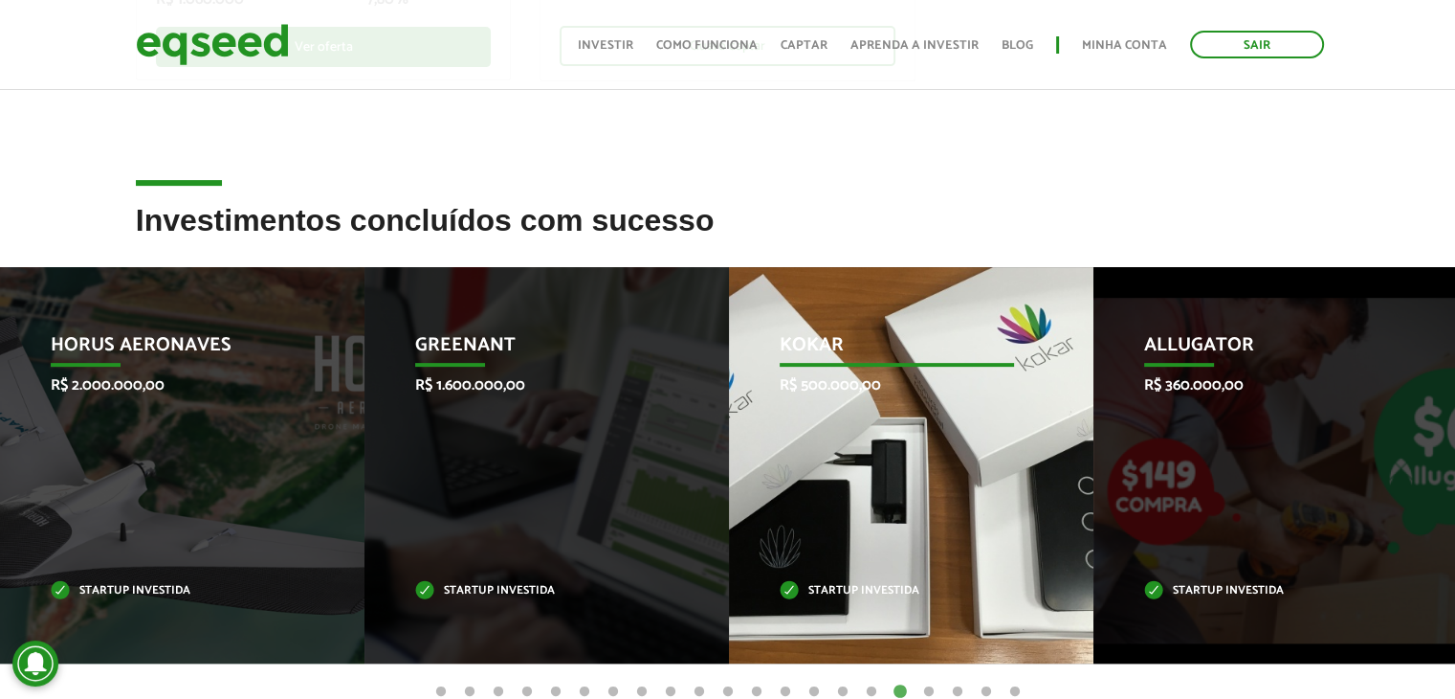
drag, startPoint x: 819, startPoint y: 370, endPoint x: 820, endPoint y: 345, distance: 24.9
click at [820, 345] on div "Kokar R$ 500.000,00 Startup investida" at bounding box center [897, 465] width 336 height 396
drag, startPoint x: 820, startPoint y: 345, endPoint x: 833, endPoint y: 345, distance: 13.4
click at [833, 345] on p "Kokar" at bounding box center [897, 350] width 235 height 33
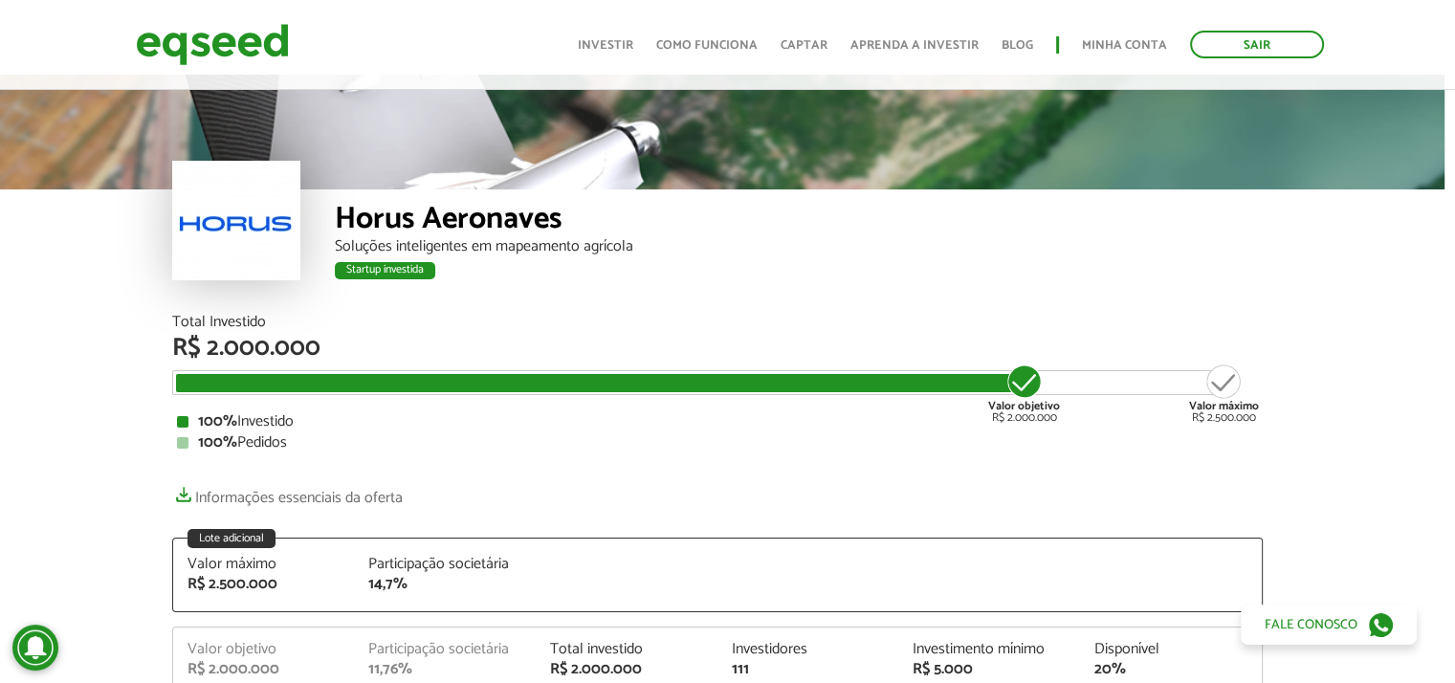
scroll to position [8, 11]
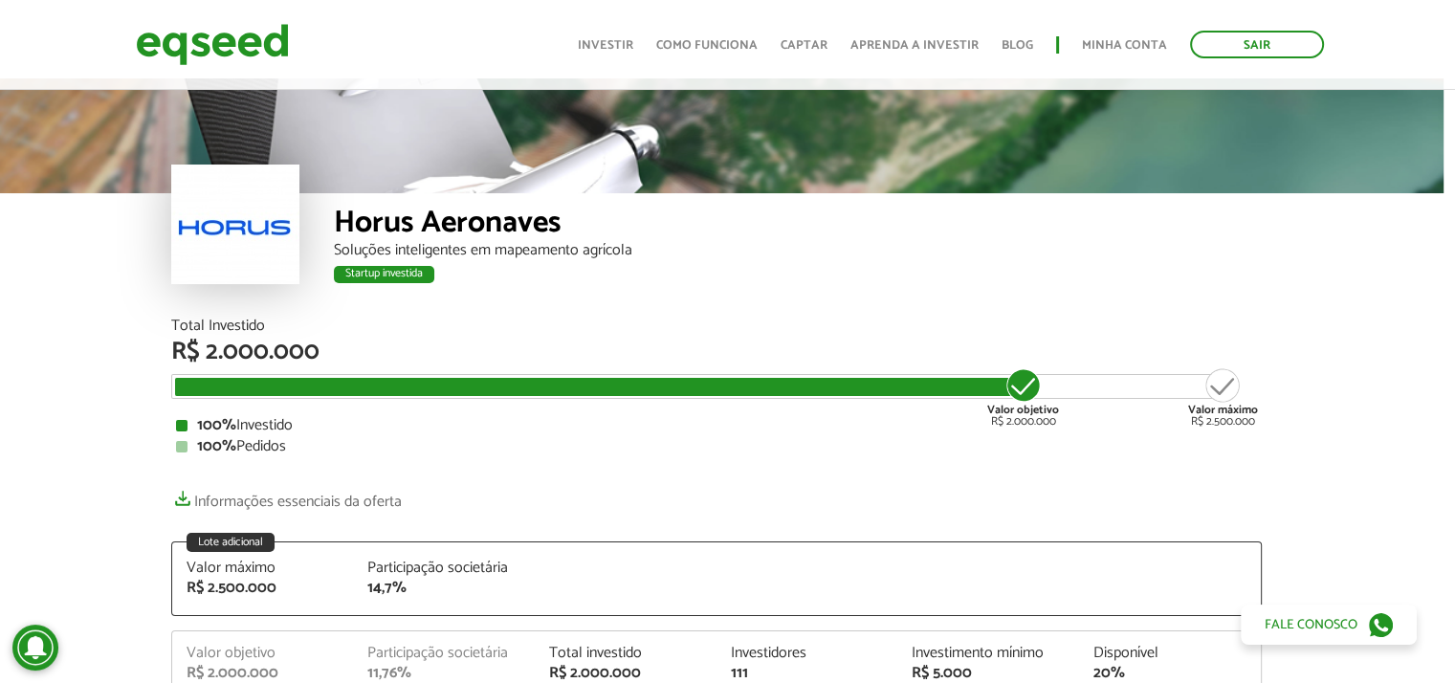
click at [384, 266] on div "Startup investida" at bounding box center [384, 274] width 100 height 17
drag, startPoint x: 384, startPoint y: 265, endPoint x: 410, endPoint y: 263, distance: 25.9
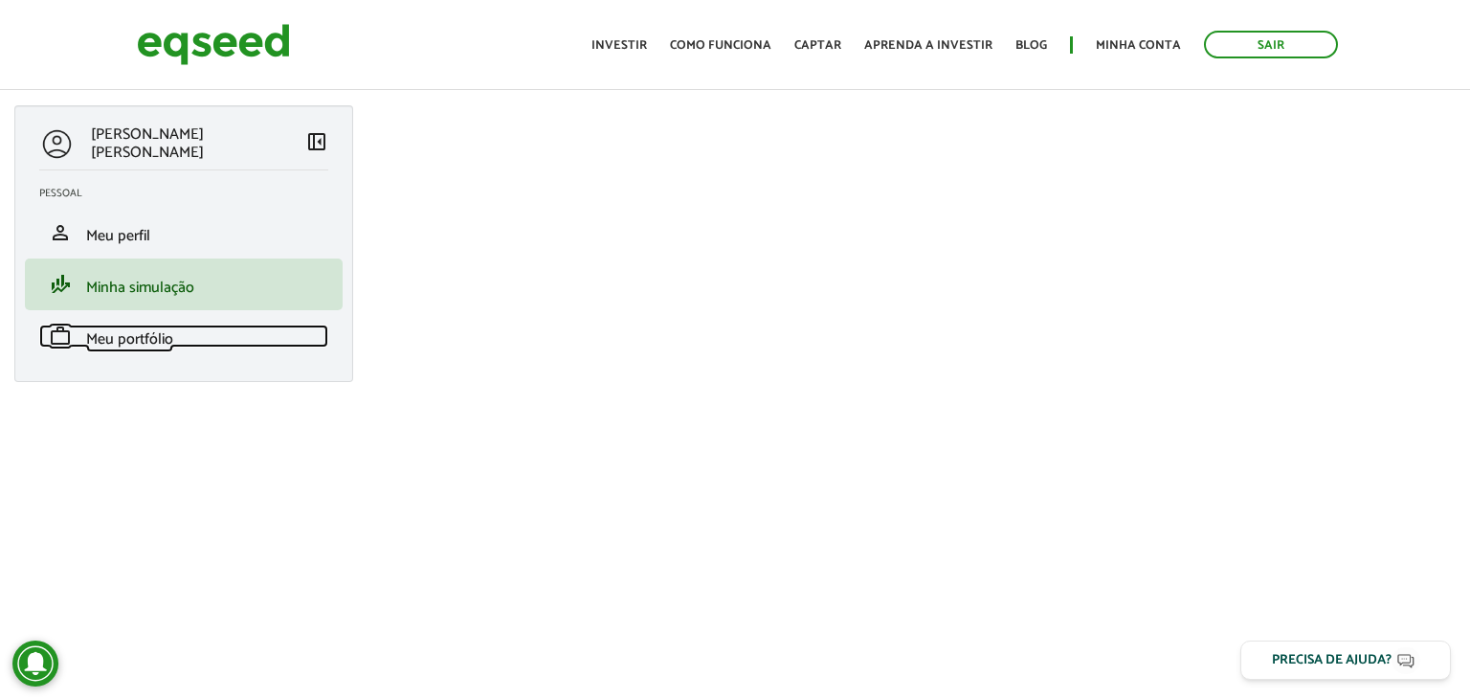
click at [138, 344] on span "Meu portfólio" at bounding box center [129, 339] width 87 height 26
